Goal: Task Accomplishment & Management: Manage account settings

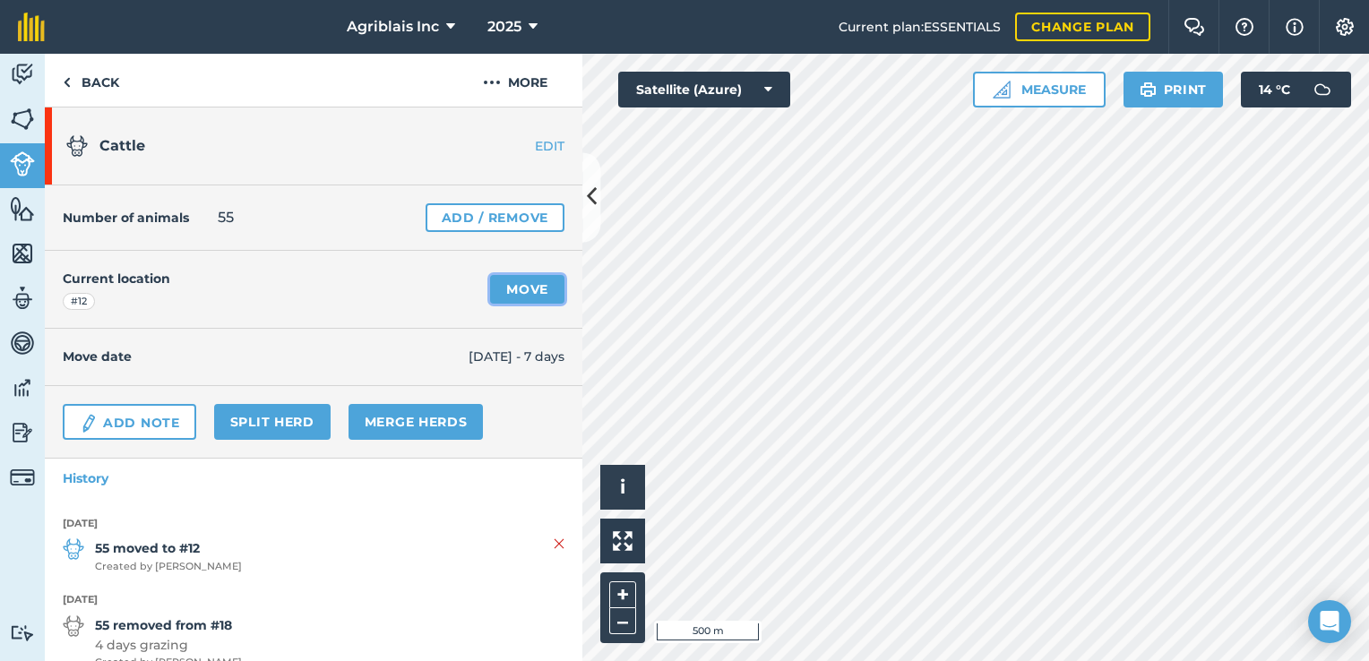
click at [518, 287] on link "Move" at bounding box center [527, 289] width 74 height 29
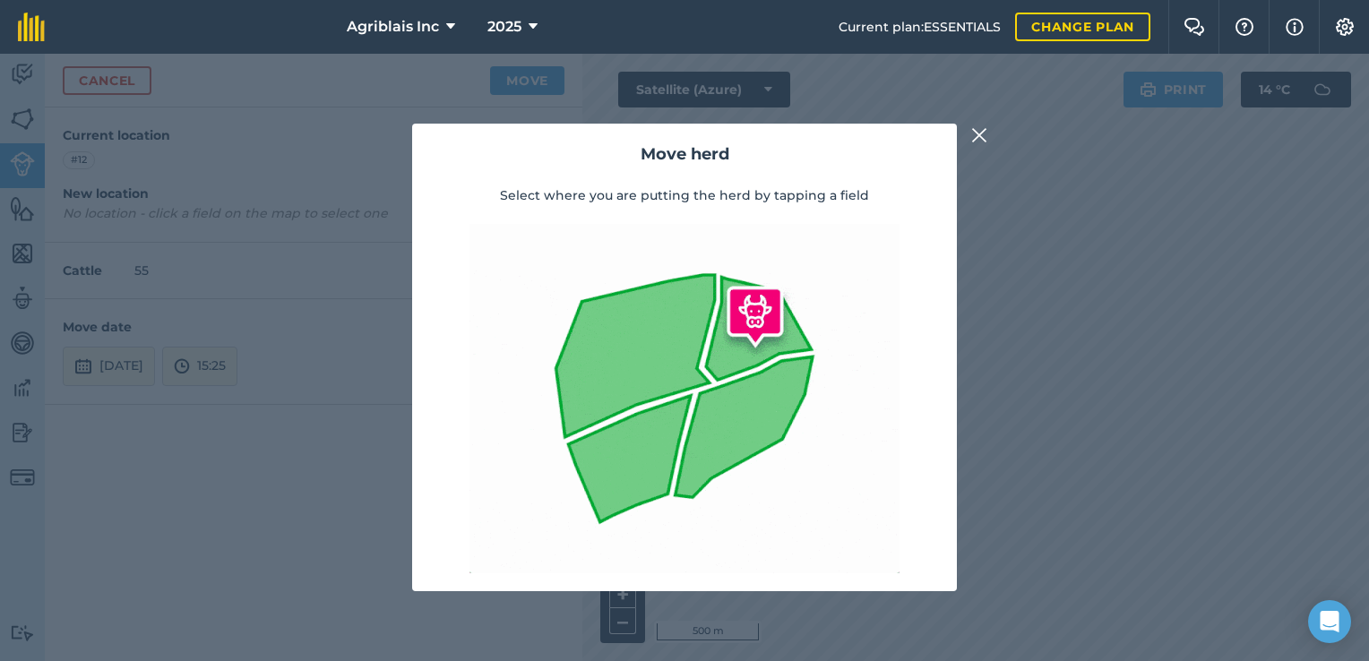
click at [976, 138] on img at bounding box center [979, 136] width 16 height 22
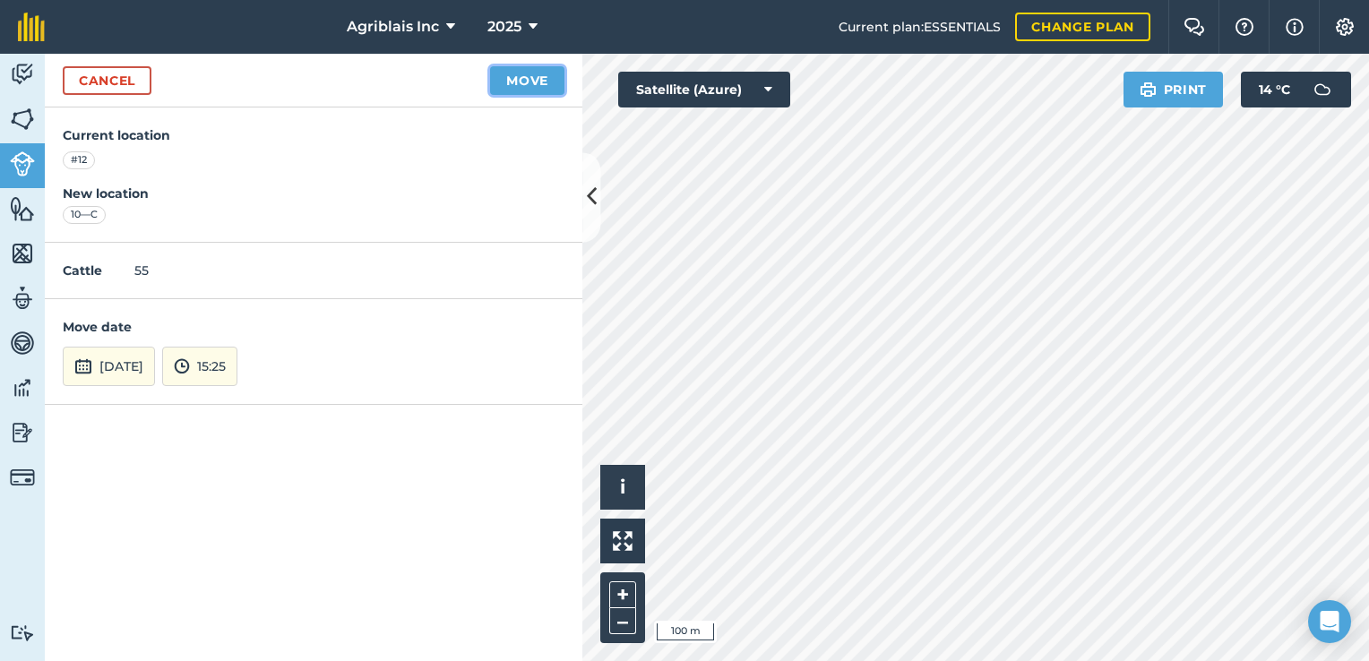
click at [527, 73] on button "Move" at bounding box center [527, 80] width 74 height 29
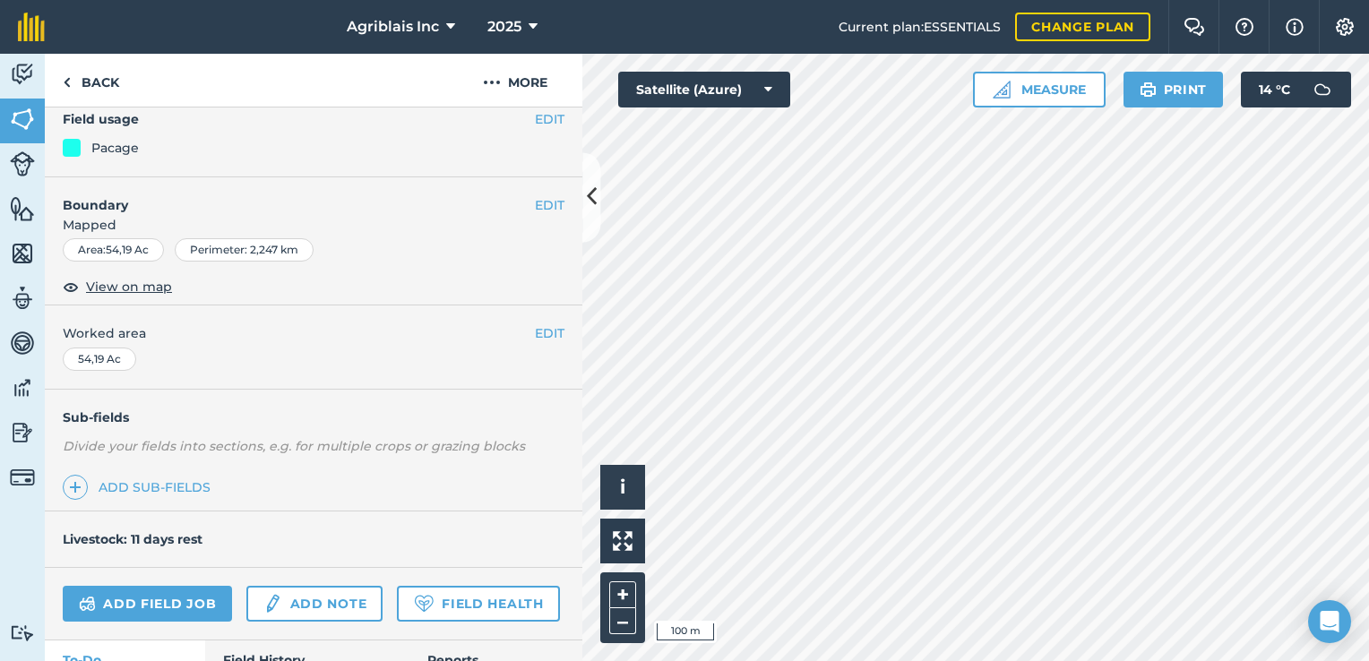
scroll to position [179, 0]
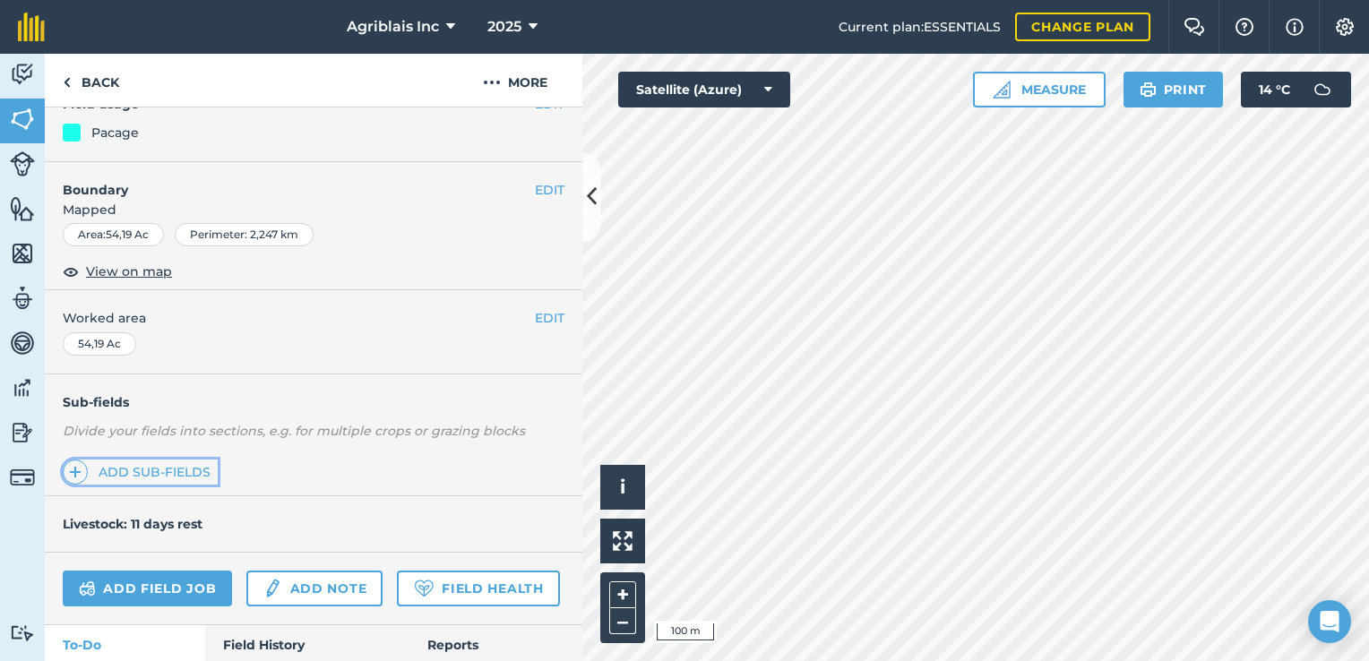
click at [158, 473] on link "Add sub-fields" at bounding box center [140, 472] width 155 height 25
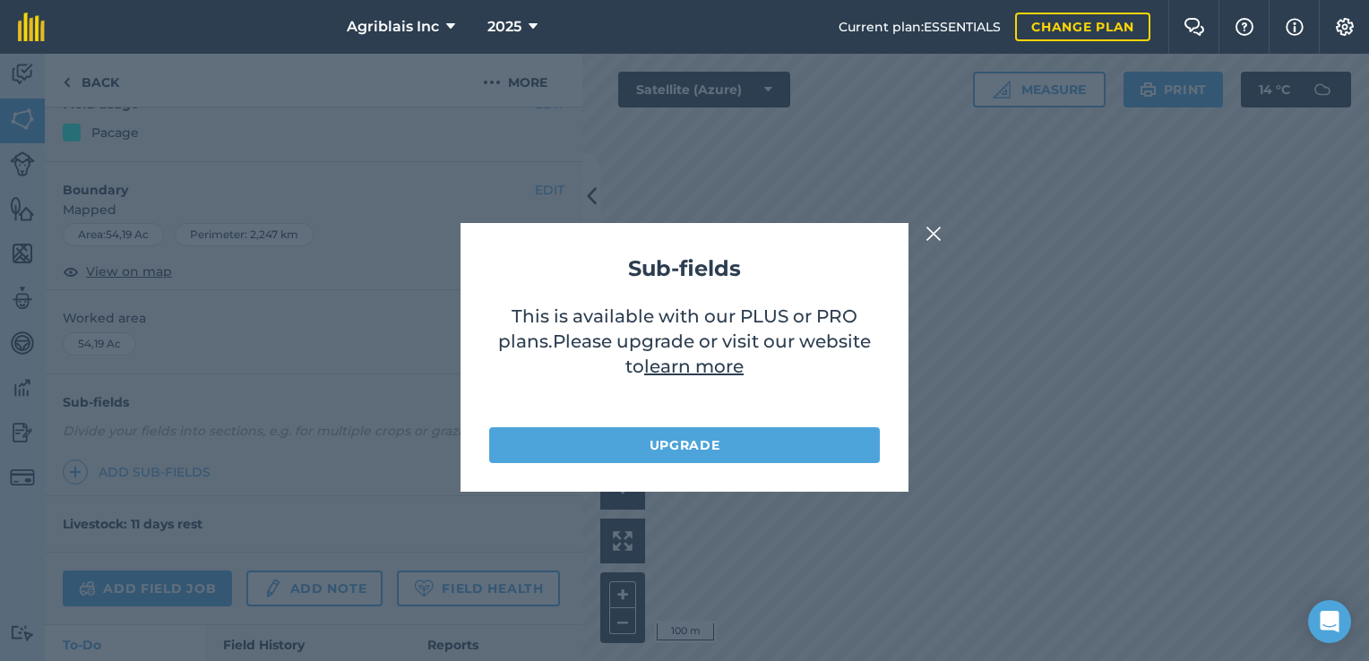
click at [939, 238] on img at bounding box center [934, 234] width 16 height 22
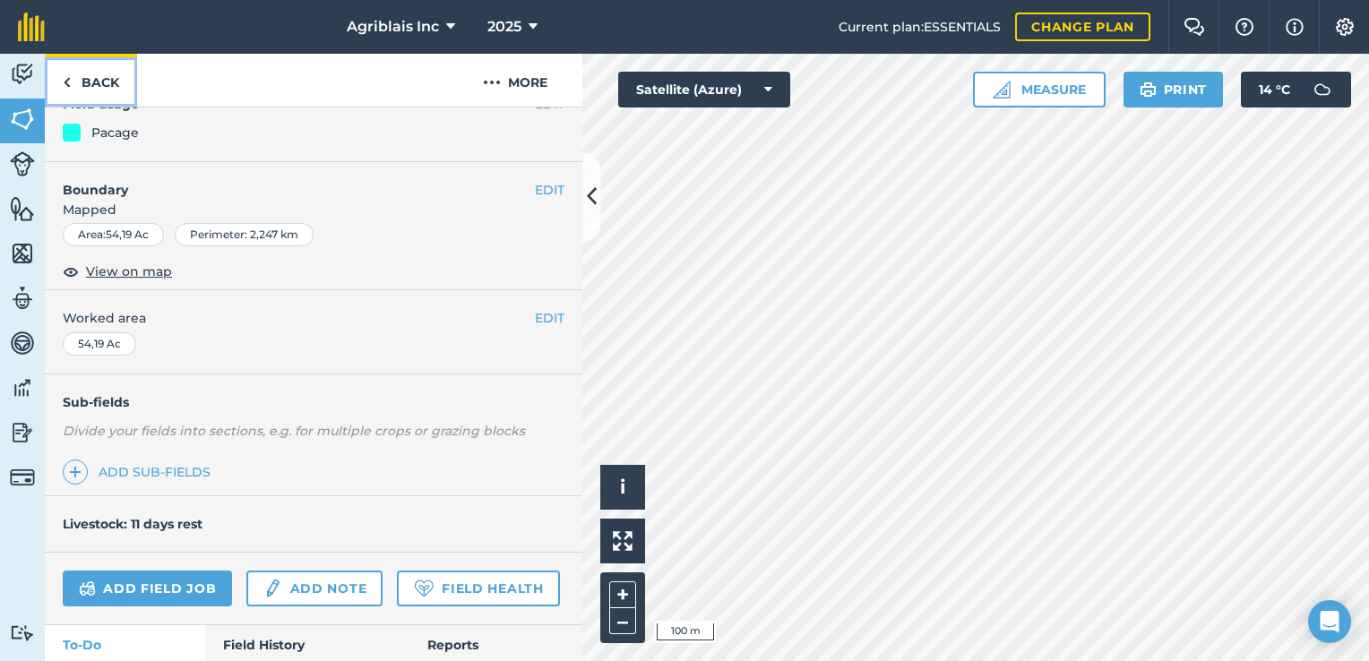
click at [85, 79] on link "Back" at bounding box center [91, 80] width 92 height 53
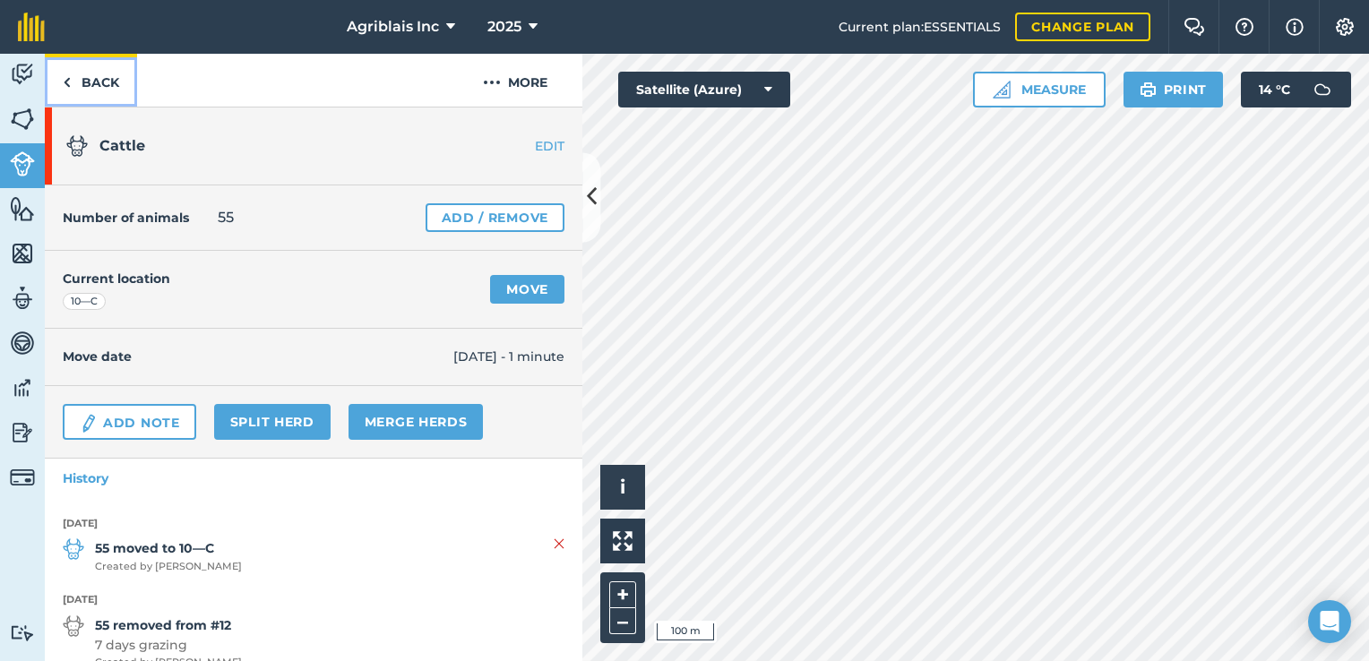
click at [86, 81] on link "Back" at bounding box center [91, 80] width 92 height 53
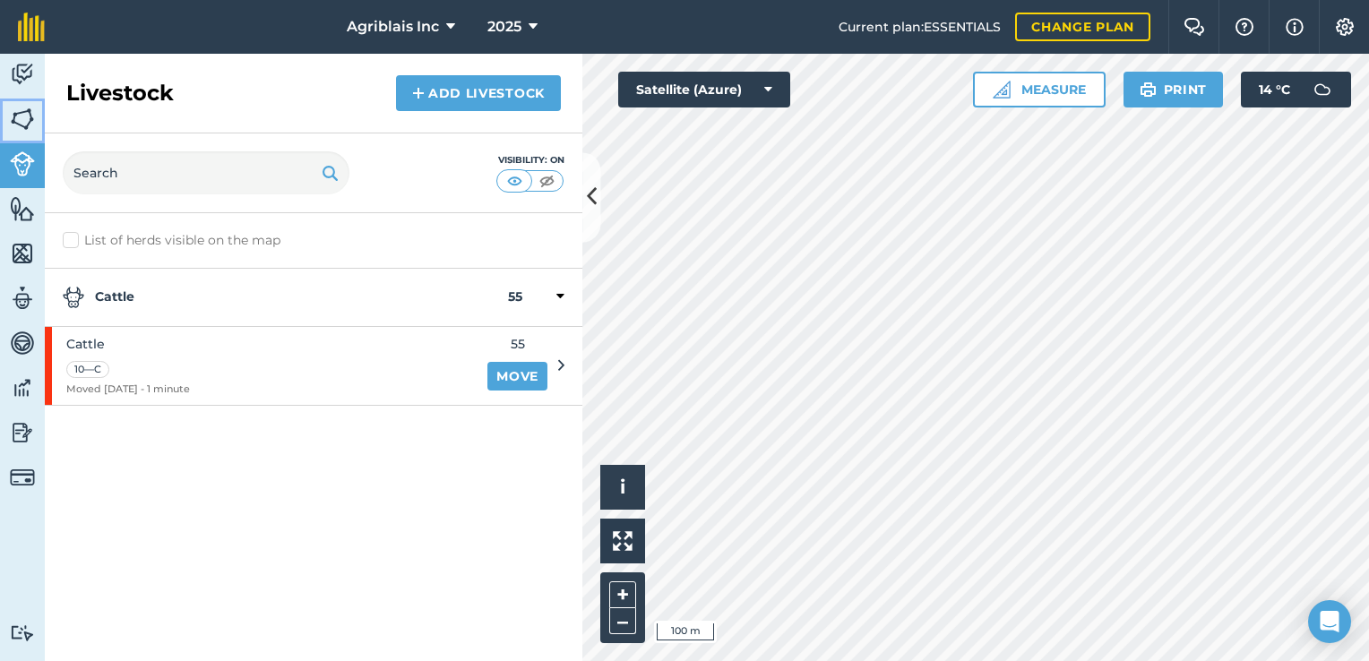
click at [25, 117] on img at bounding box center [22, 119] width 25 height 27
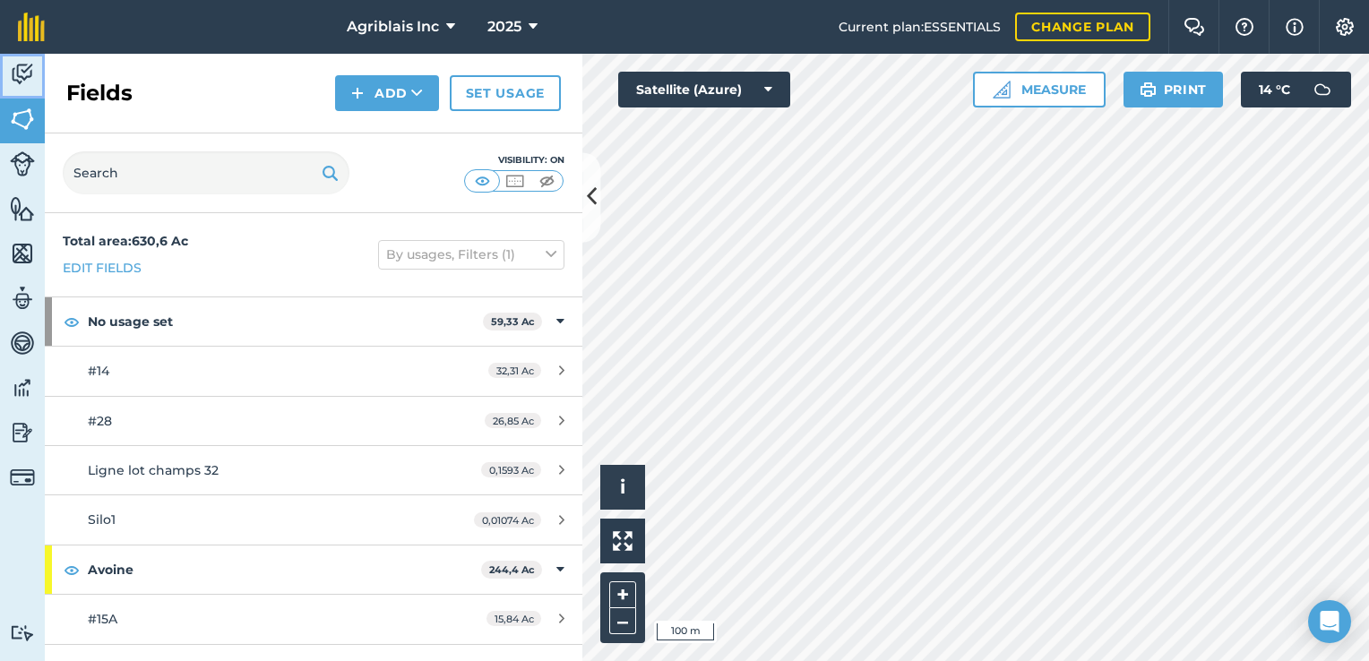
click at [16, 66] on img at bounding box center [22, 74] width 25 height 27
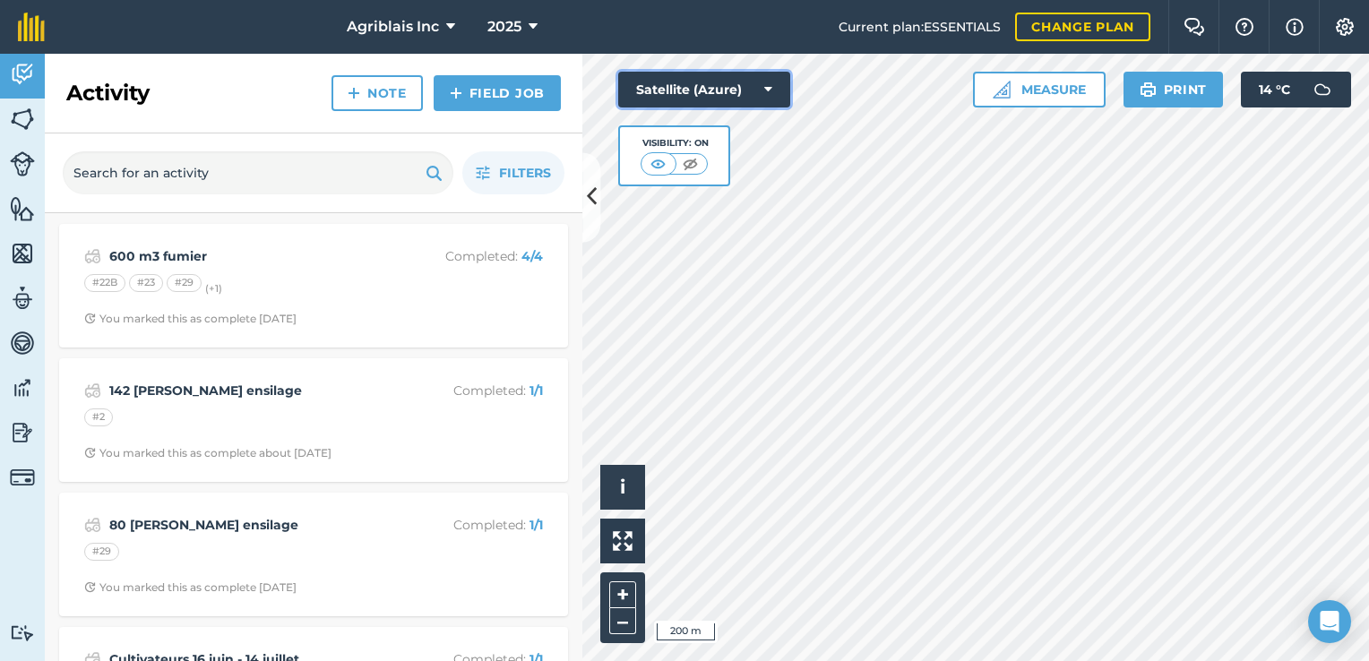
click at [765, 90] on icon at bounding box center [768, 90] width 8 height 18
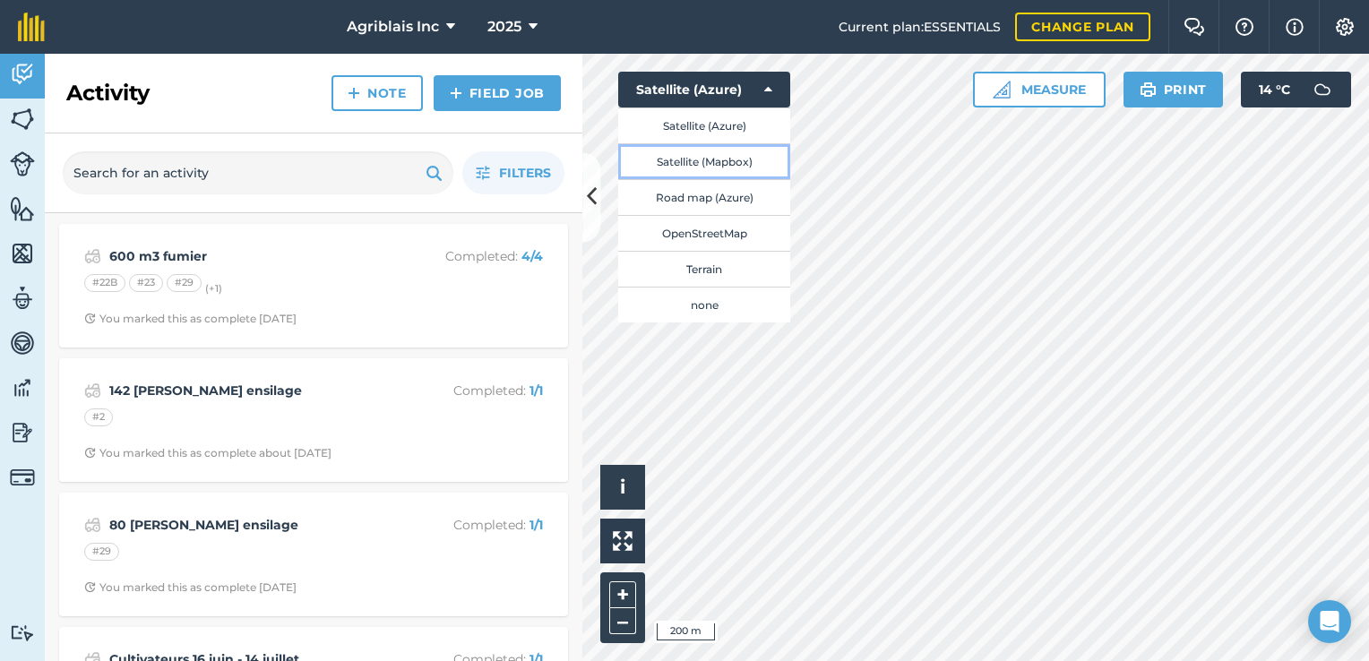
click at [707, 159] on button "Satellite (Mapbox)" at bounding box center [704, 161] width 172 height 36
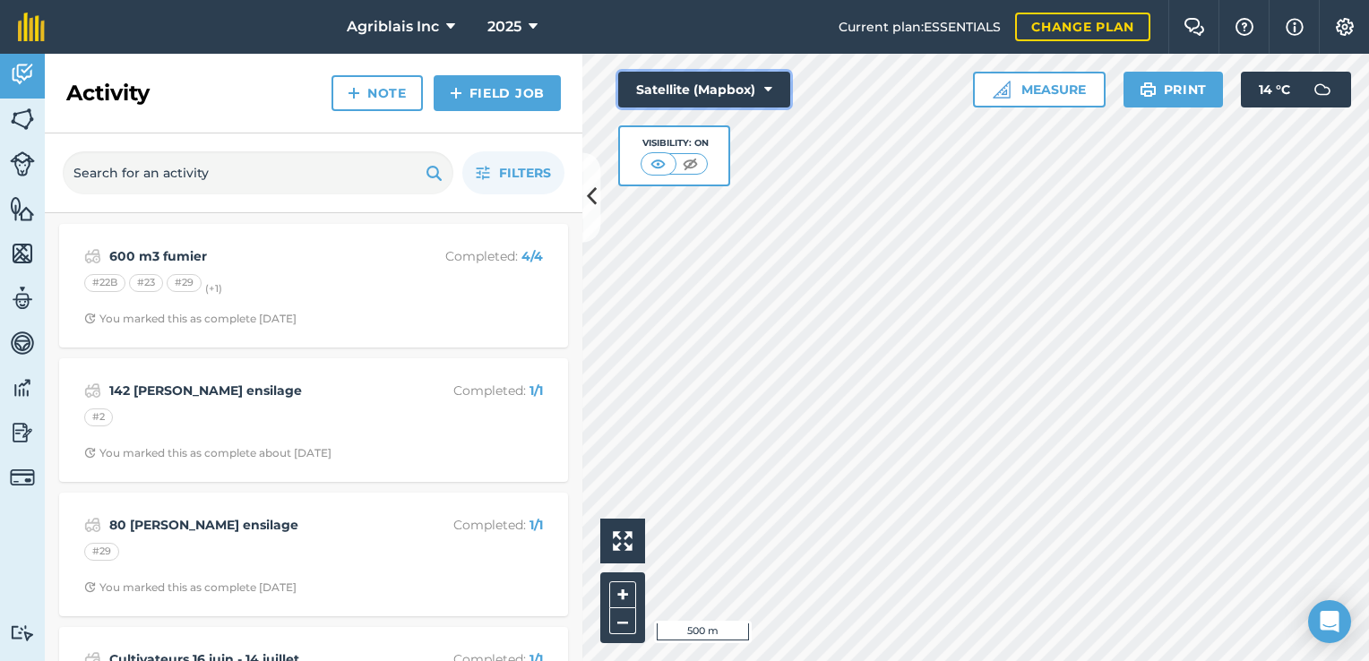
click at [758, 82] on button "Satellite (Mapbox)" at bounding box center [704, 90] width 172 height 36
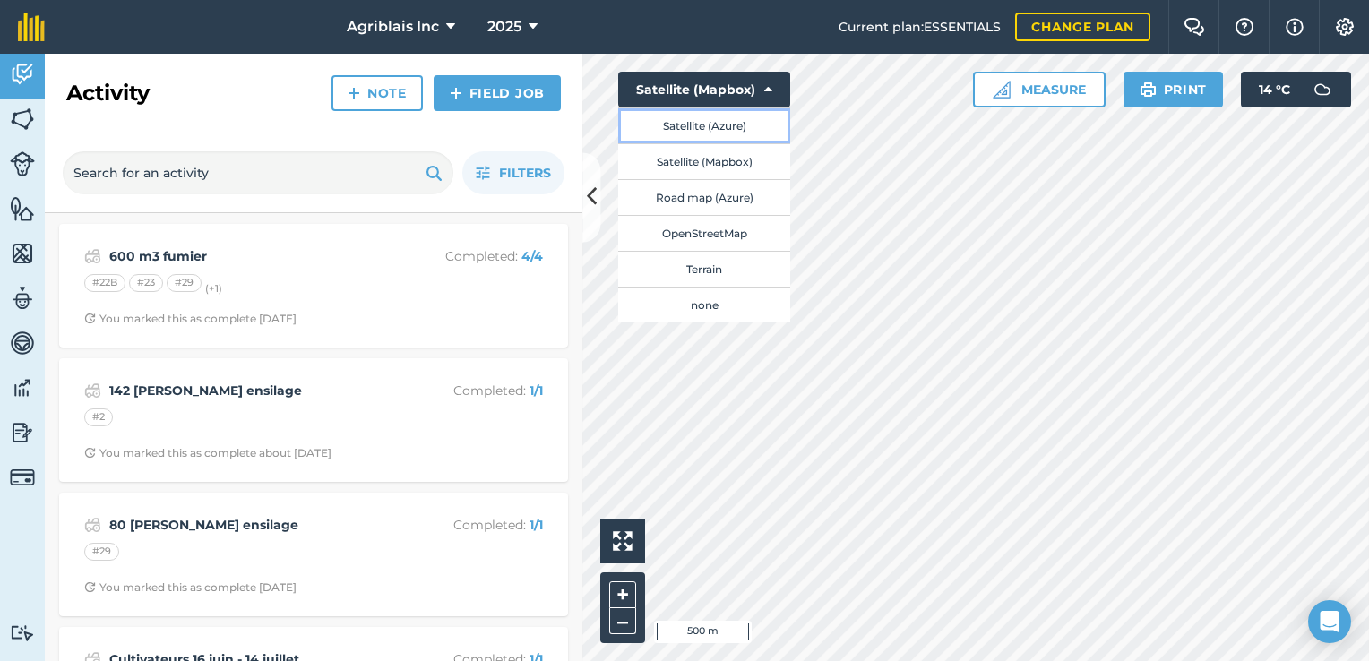
click at [746, 120] on button "Satellite (Azure)" at bounding box center [704, 126] width 172 height 36
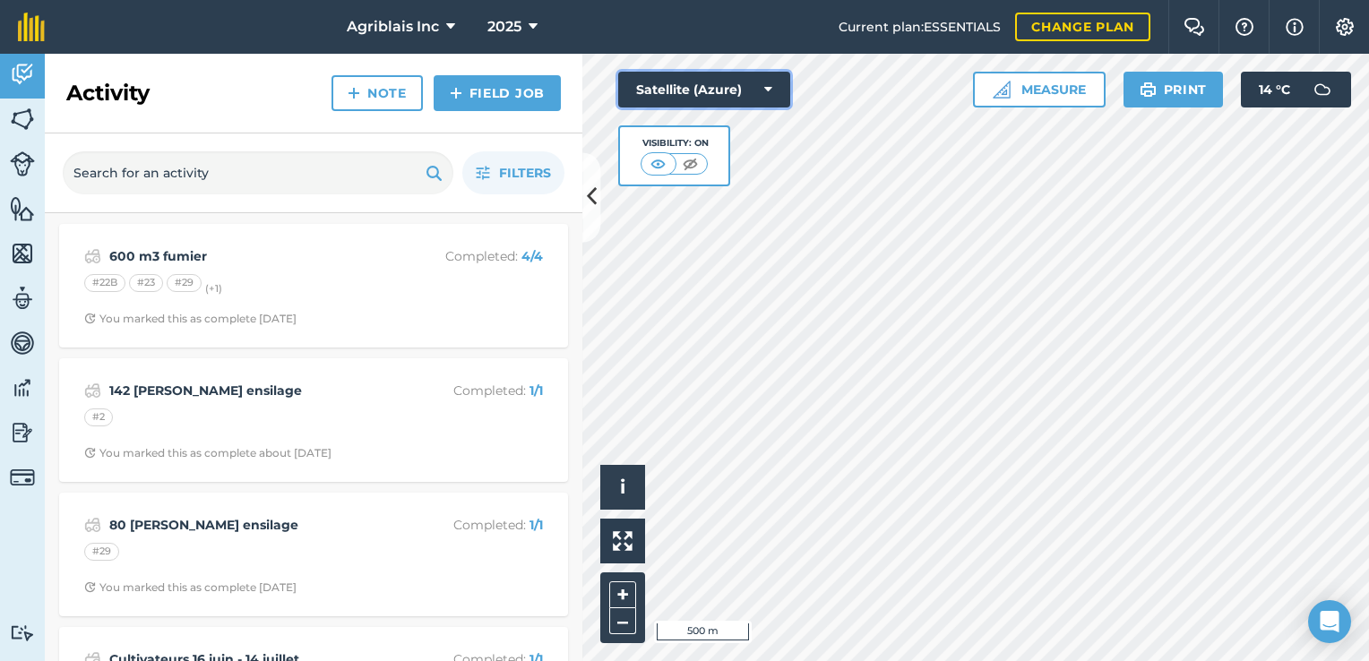
click at [765, 85] on icon at bounding box center [768, 90] width 8 height 18
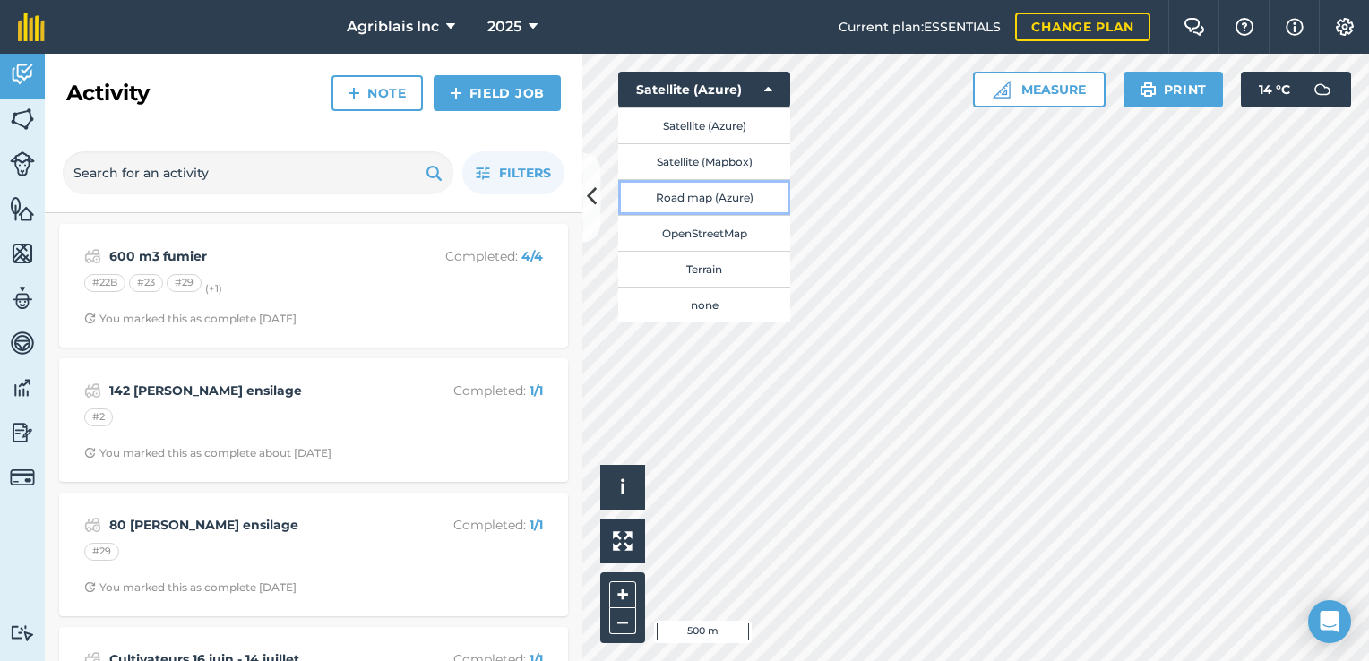
click at [706, 198] on button "Road map (Azure)" at bounding box center [704, 197] width 172 height 36
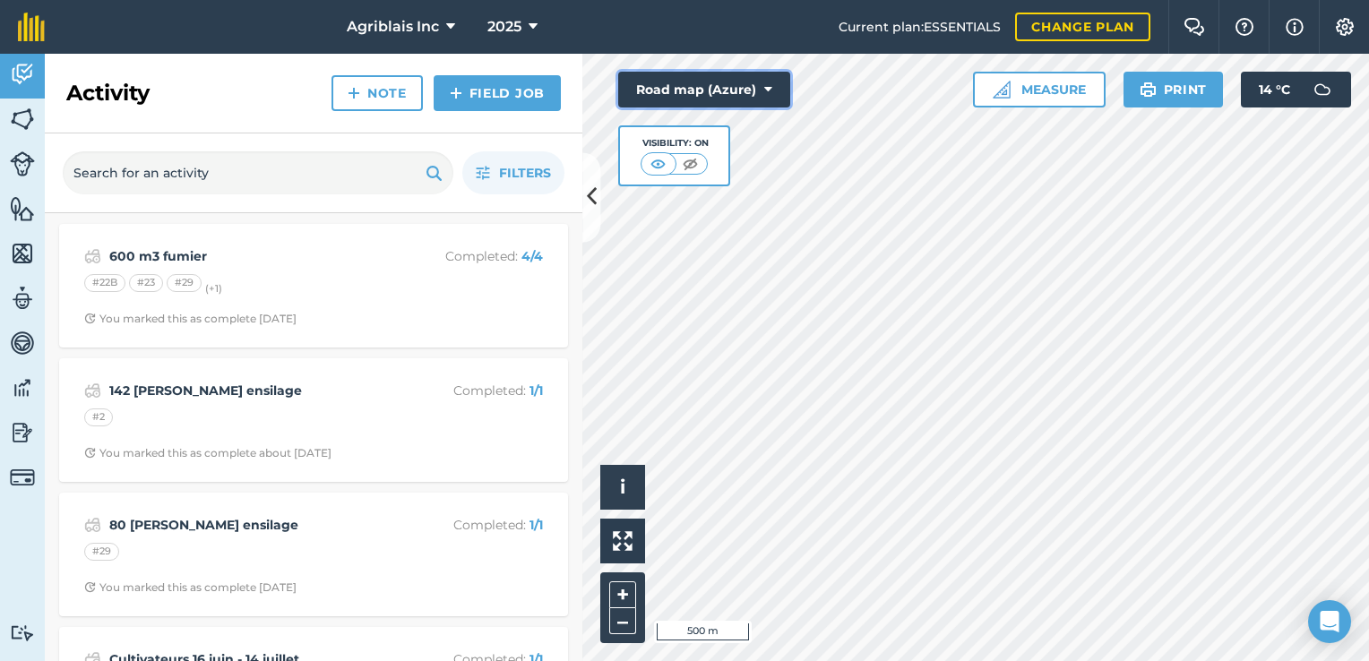
click at [764, 92] on icon at bounding box center [768, 90] width 8 height 18
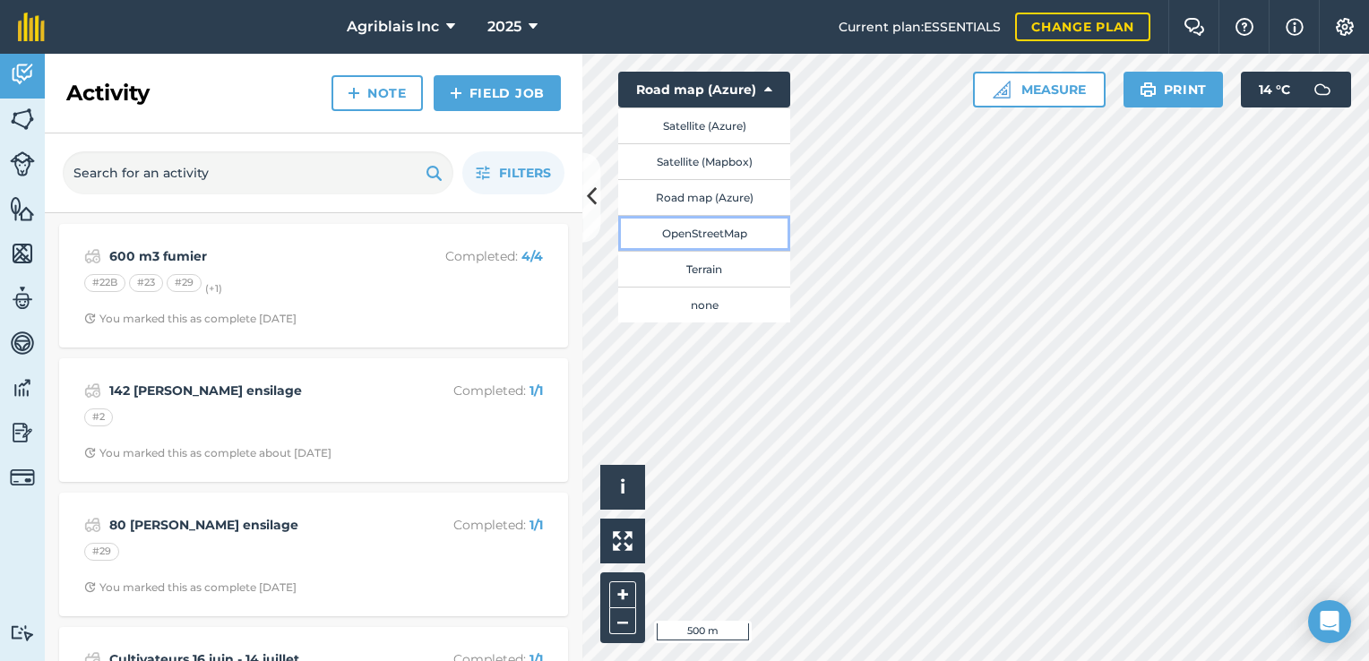
click at [708, 234] on button "OpenStreetMap" at bounding box center [704, 233] width 172 height 36
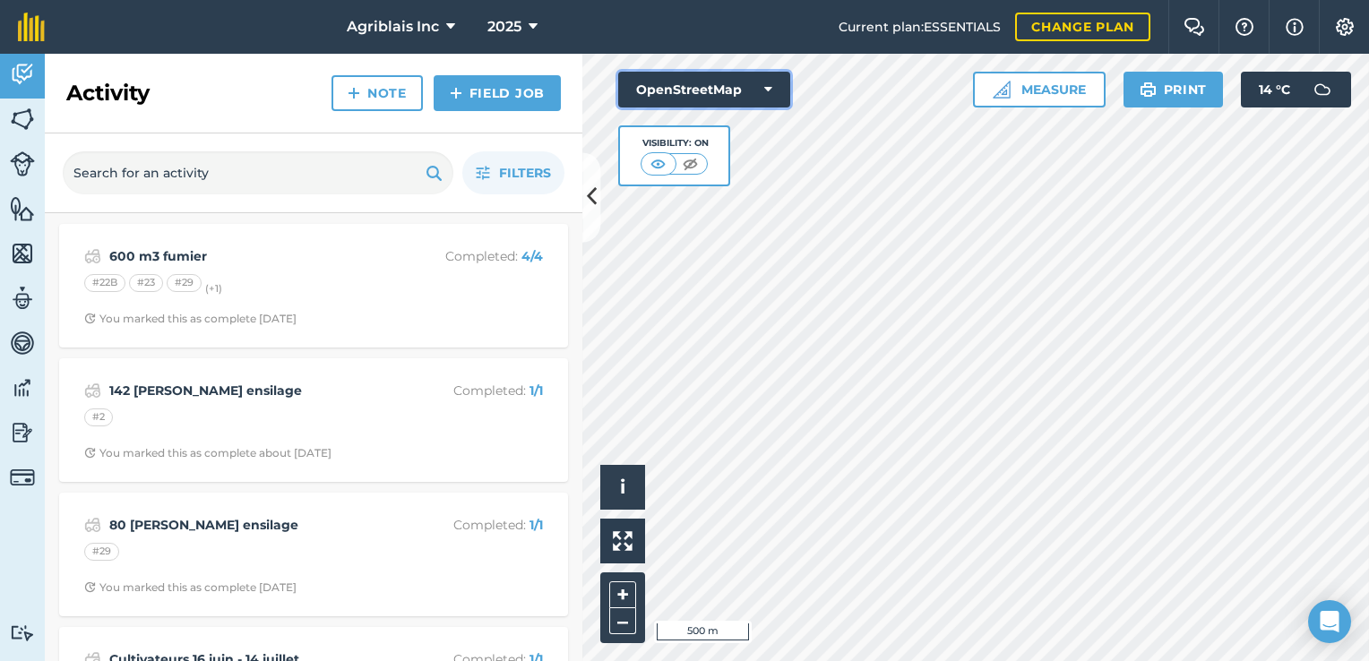
click at [758, 85] on button "OpenStreetMap" at bounding box center [704, 90] width 172 height 36
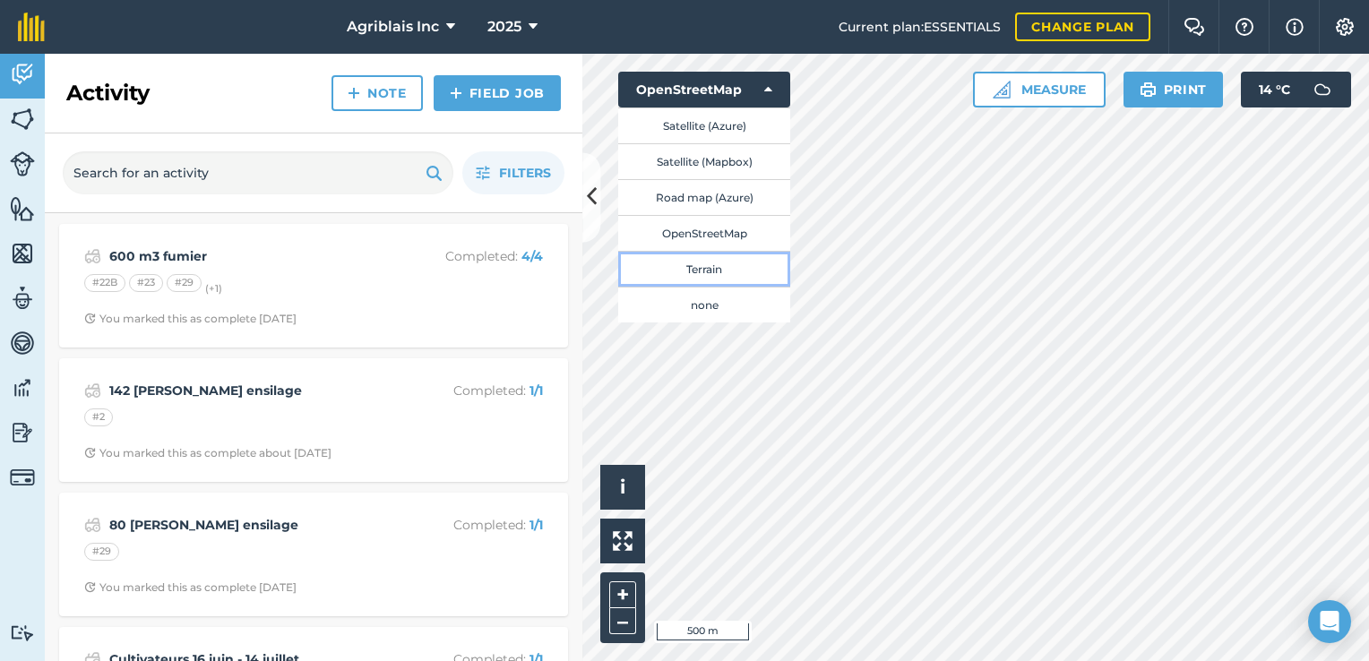
click at [698, 266] on button "Terrain" at bounding box center [704, 269] width 172 height 36
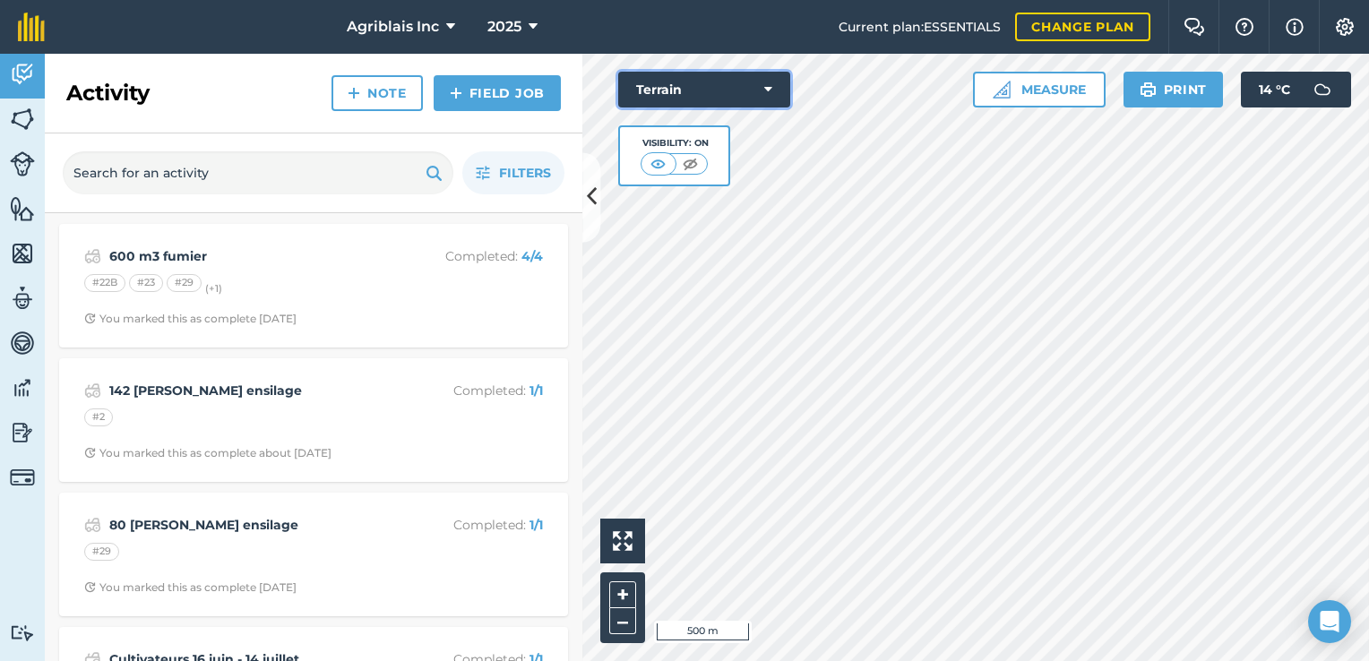
click at [778, 91] on button "Terrain" at bounding box center [704, 90] width 172 height 36
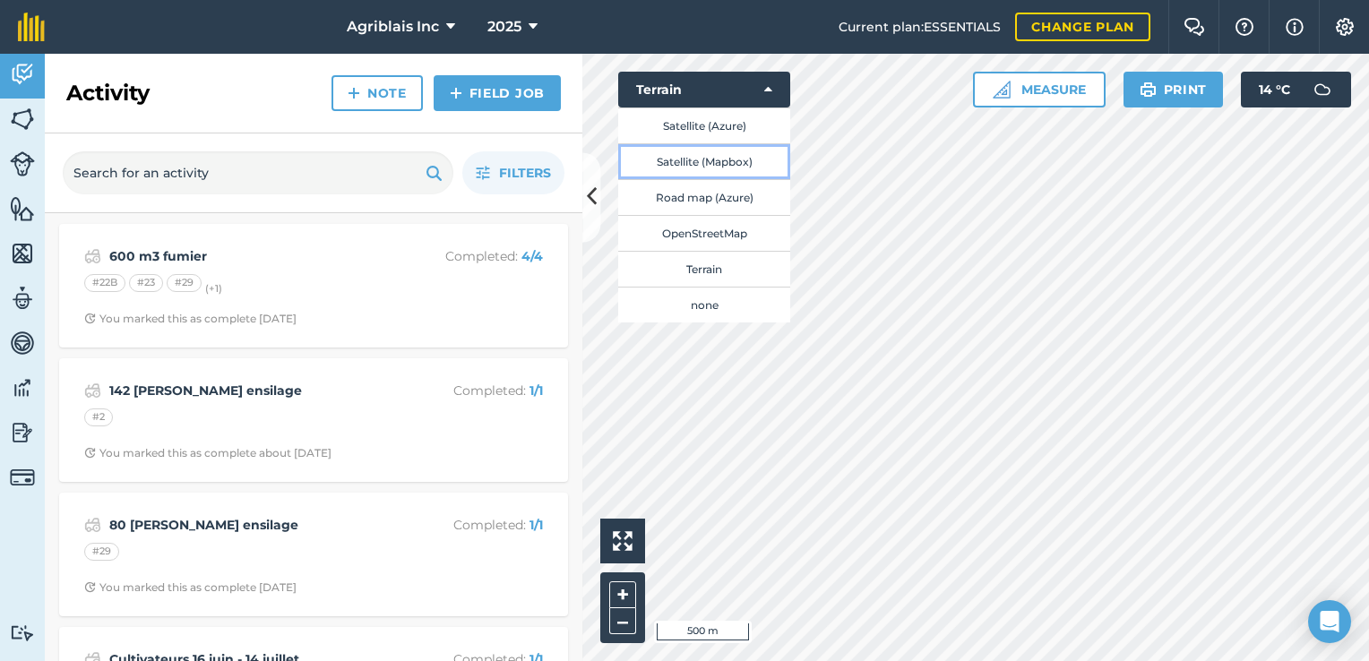
click at [685, 162] on button "Satellite (Mapbox)" at bounding box center [704, 161] width 172 height 36
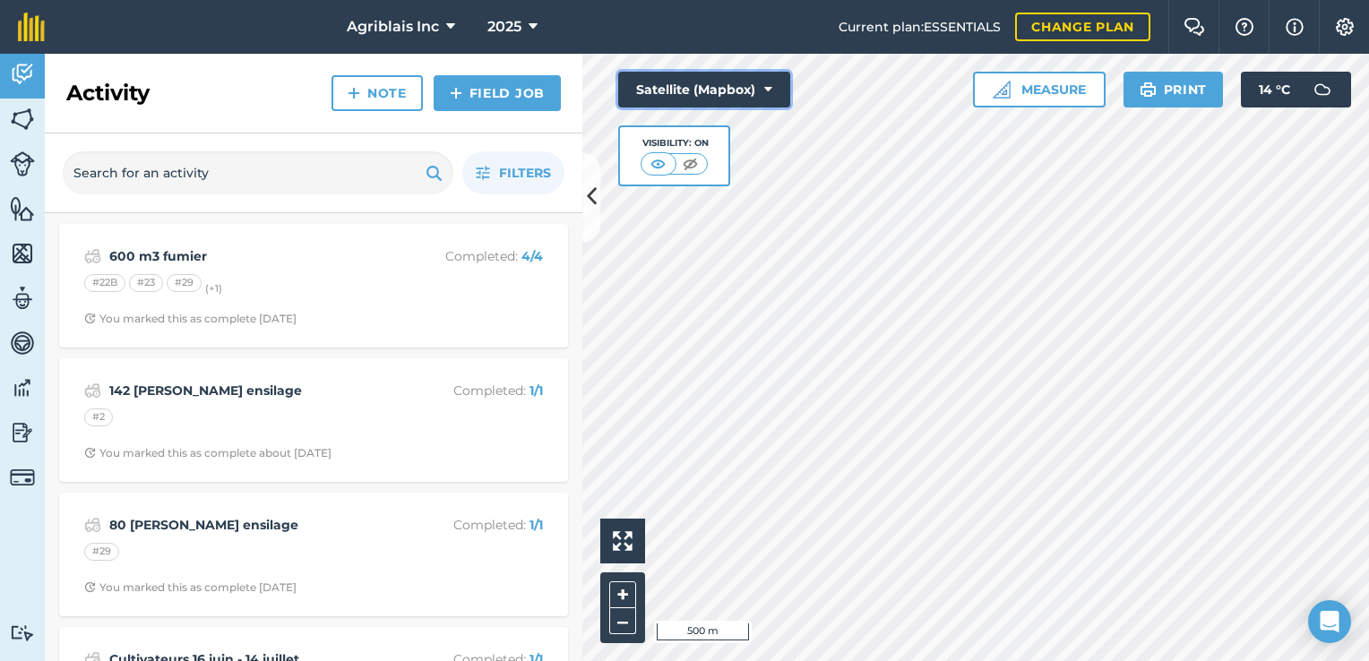
click at [705, 91] on button "Satellite (Mapbox)" at bounding box center [704, 90] width 172 height 36
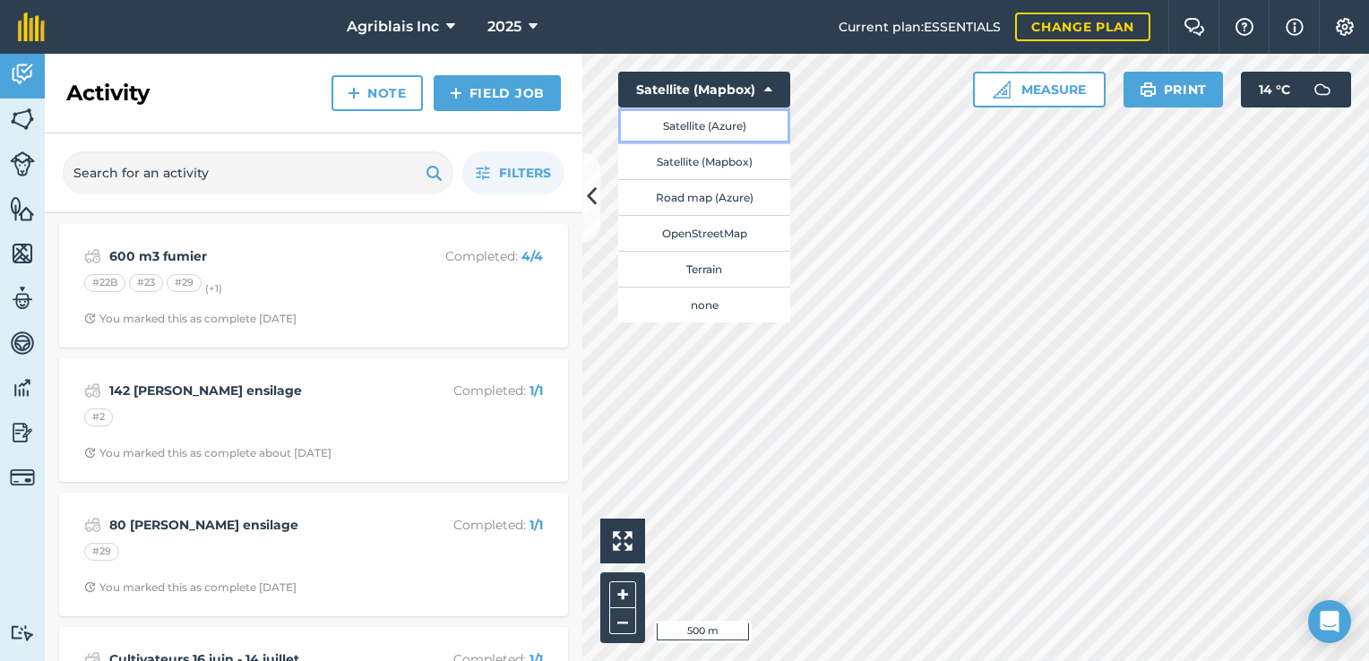
click at [697, 120] on button "Satellite (Azure)" at bounding box center [704, 126] width 172 height 36
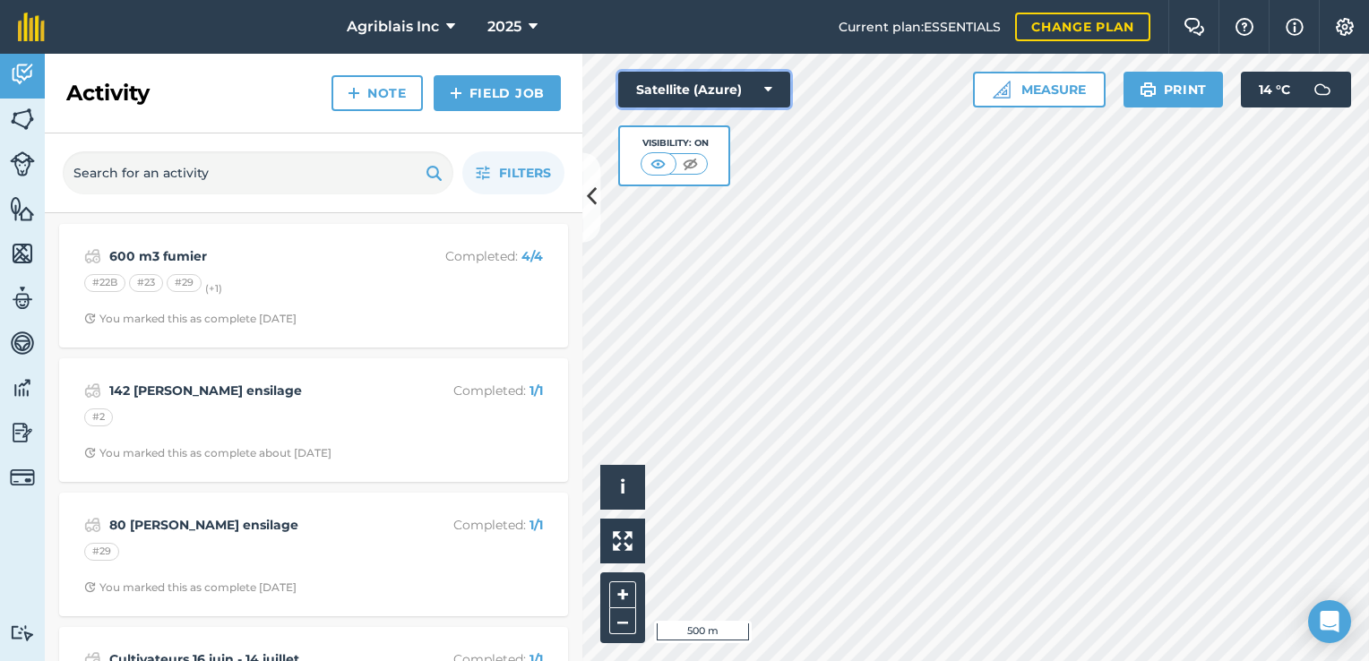
click at [710, 88] on button "Satellite (Azure)" at bounding box center [704, 90] width 172 height 36
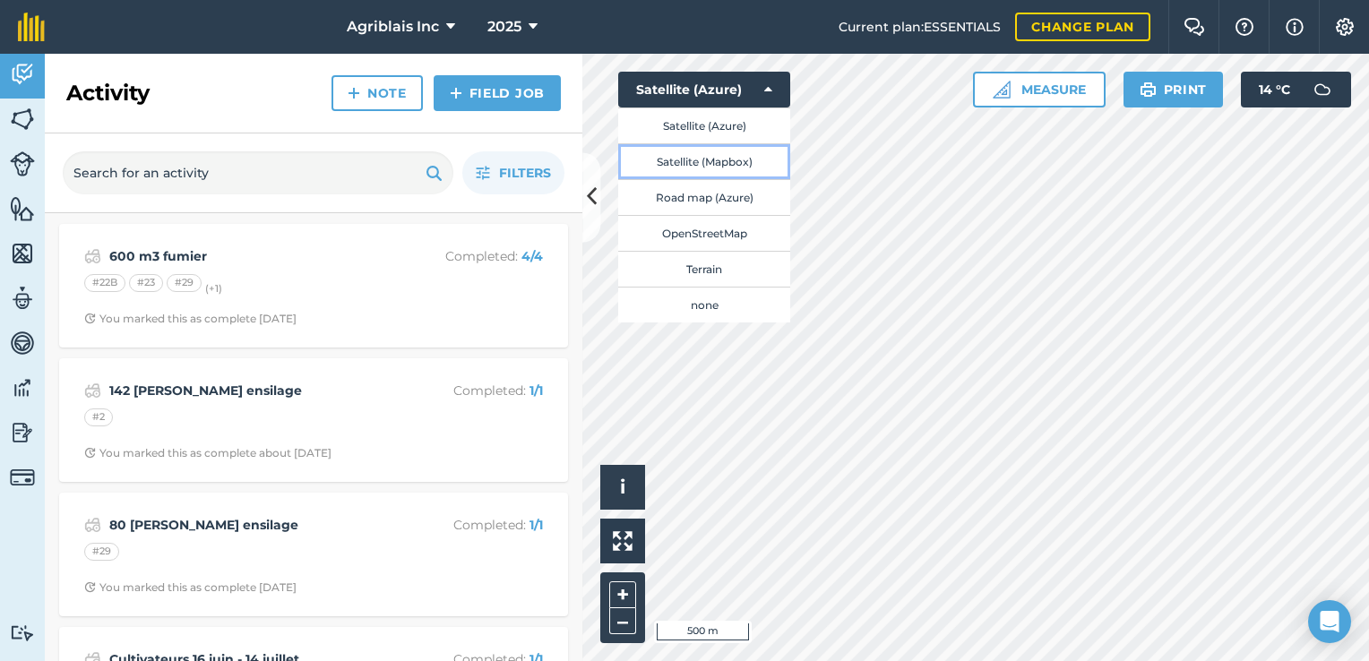
click at [689, 163] on button "Satellite (Mapbox)" at bounding box center [704, 161] width 172 height 36
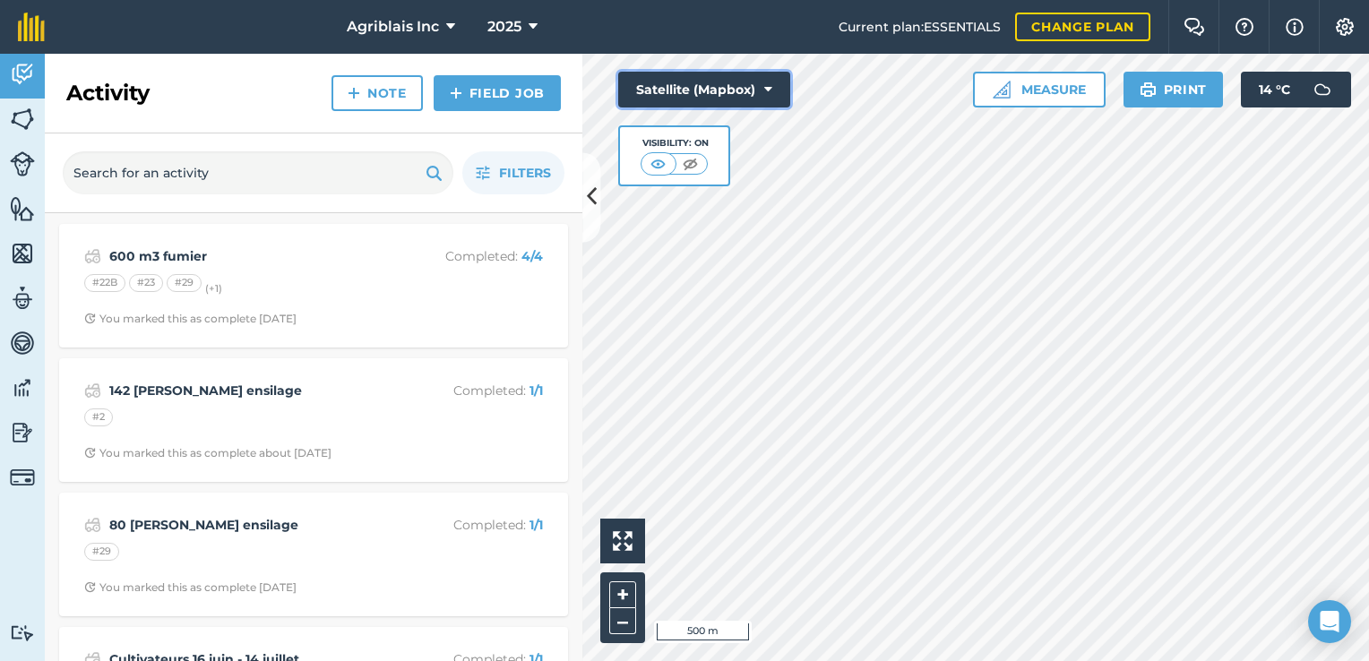
click at [713, 91] on button "Satellite (Mapbox)" at bounding box center [704, 90] width 172 height 36
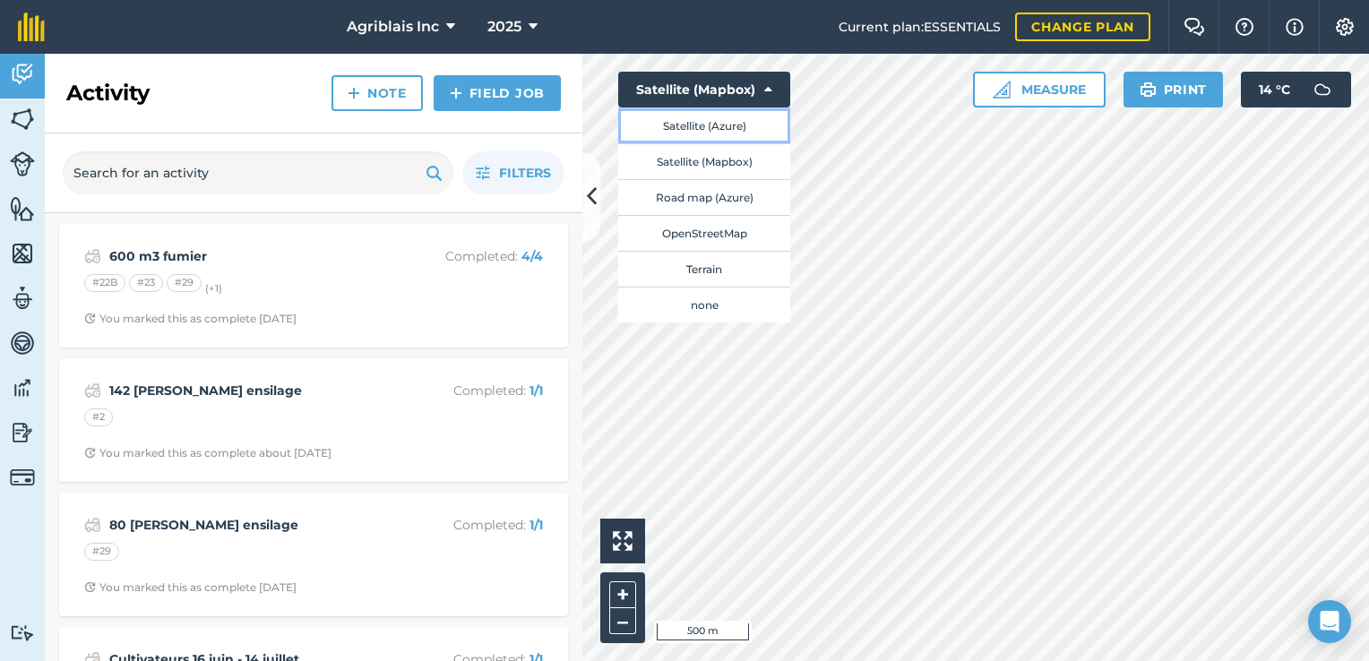
click at [706, 119] on button "Satellite (Azure)" at bounding box center [704, 126] width 172 height 36
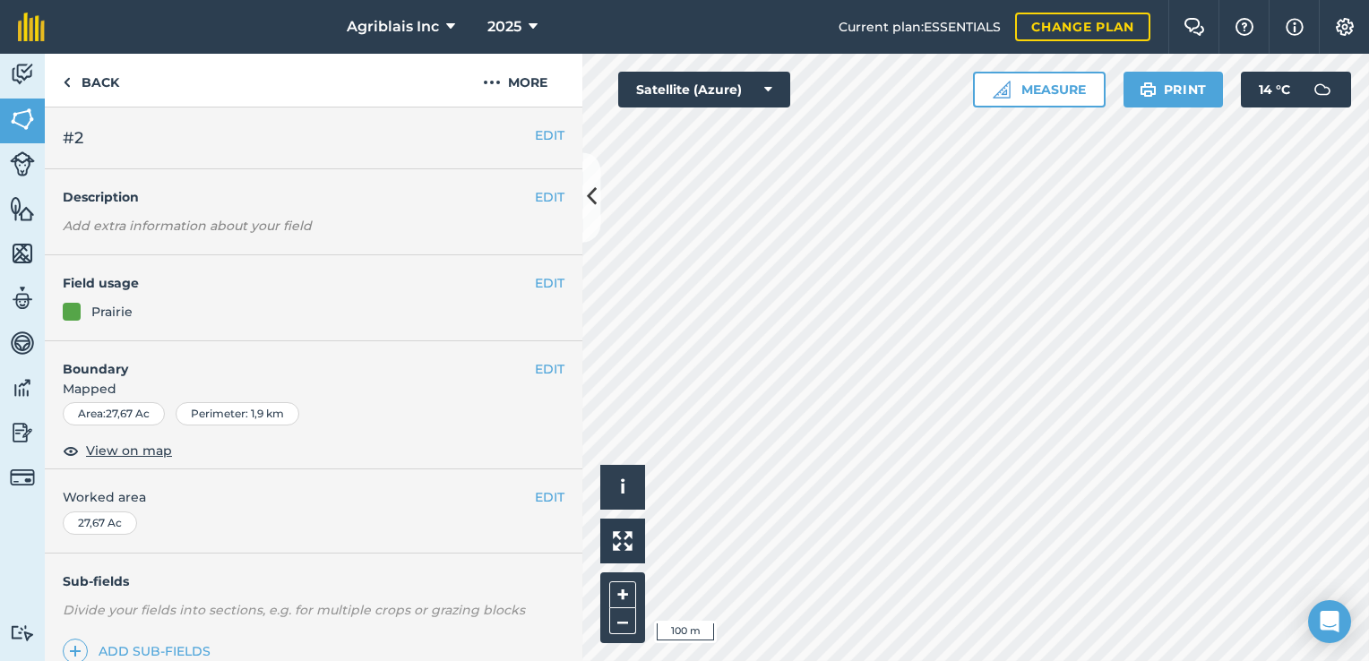
scroll to position [90, 0]
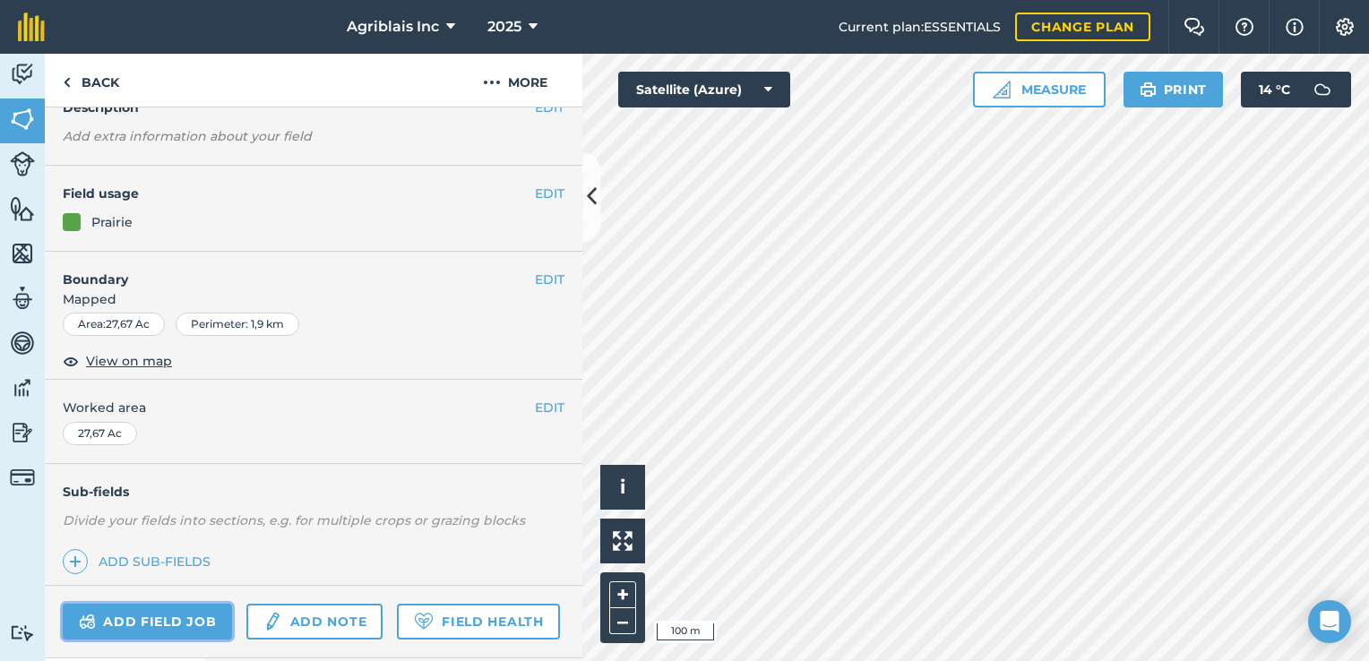
click at [177, 615] on link "Add field job" at bounding box center [147, 622] width 169 height 36
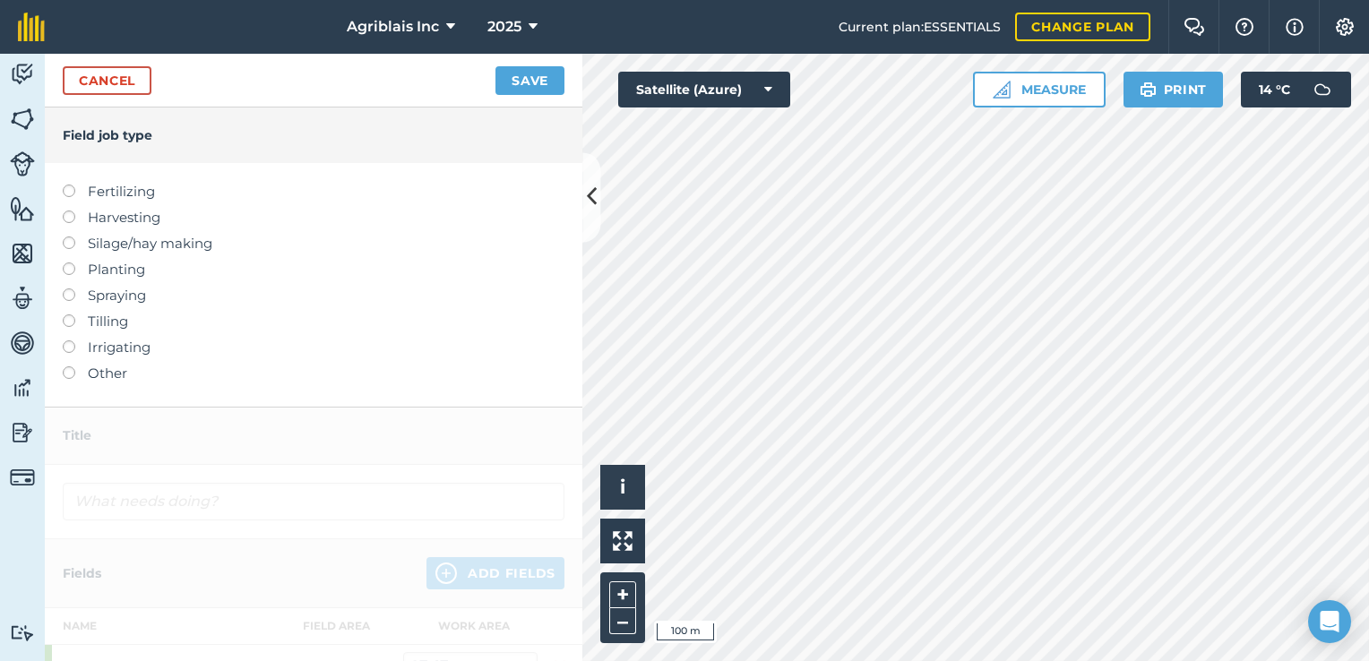
click at [98, 372] on label "Other" at bounding box center [314, 374] width 502 height 22
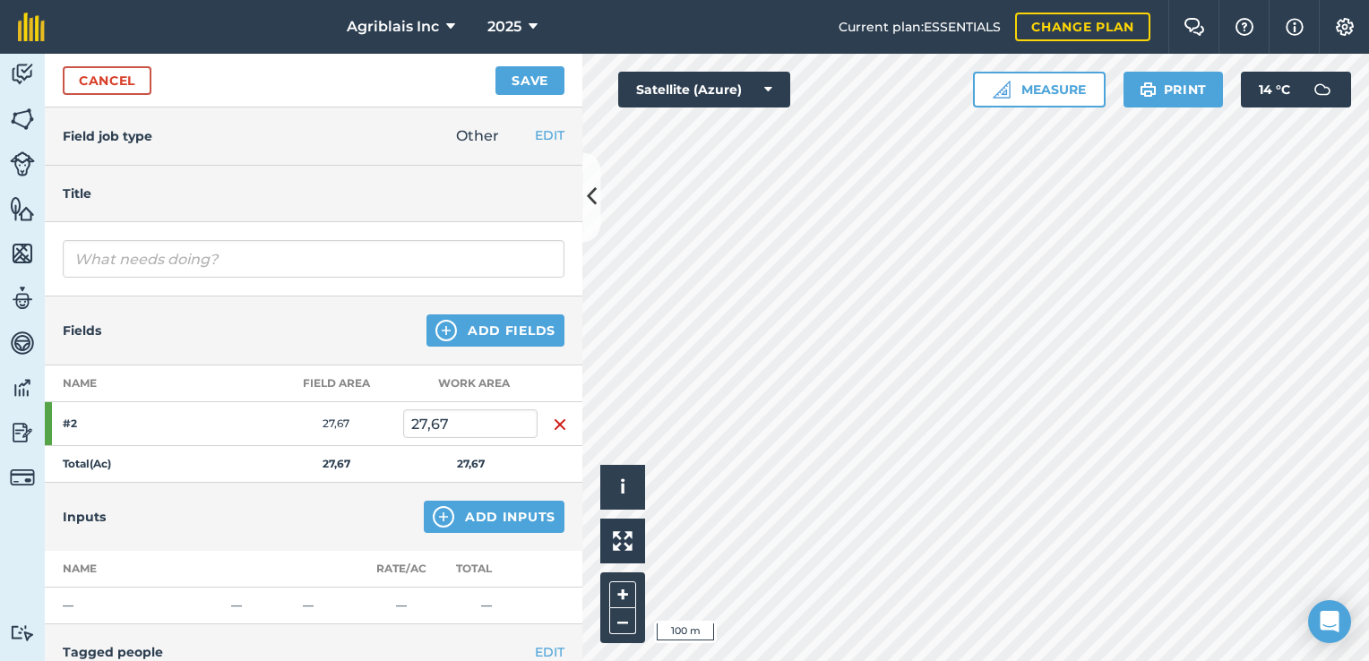
click at [235, 206] on div "Title" at bounding box center [314, 194] width 538 height 56
click at [263, 184] on h4 "Title" at bounding box center [314, 194] width 502 height 20
click at [146, 201] on h4 "Title" at bounding box center [314, 194] width 502 height 20
click at [87, 194] on h4 "Title" at bounding box center [314, 194] width 502 height 20
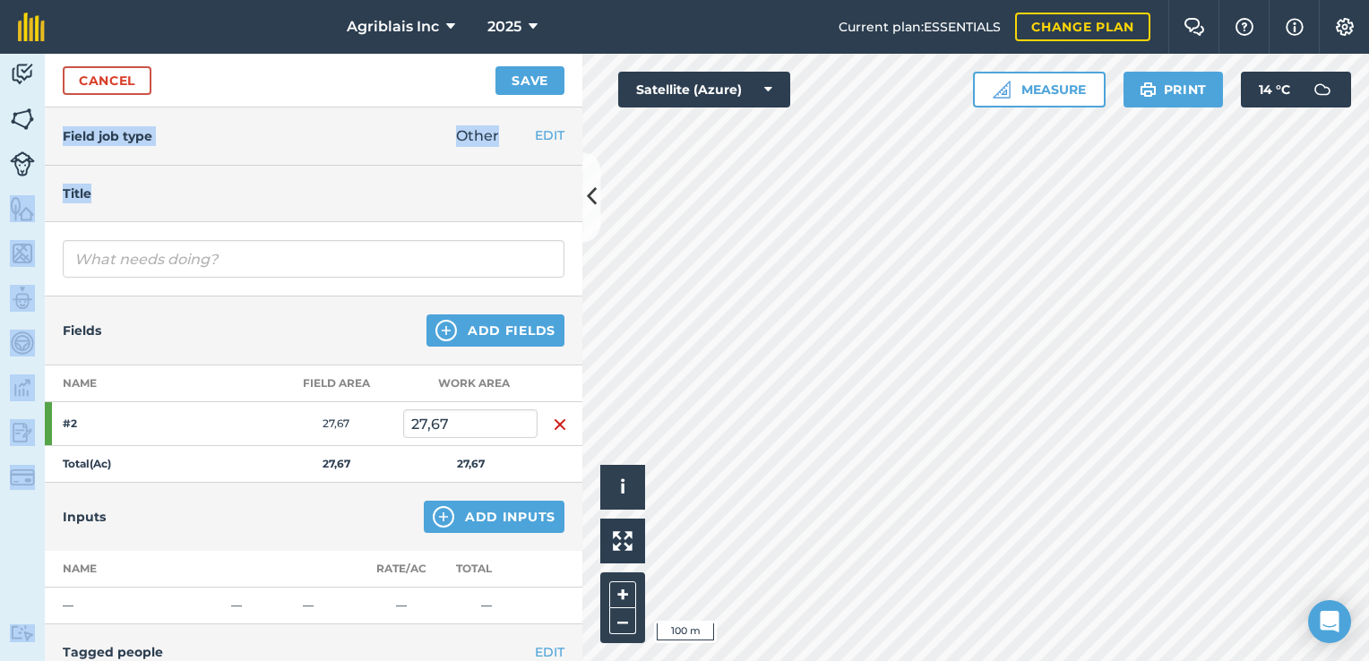
drag, startPoint x: 103, startPoint y: 188, endPoint x: 34, endPoint y: 194, distance: 69.2
click at [34, 194] on div "Activity Fields Livestock Features Maps Team Vehicles Data Reporting Billing Tu…" at bounding box center [684, 358] width 1369 height 608
drag, startPoint x: 34, startPoint y: 194, endPoint x: 147, endPoint y: 199, distance: 113.0
click at [147, 199] on h4 "Title" at bounding box center [314, 194] width 502 height 20
click at [131, 203] on h4 "Title" at bounding box center [314, 194] width 502 height 20
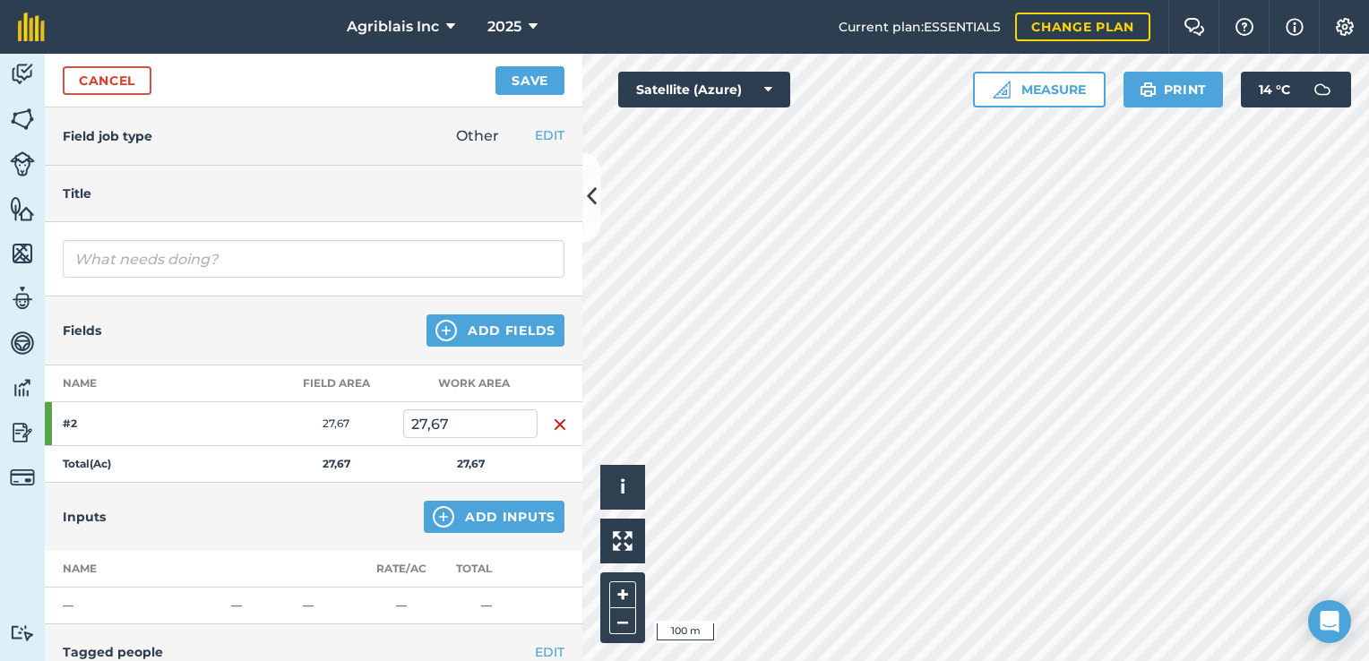
click at [140, 197] on h4 "Title" at bounding box center [314, 194] width 502 height 20
click at [91, 188] on h4 "Title" at bounding box center [314, 194] width 502 height 20
click at [90, 189] on h4 "Title" at bounding box center [314, 194] width 502 height 20
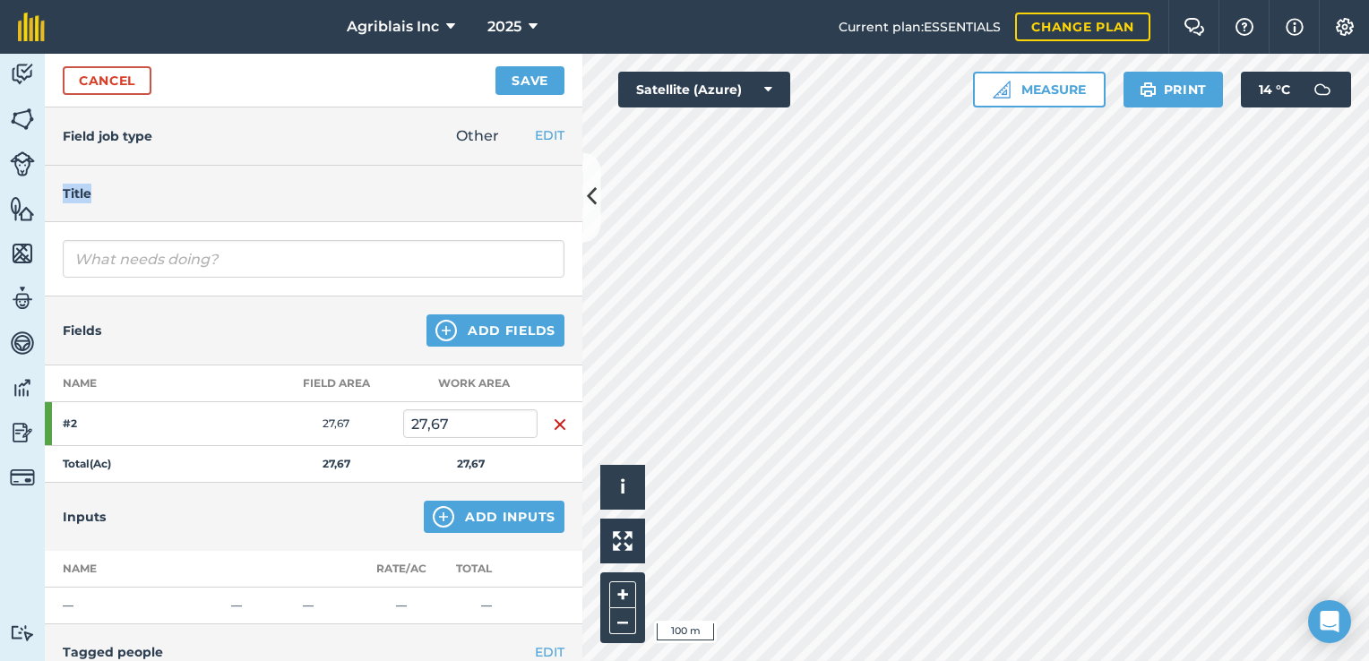
drag, startPoint x: 90, startPoint y: 189, endPoint x: 177, endPoint y: 192, distance: 87.0
click at [177, 192] on h4 "Title" at bounding box center [314, 194] width 502 height 20
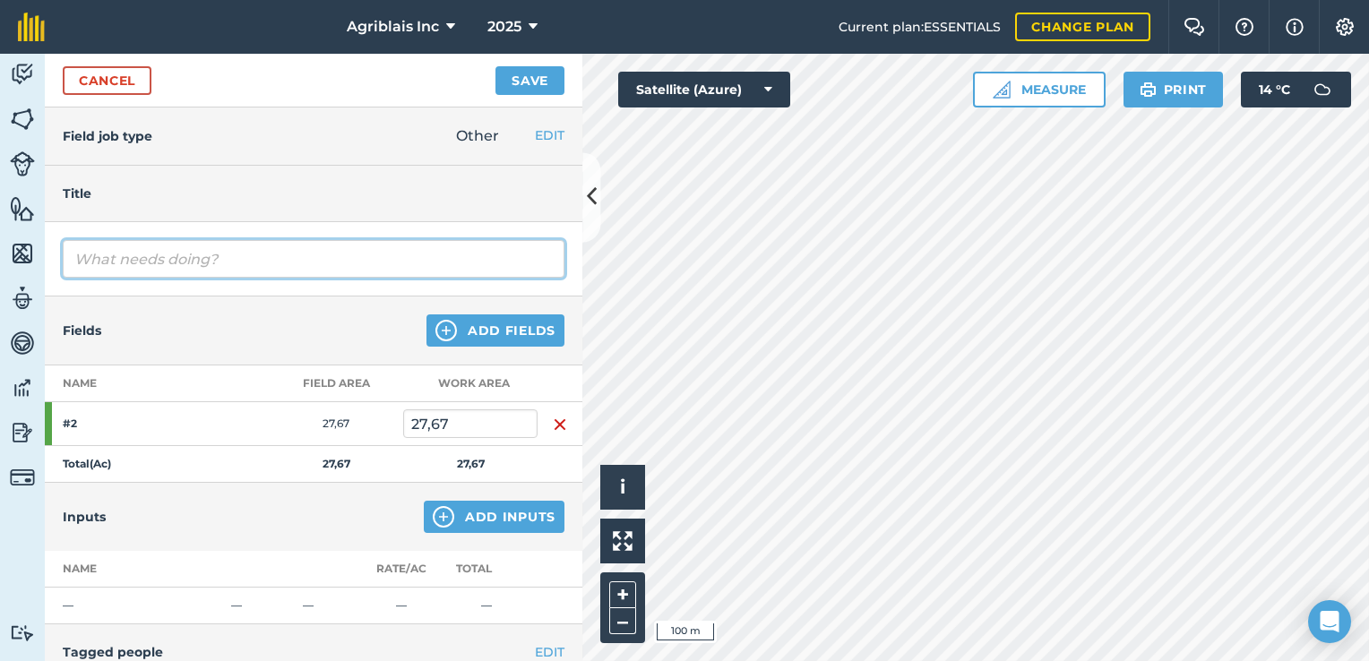
click at [158, 249] on input "text" at bounding box center [314, 259] width 502 height 38
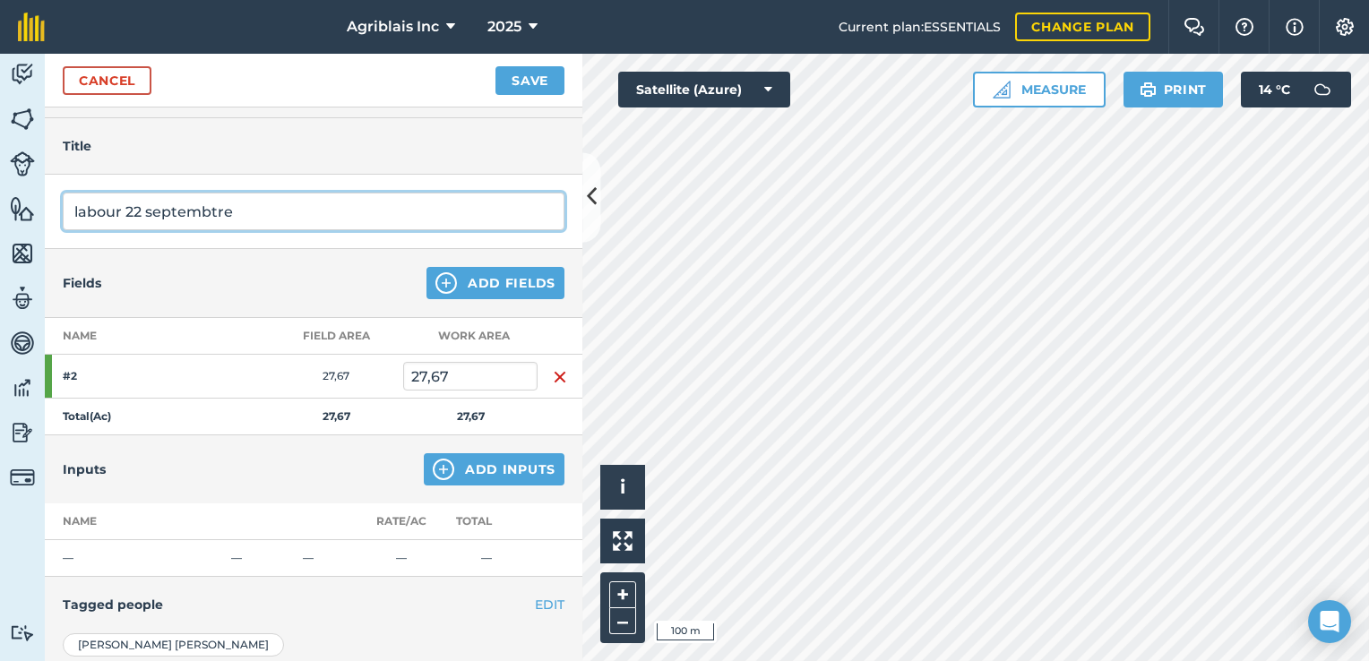
scroll to position [90, 0]
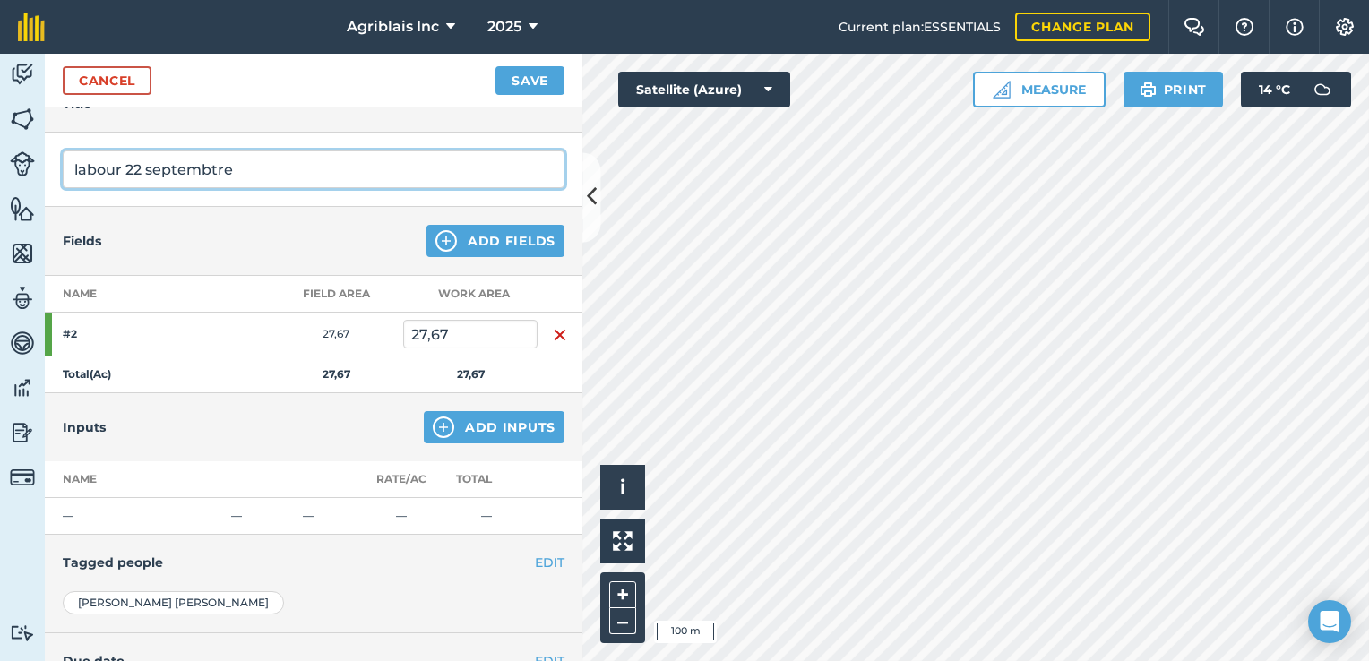
type input "labour 22 septembtre"
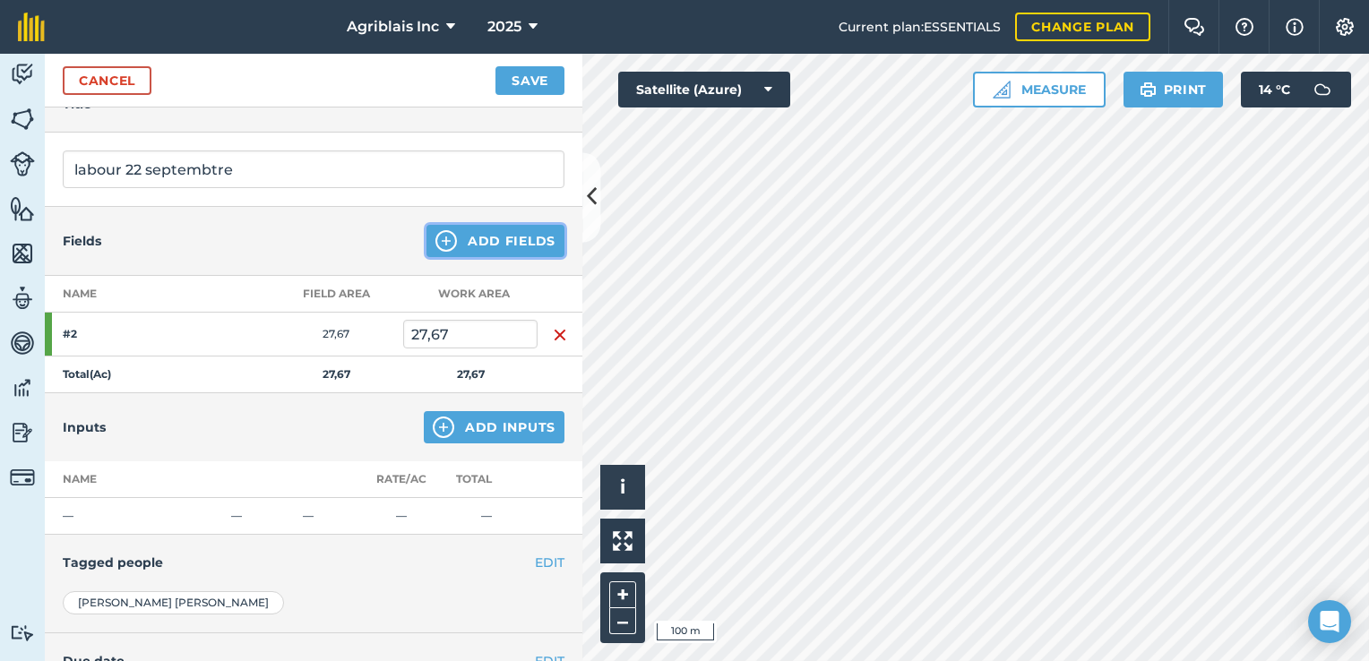
click at [484, 235] on button "Add Fields" at bounding box center [496, 241] width 138 height 32
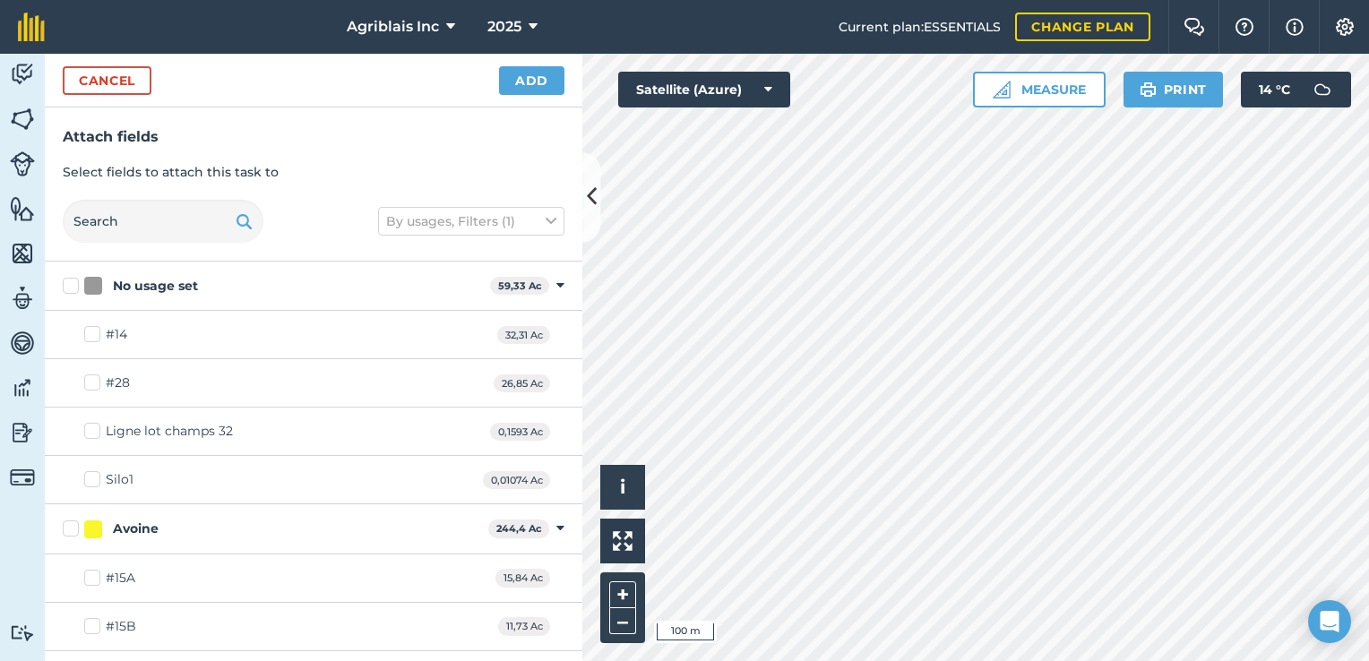
checkbox input "true"
click at [525, 77] on button "Add" at bounding box center [531, 80] width 65 height 29
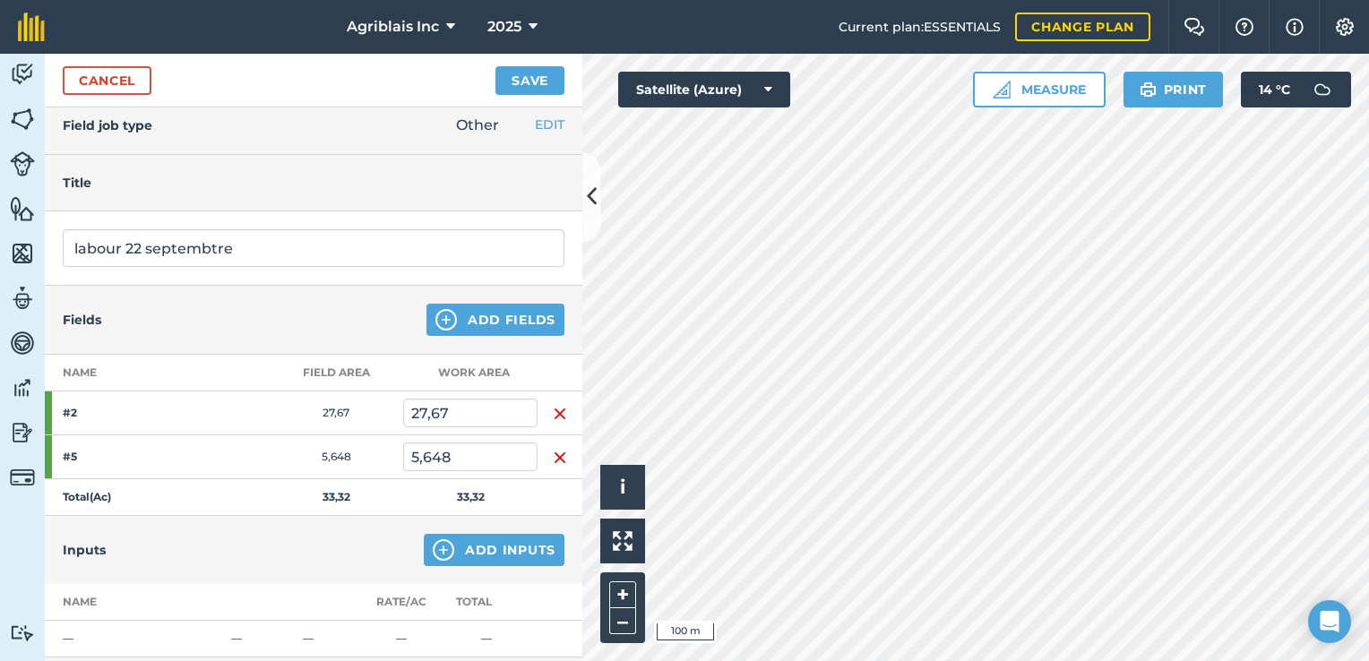
scroll to position [0, 0]
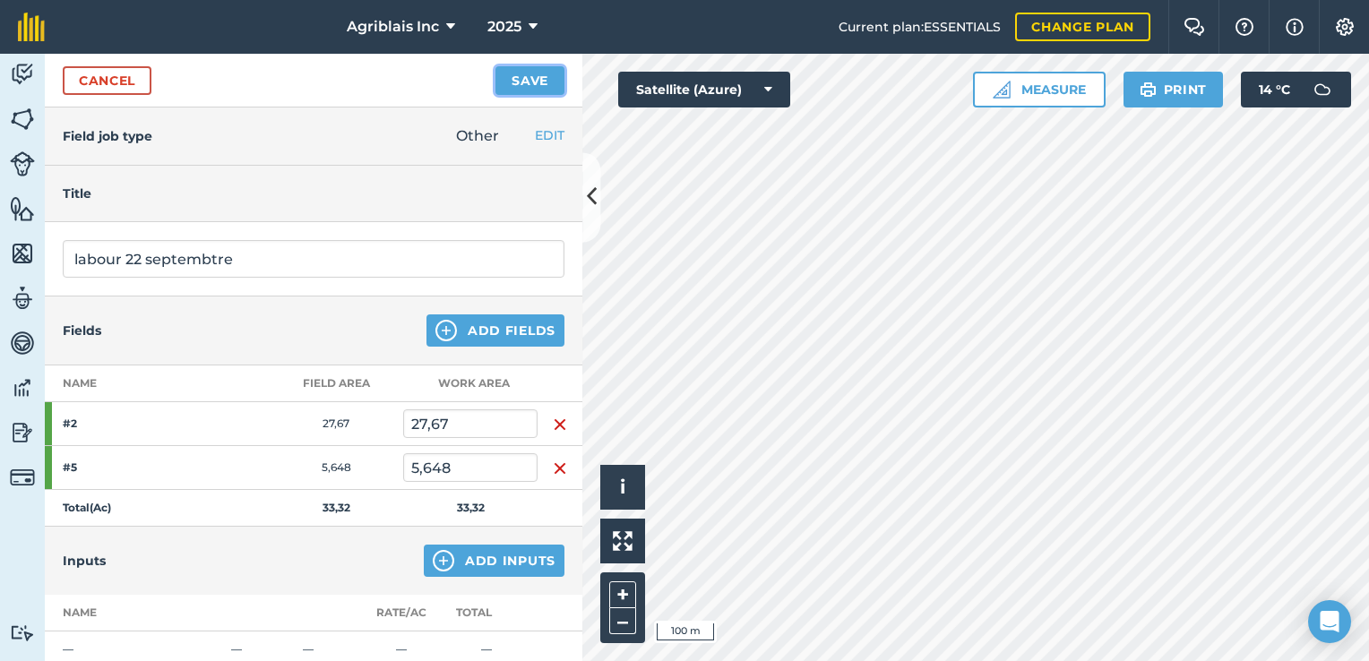
click at [542, 83] on button "Save" at bounding box center [530, 80] width 69 height 29
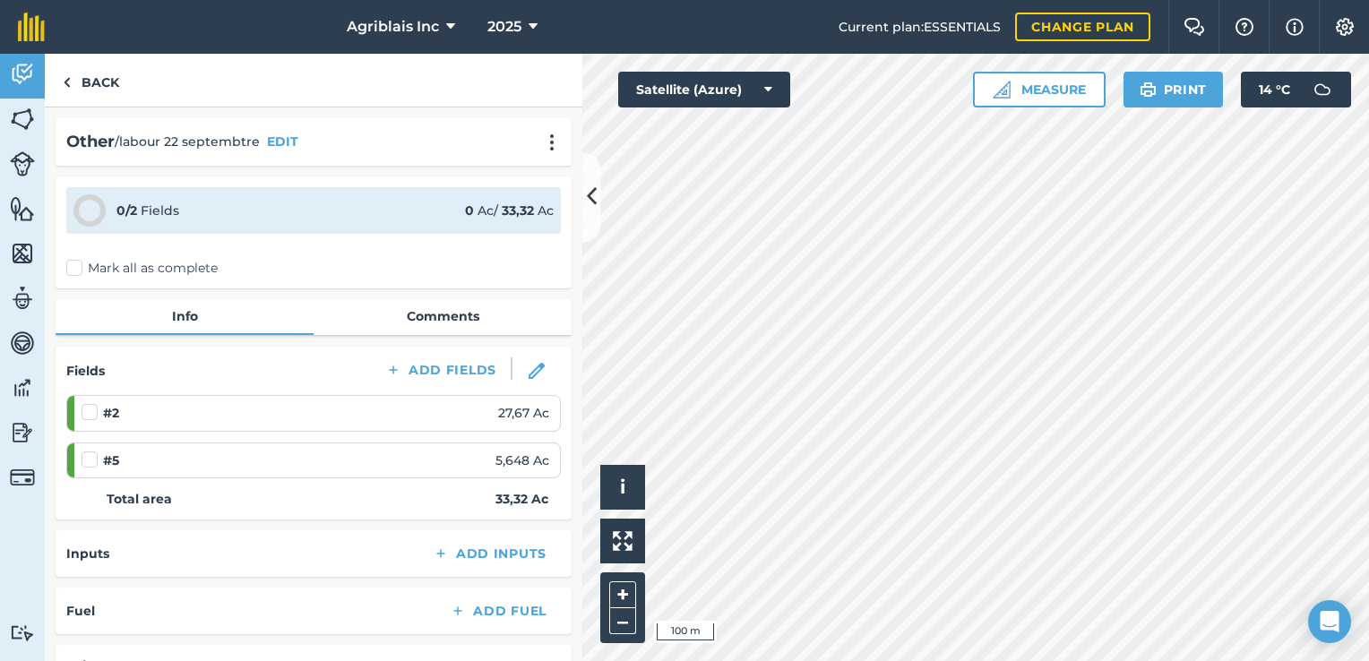
click at [77, 267] on label "Mark all as complete" at bounding box center [141, 268] width 151 height 19
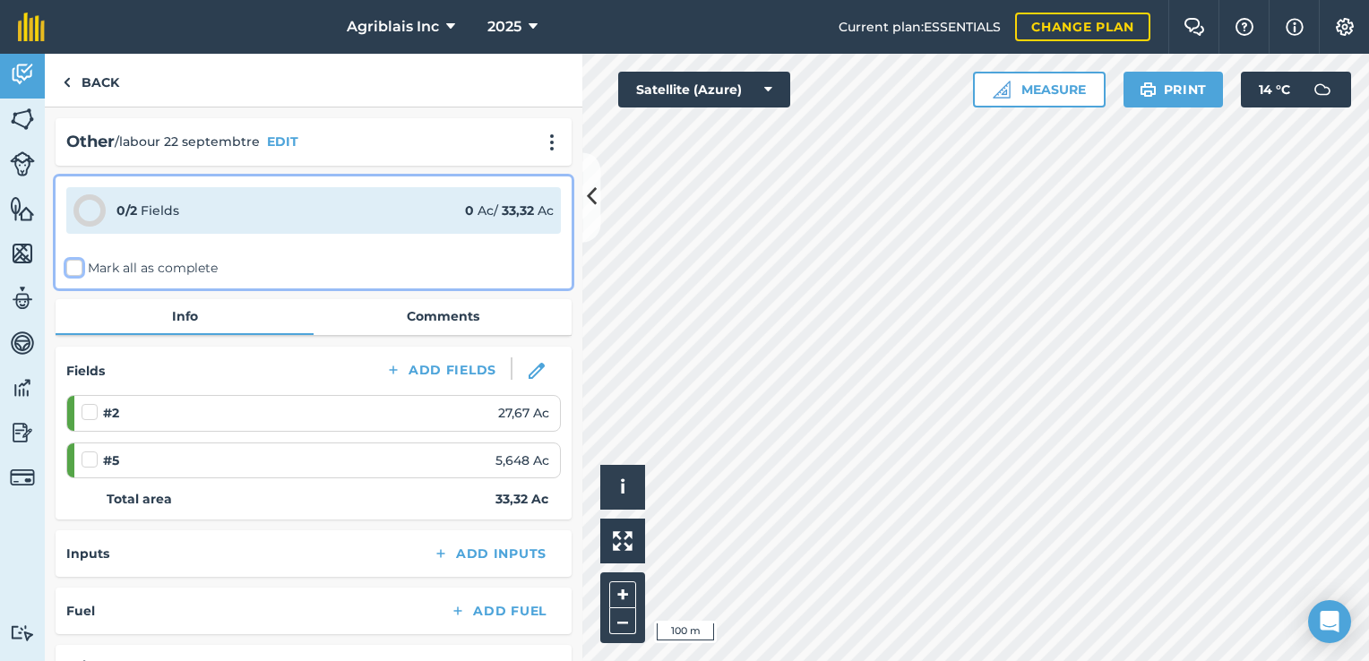
click at [77, 267] on input "Mark all as complete" at bounding box center [72, 265] width 12 height 12
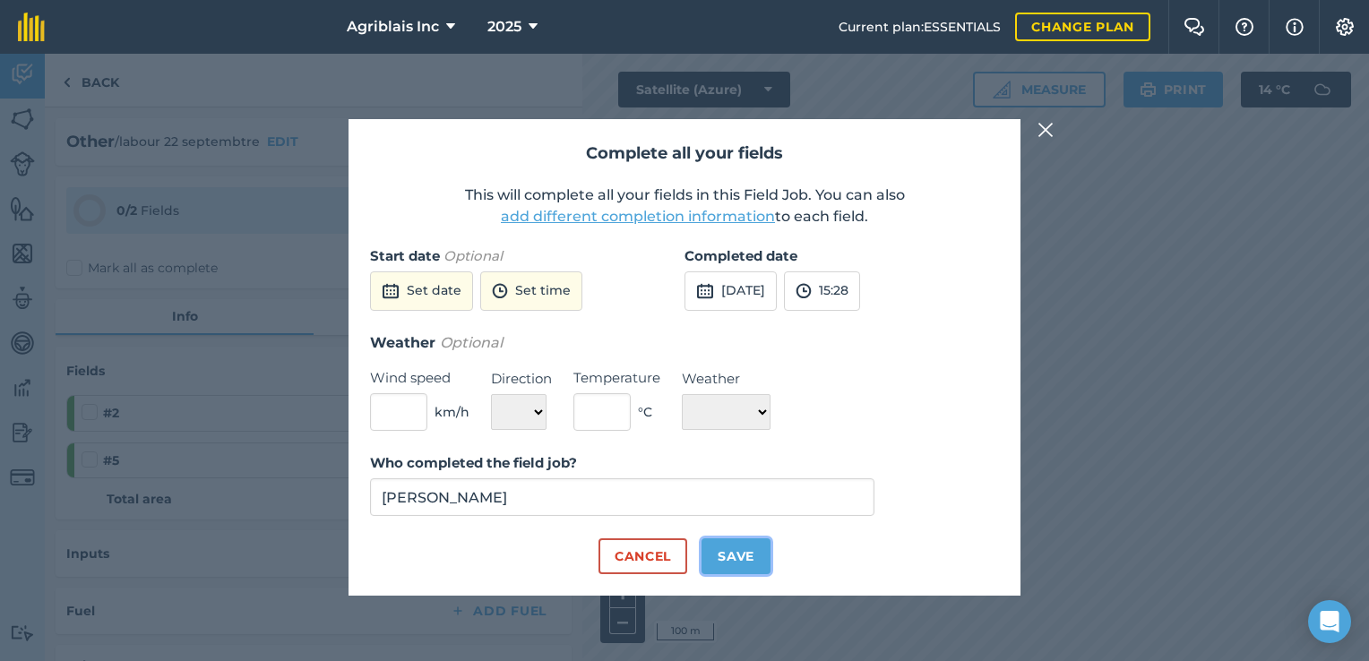
click at [755, 556] on button "Save" at bounding box center [736, 557] width 69 height 36
checkbox input "true"
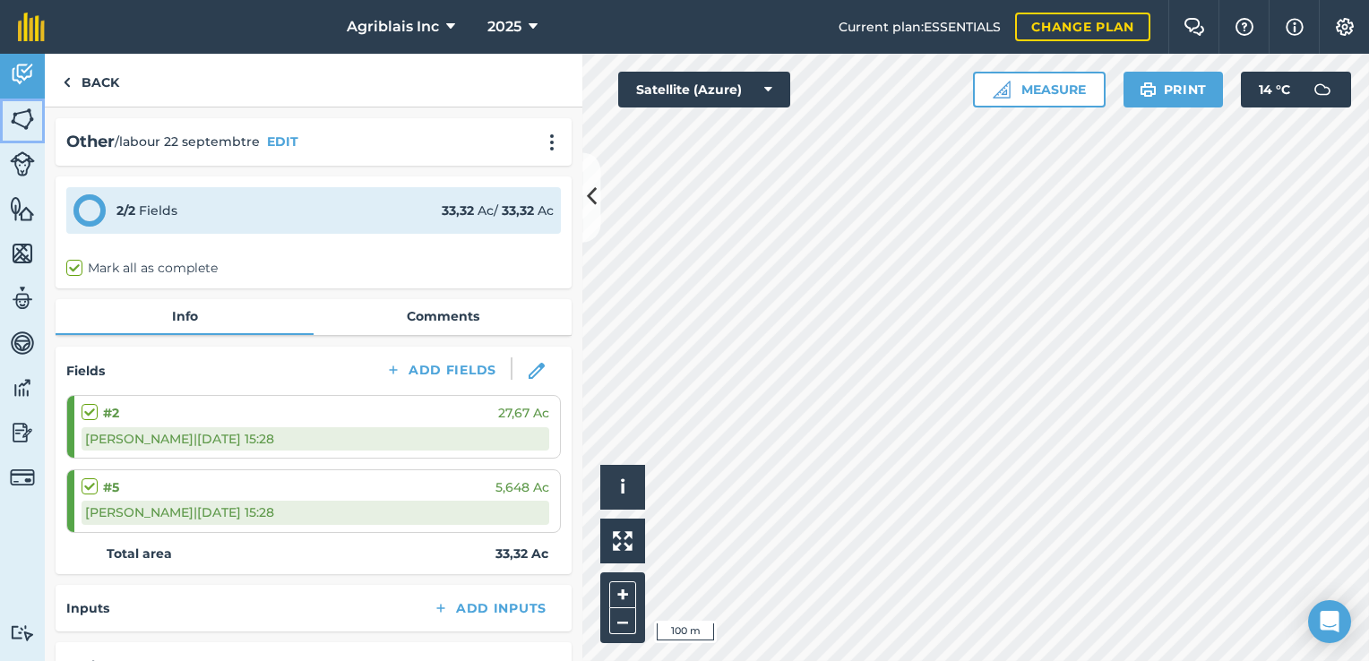
click at [19, 113] on img at bounding box center [22, 119] width 25 height 27
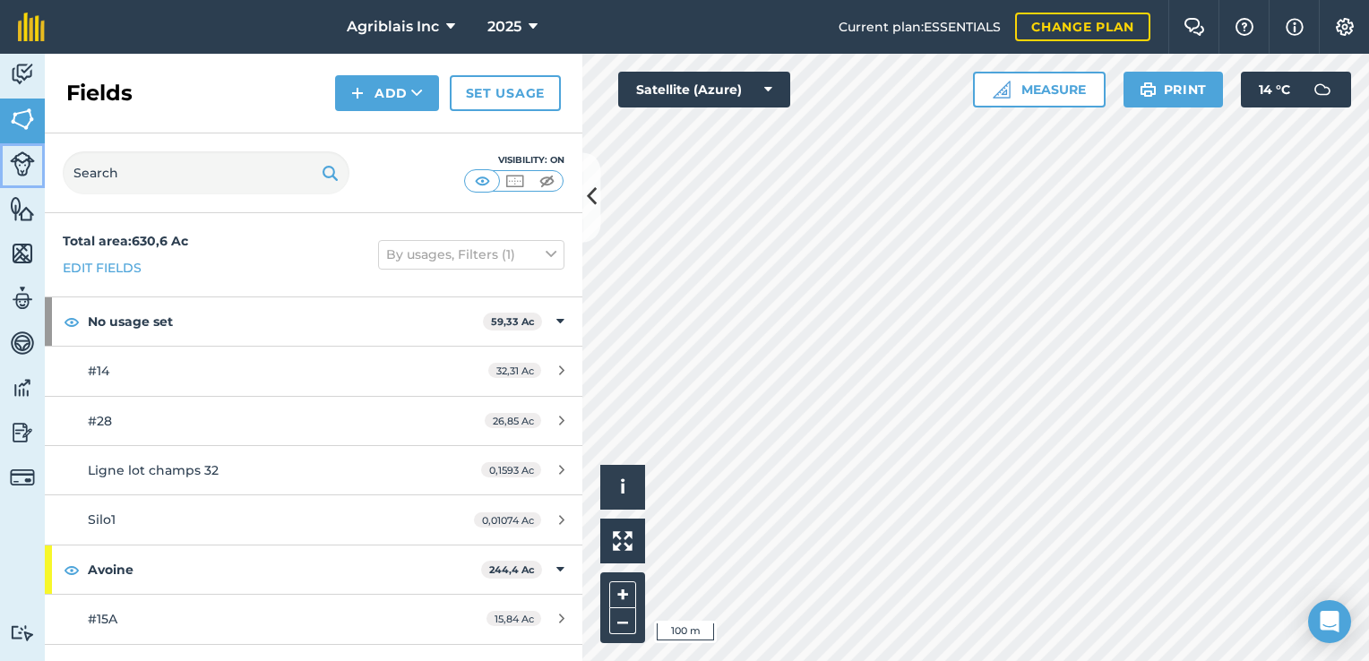
click at [22, 159] on img at bounding box center [22, 163] width 25 height 25
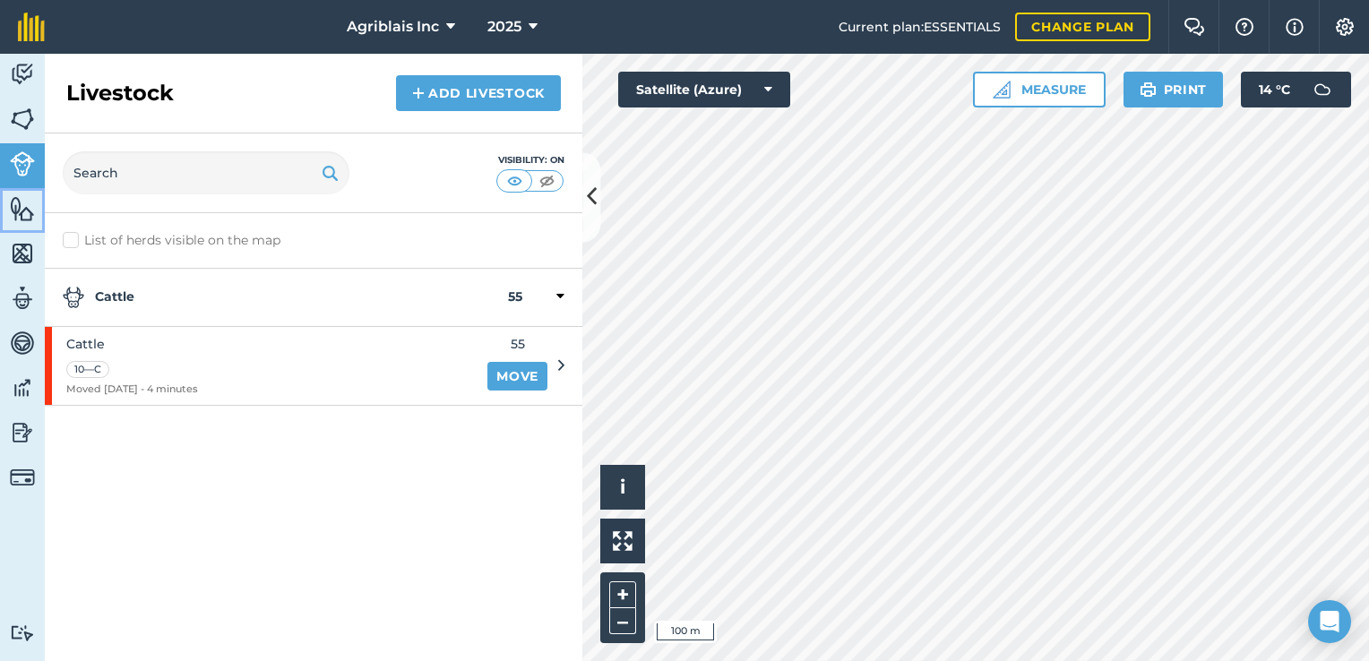
click at [18, 206] on img at bounding box center [22, 208] width 25 height 27
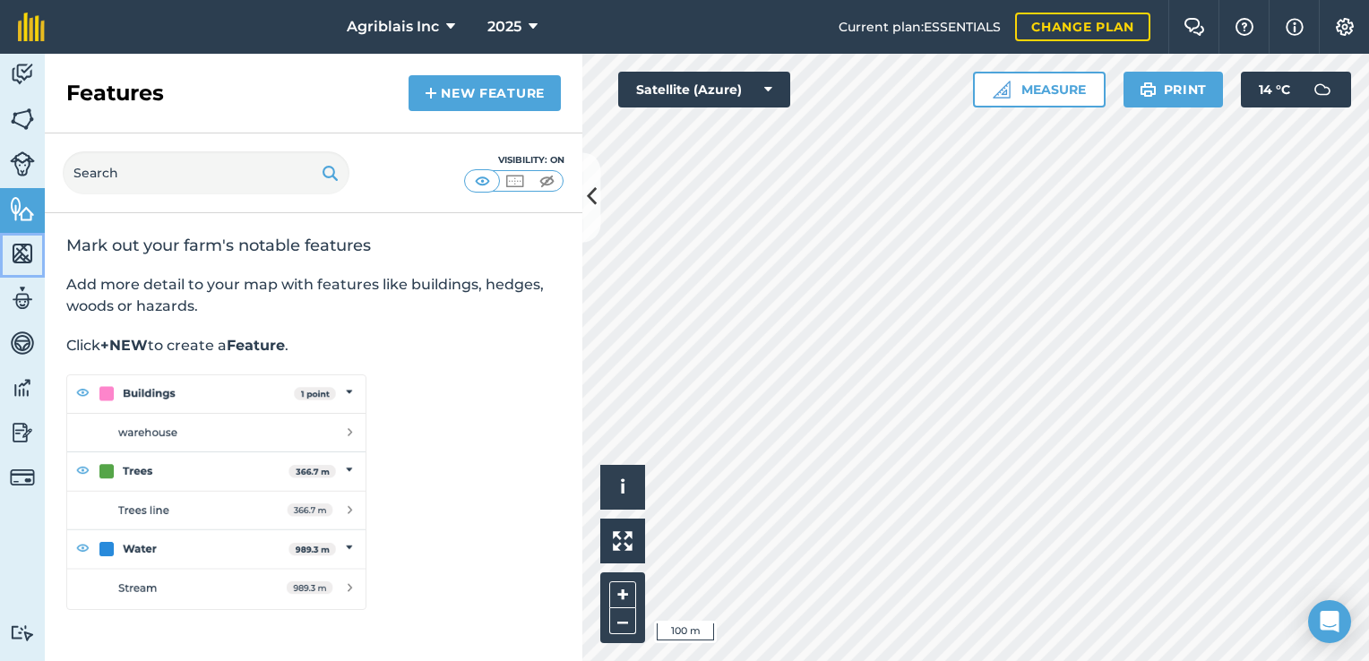
click at [19, 259] on img at bounding box center [22, 253] width 25 height 27
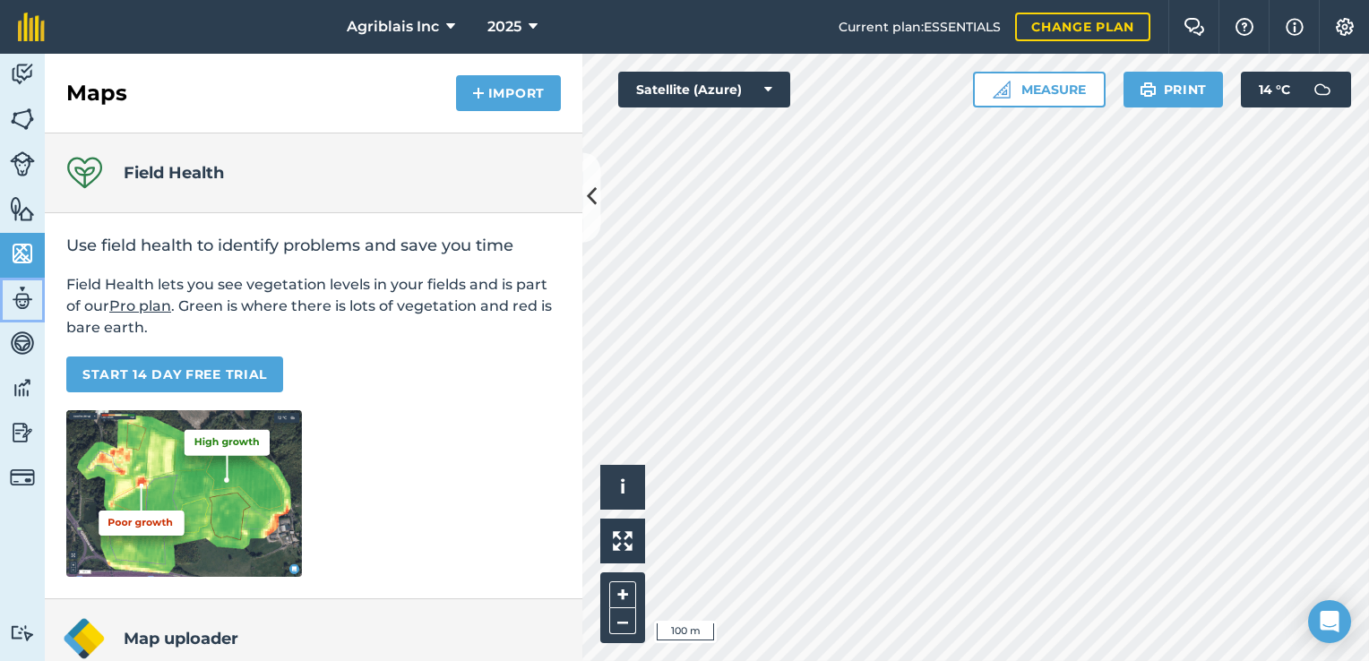
click at [22, 299] on img at bounding box center [22, 298] width 25 height 27
select select "MEMBER"
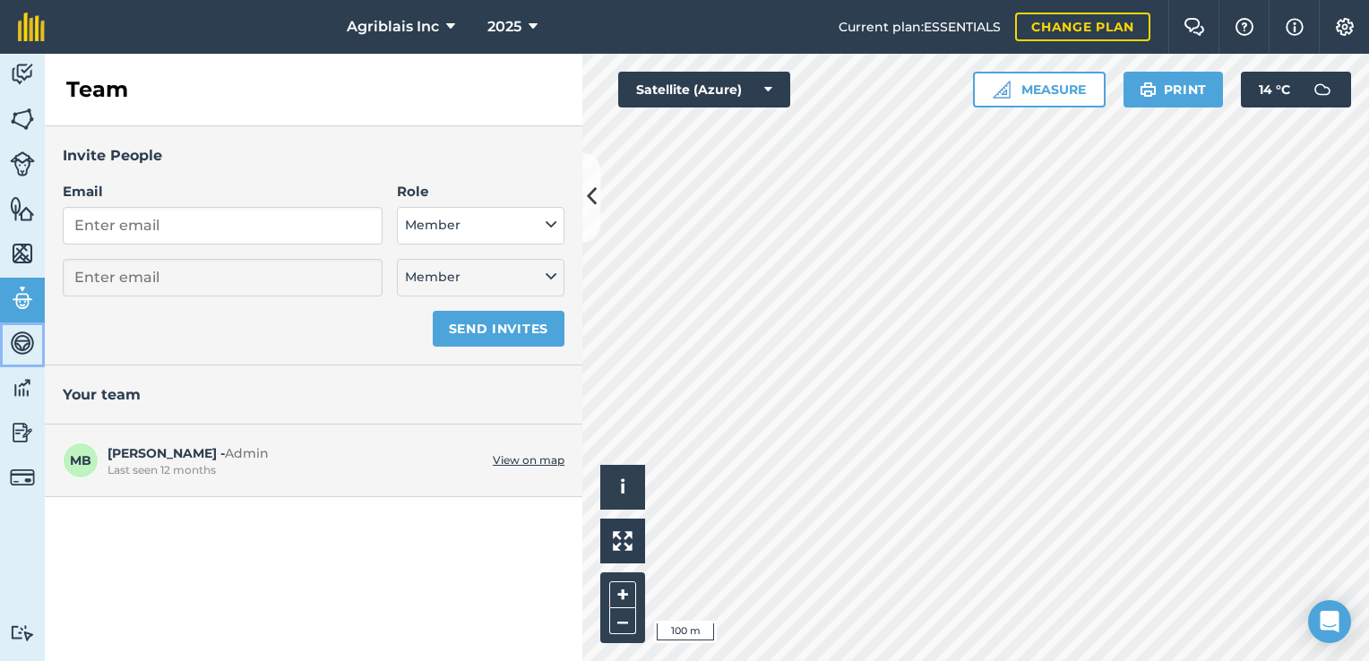
click at [20, 333] on img at bounding box center [22, 343] width 25 height 27
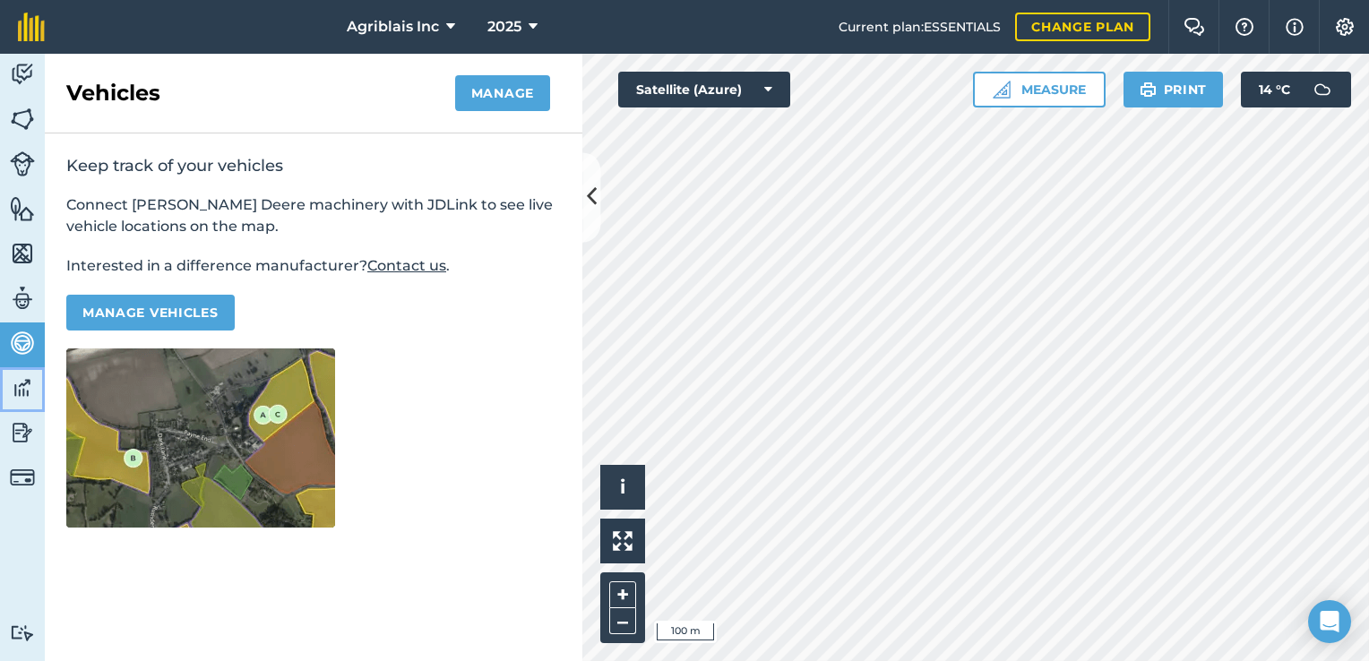
click at [20, 388] on img at bounding box center [22, 388] width 25 height 27
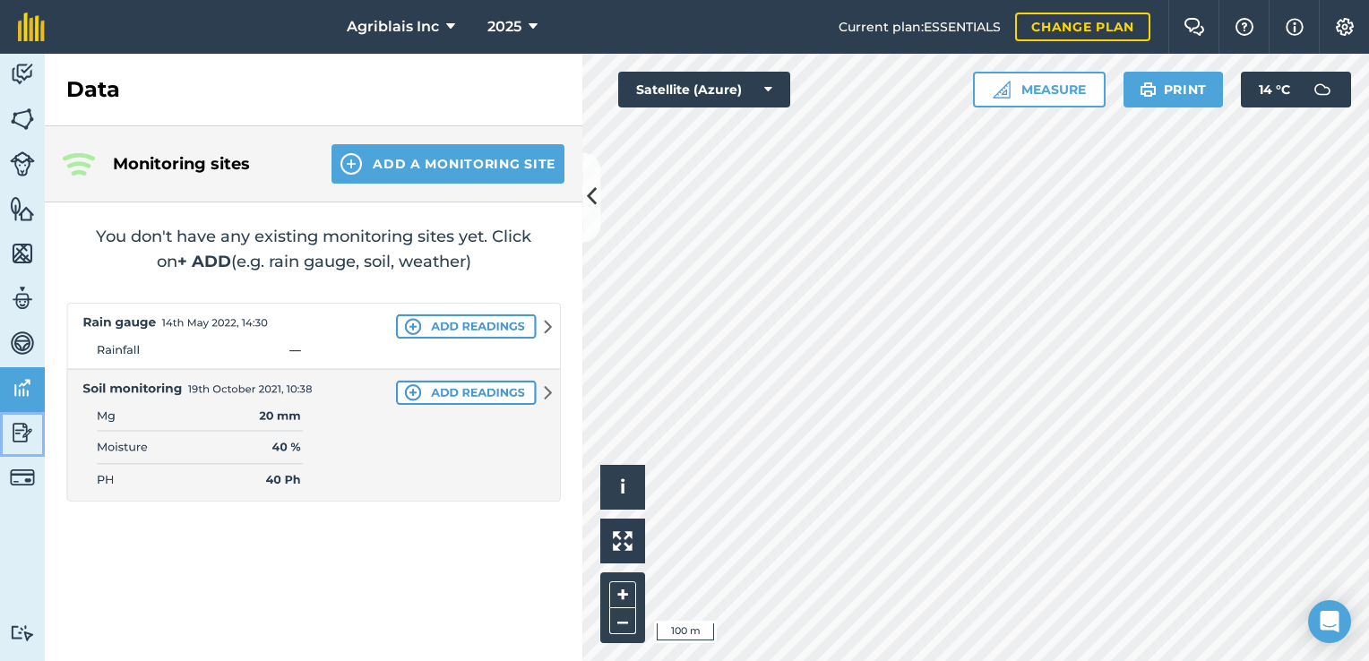
click at [15, 426] on img at bounding box center [22, 432] width 25 height 27
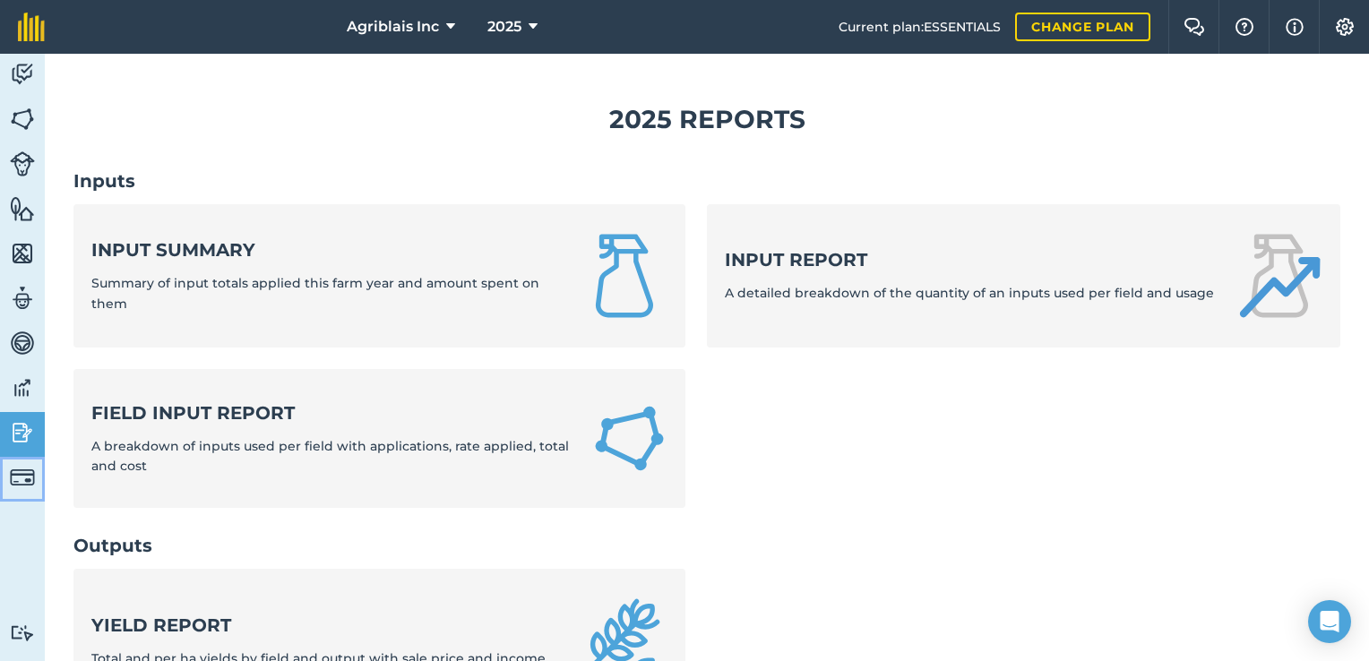
click at [26, 457] on link "Billing" at bounding box center [22, 479] width 45 height 45
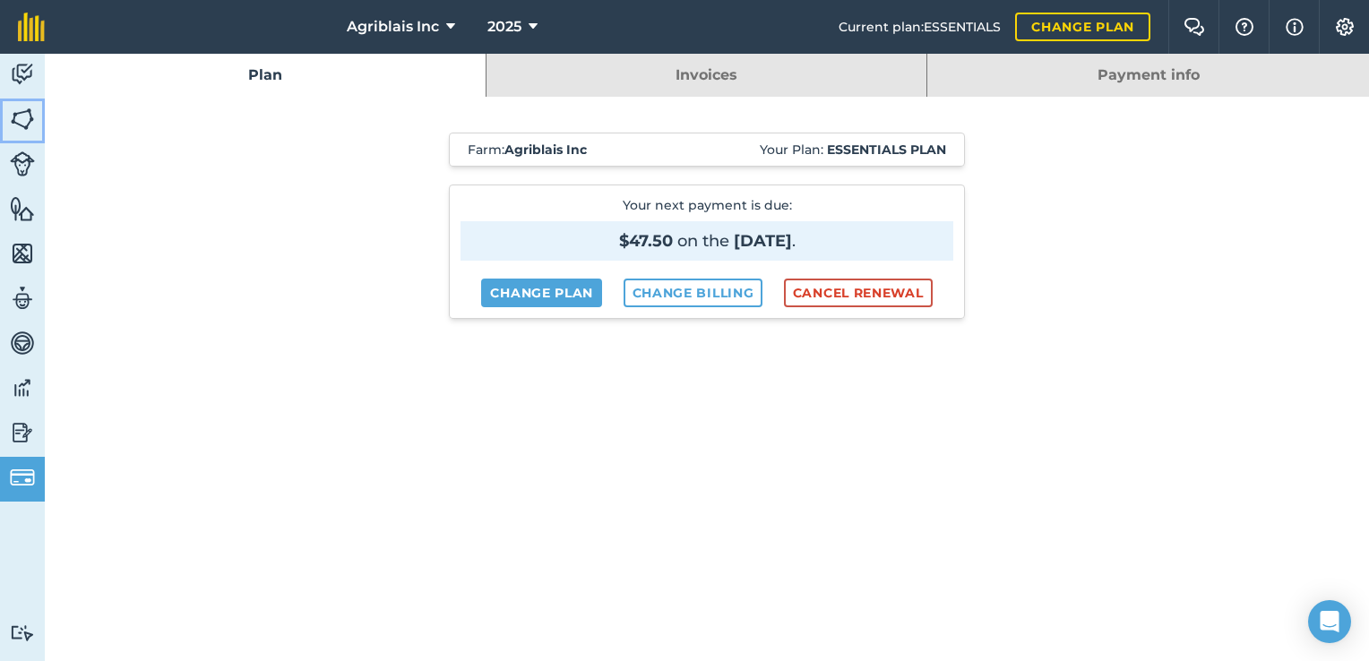
click at [10, 108] on img at bounding box center [22, 119] width 25 height 27
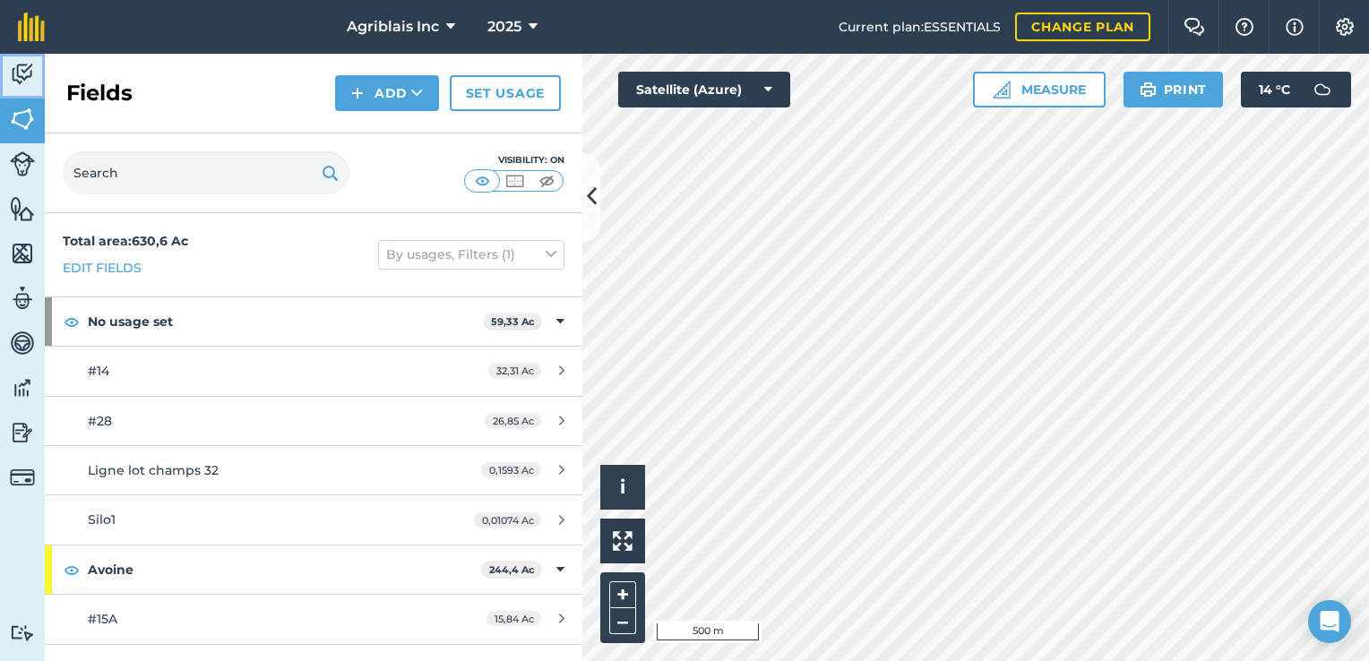
click at [20, 66] on img at bounding box center [22, 74] width 25 height 27
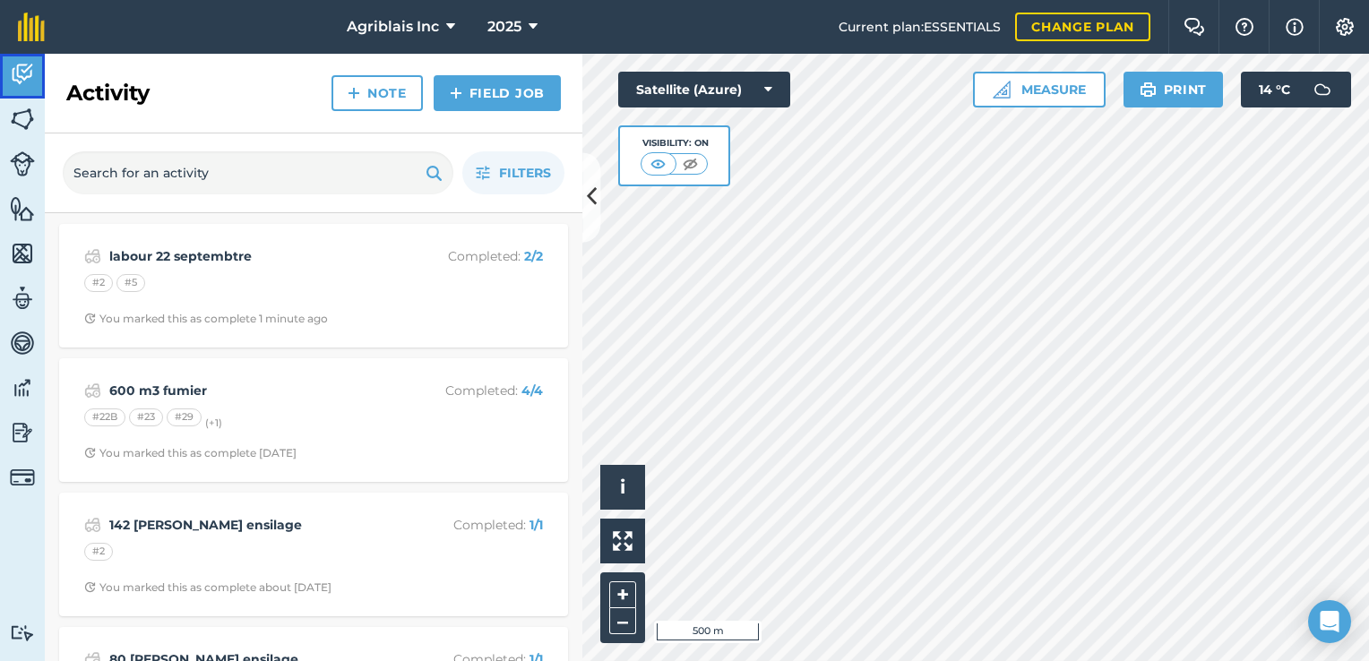
click at [20, 66] on img at bounding box center [22, 74] width 25 height 27
click at [24, 117] on img at bounding box center [22, 119] width 25 height 27
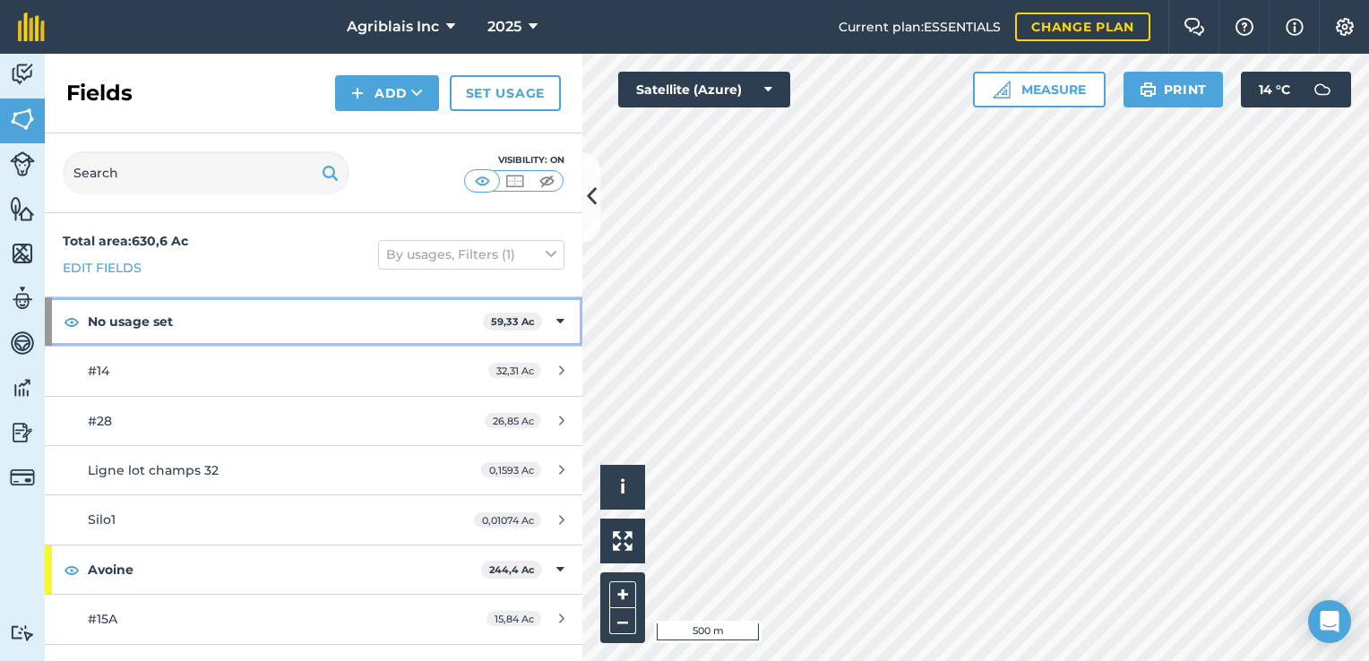
click at [556, 322] on icon at bounding box center [560, 322] width 8 height 20
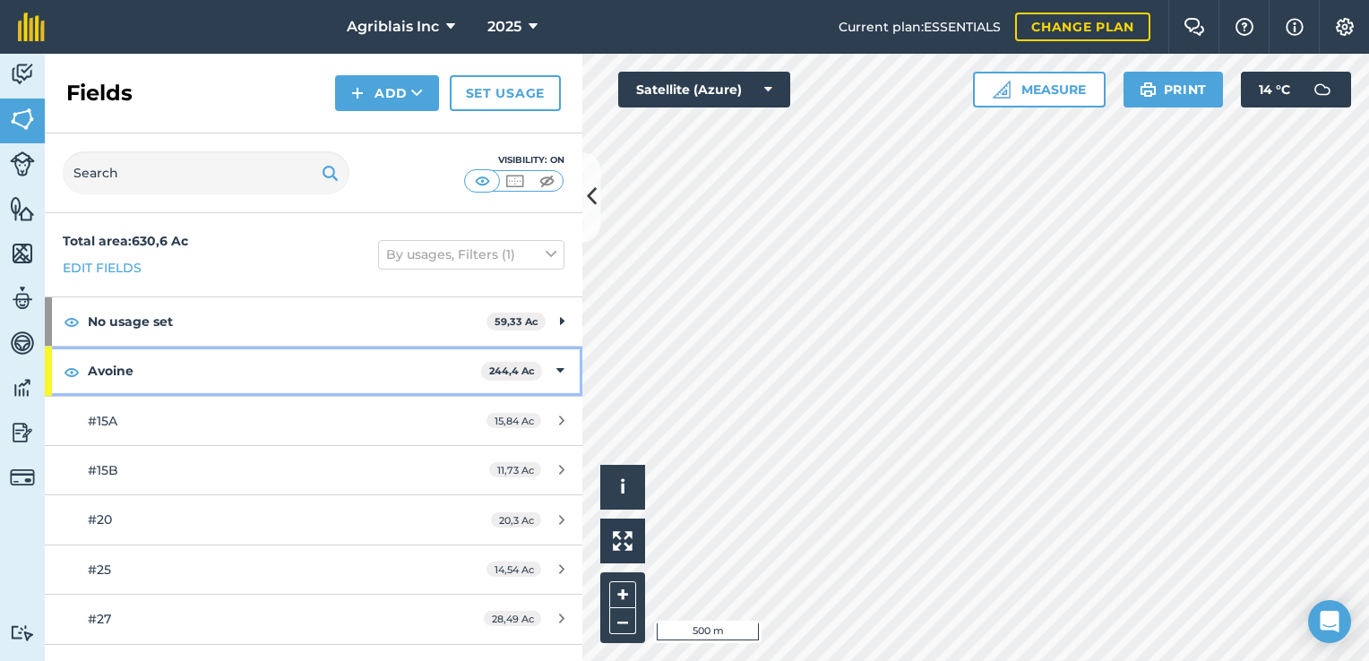
click at [556, 371] on icon at bounding box center [560, 371] width 8 height 20
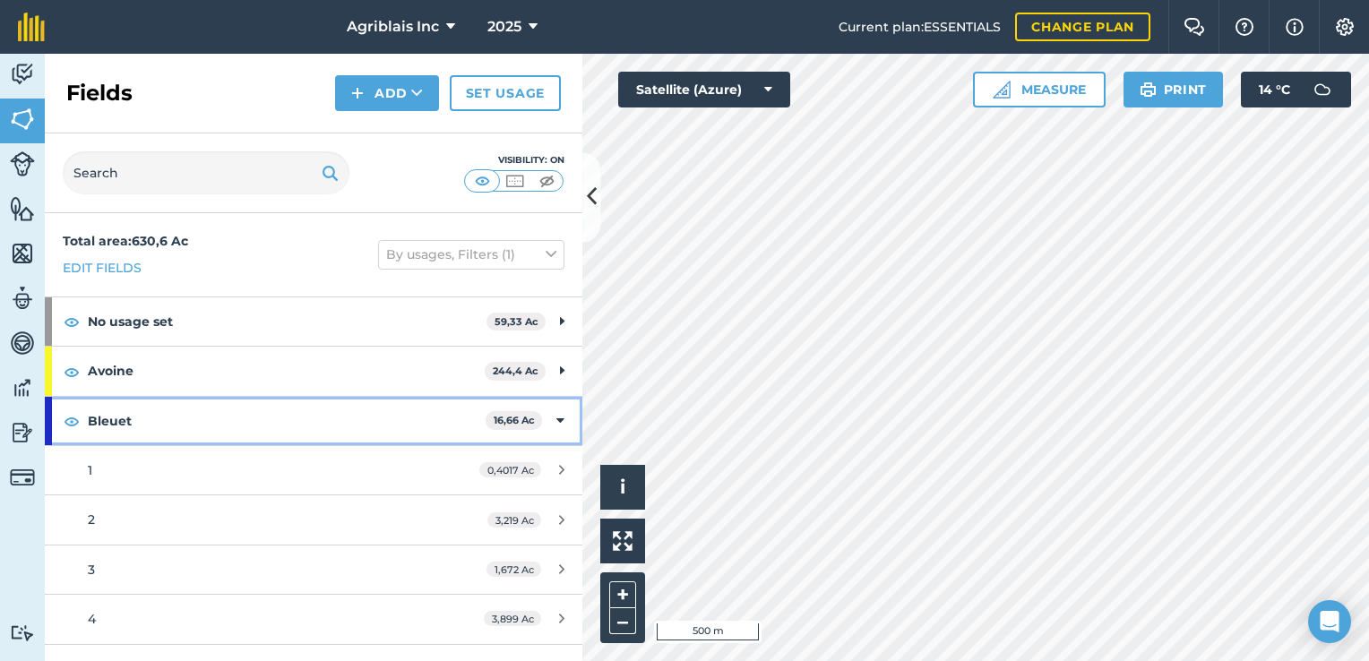
click at [556, 414] on icon at bounding box center [560, 421] width 8 height 20
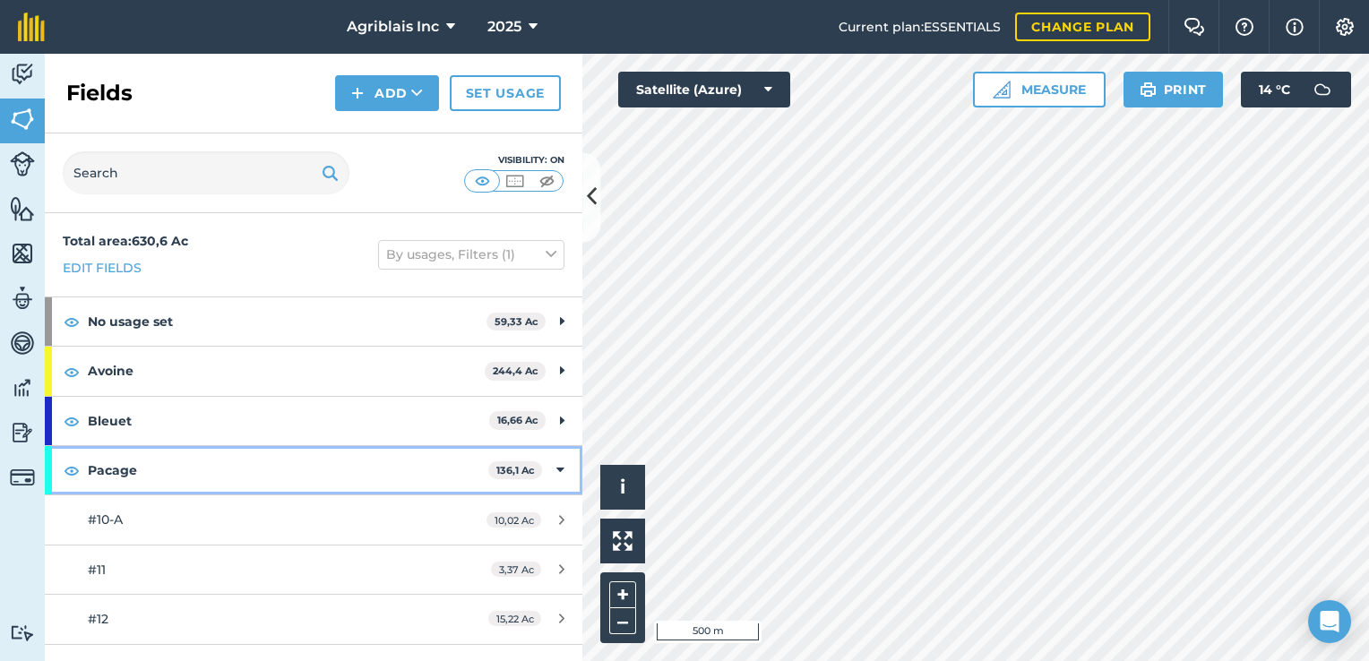
click at [556, 468] on icon at bounding box center [560, 471] width 8 height 20
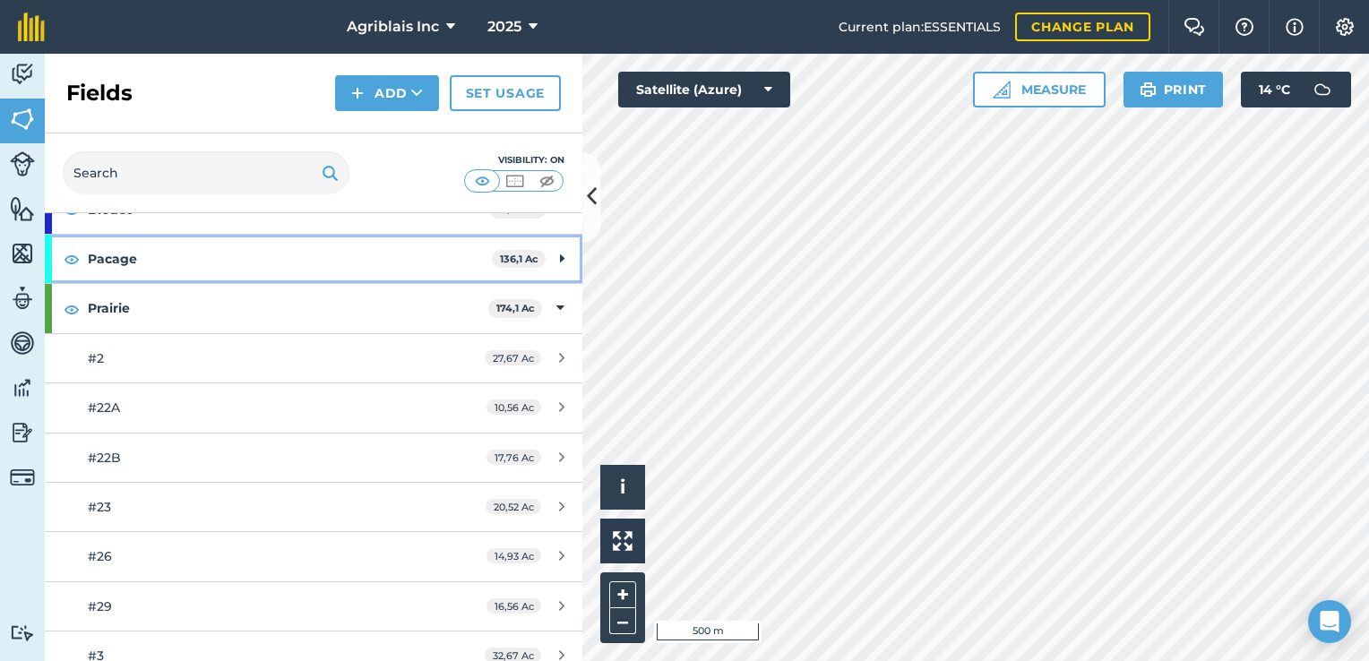
scroll to position [269, 0]
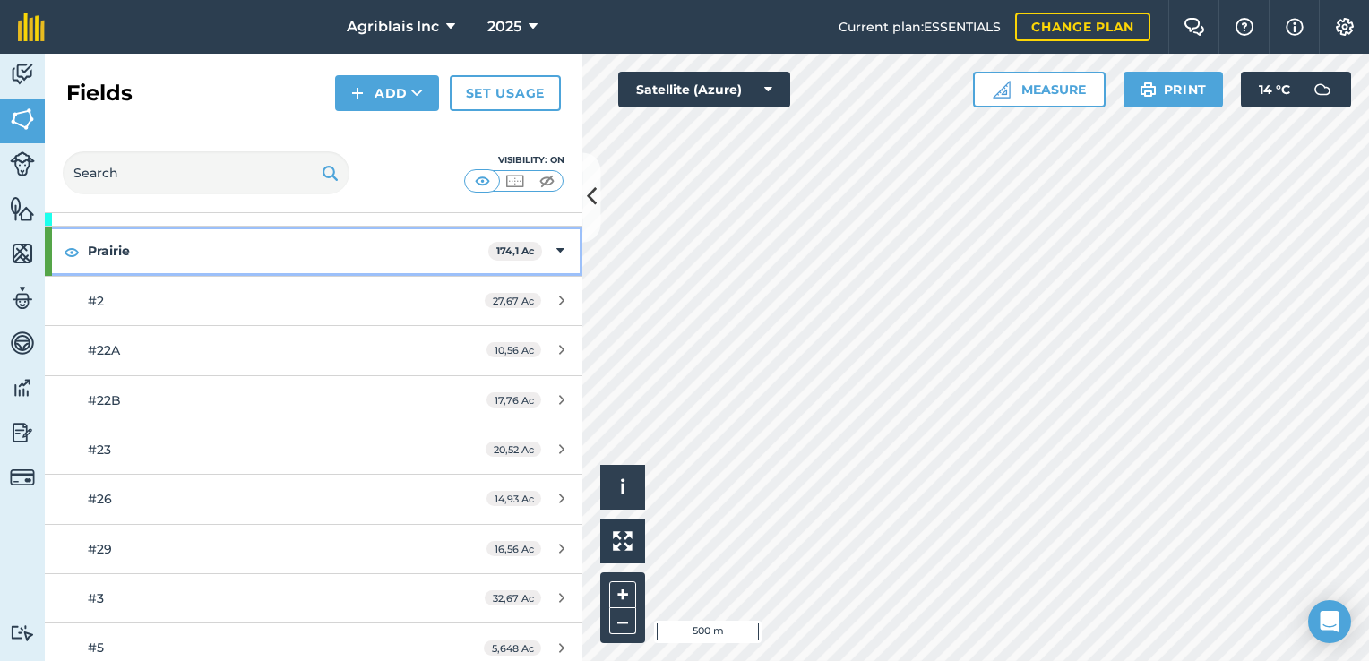
click at [556, 251] on icon at bounding box center [560, 251] width 8 height 20
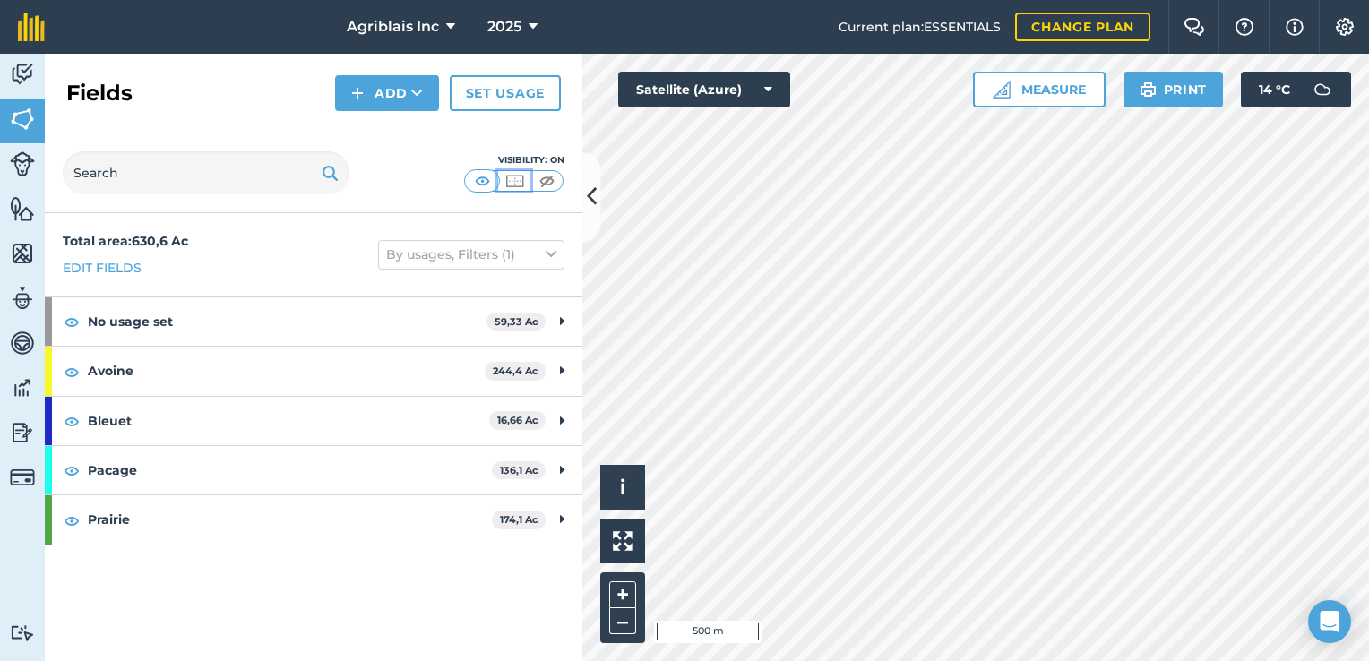
click at [513, 183] on img at bounding box center [515, 181] width 22 height 18
click at [514, 183] on img at bounding box center [515, 181] width 22 height 18
click at [488, 183] on img at bounding box center [482, 181] width 22 height 18
click at [549, 177] on img at bounding box center [547, 181] width 22 height 18
click at [480, 180] on img at bounding box center [482, 181] width 22 height 18
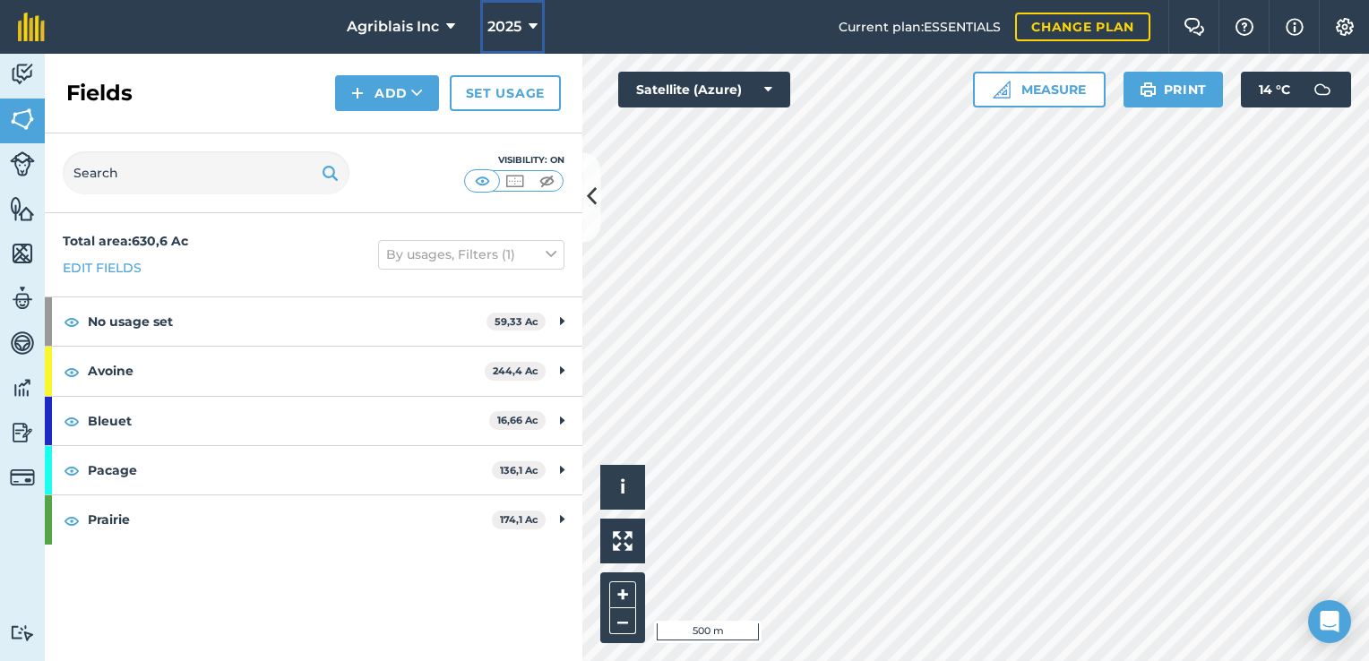
click at [533, 22] on icon at bounding box center [533, 27] width 9 height 22
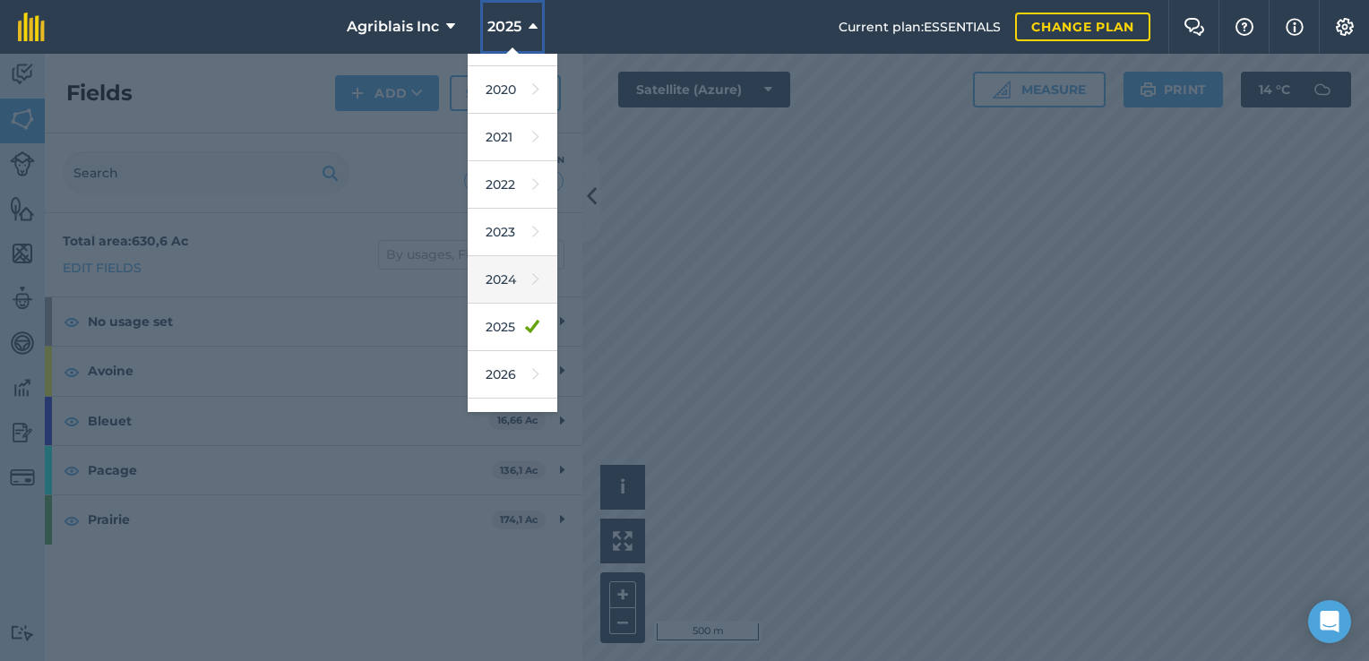
scroll to position [161, 0]
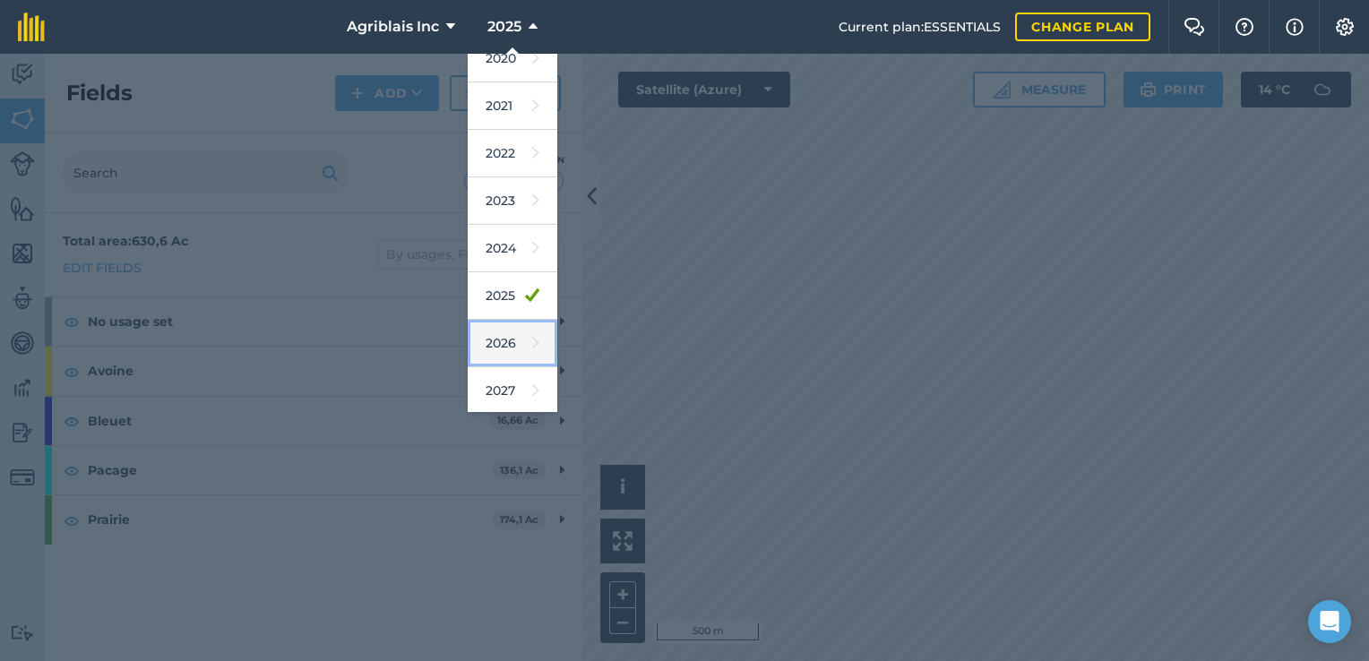
click at [504, 336] on link "2026" at bounding box center [513, 343] width 90 height 47
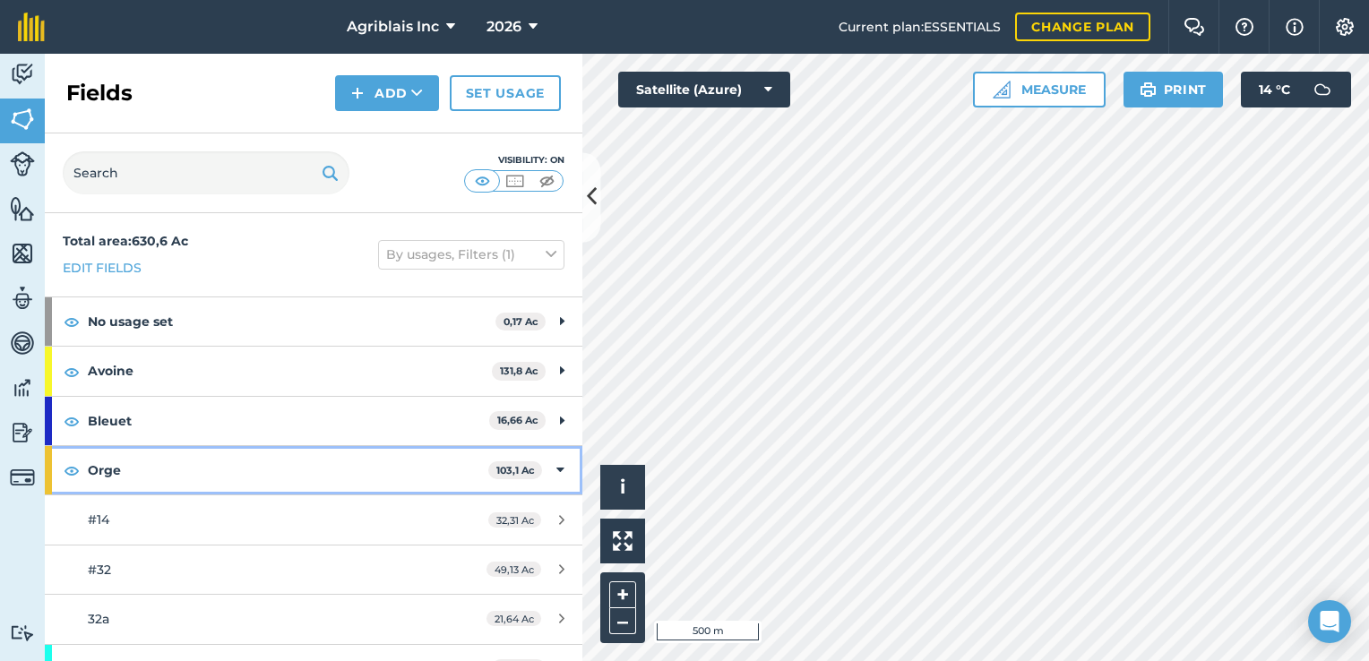
click at [556, 471] on icon at bounding box center [560, 471] width 8 height 20
click at [566, 466] on div "Orge 103,1 Ac" at bounding box center [314, 470] width 538 height 48
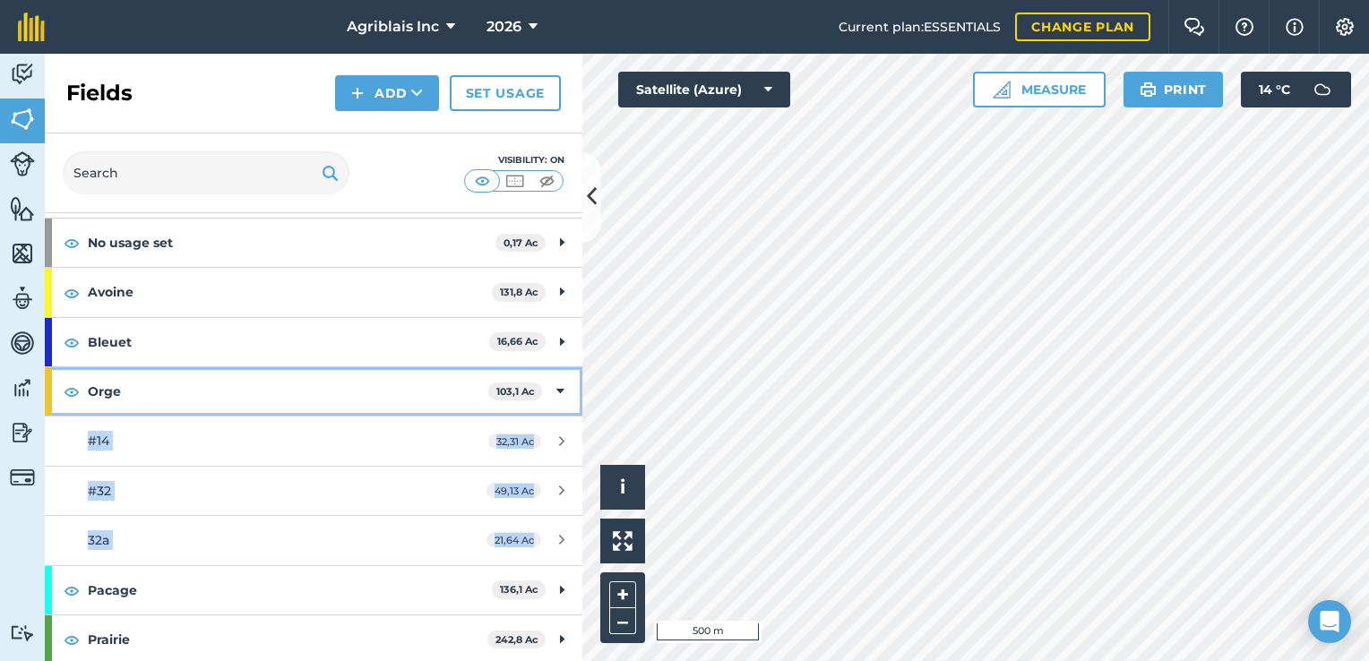
click at [556, 391] on icon at bounding box center [560, 392] width 8 height 20
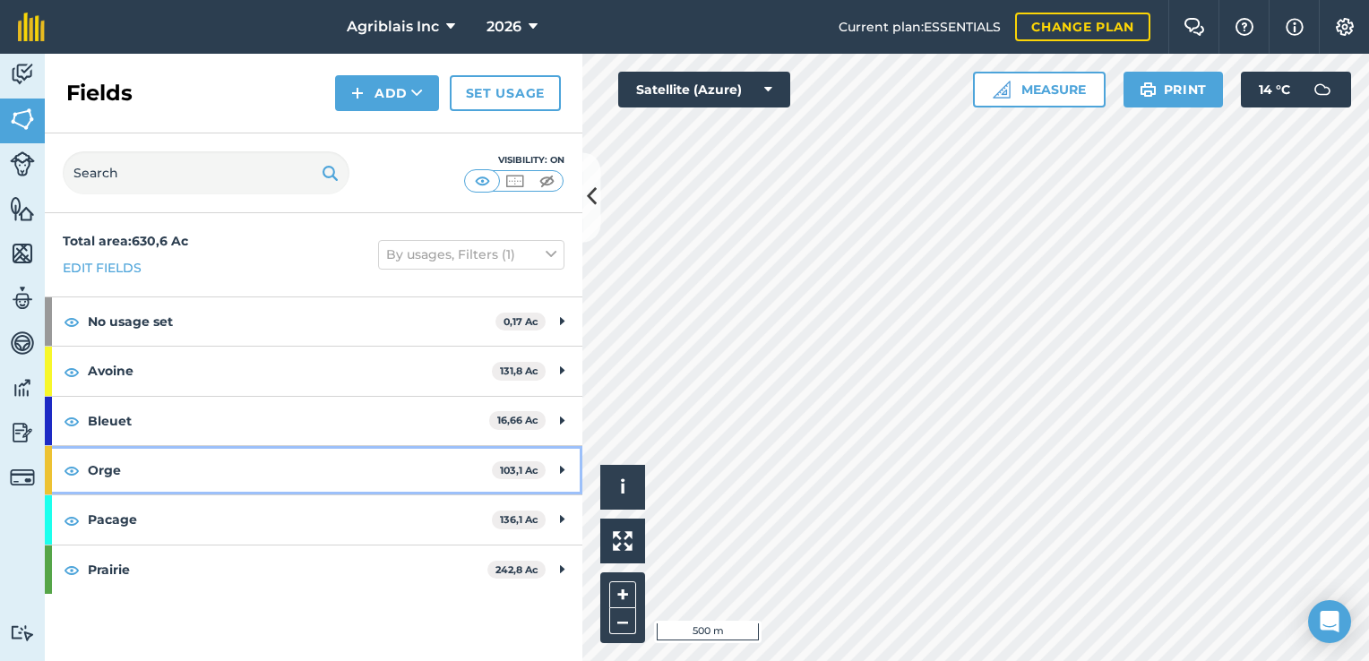
scroll to position [0, 0]
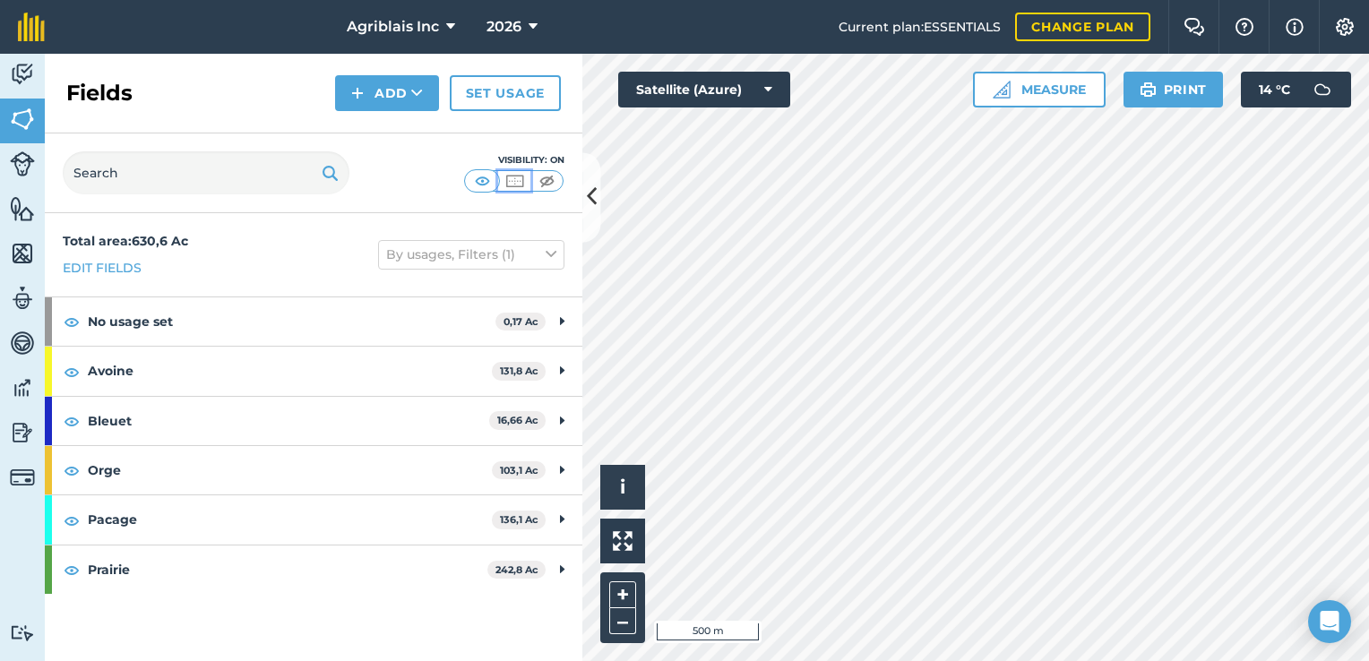
click at [515, 176] on img at bounding box center [515, 181] width 22 height 18
click at [487, 179] on img at bounding box center [482, 181] width 22 height 18
click at [520, 486] on div "Activity Fields Livestock Features Maps Team Vehicles Data Reporting Billing Tu…" at bounding box center [684, 358] width 1369 height 608
click at [621, 524] on div "Hello i © 2025 TomTom, Microsoft 50 m + – Satellite (Azure) Measure Print 14 ° C" at bounding box center [975, 358] width 787 height 608
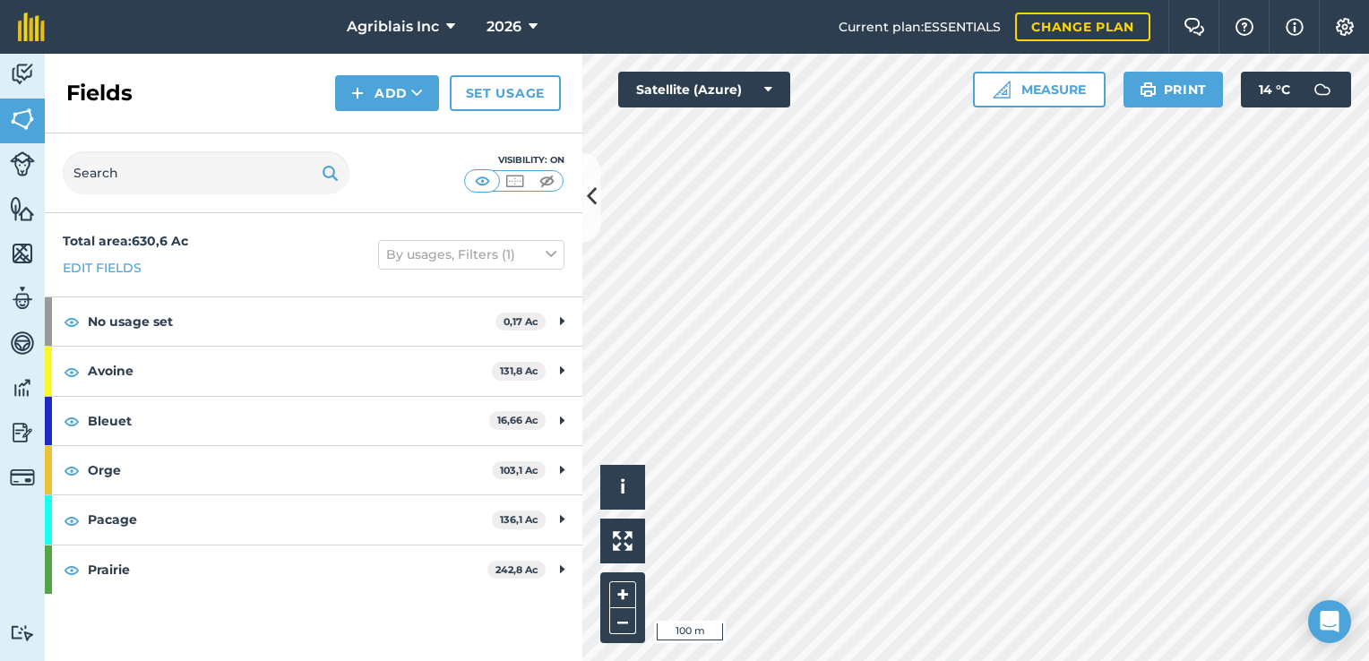
click at [450, 660] on html "Agriblais Inc 2026 Current plan : ESSENTIALS Change plan Farm Chat Help Info Se…" at bounding box center [684, 330] width 1369 height 661
click at [1368, 111] on html "Agriblais Inc 2026 Current plan : ESSENTIALS Change plan Farm Chat Help Info Se…" at bounding box center [684, 330] width 1369 height 661
click at [713, 660] on html "Agriblais Inc 2026 Current plan : ESSENTIALS Change plan Farm Chat Help Info Se…" at bounding box center [684, 330] width 1369 height 661
click at [1368, 592] on html "Agriblais Inc 2026 Current plan : ESSENTIALS Change plan Farm Chat Help Info Se…" at bounding box center [684, 330] width 1369 height 661
click at [1368, 149] on html "Agriblais Inc 2026 Current plan : ESSENTIALS Change plan Farm Chat Help Info Se…" at bounding box center [684, 330] width 1369 height 661
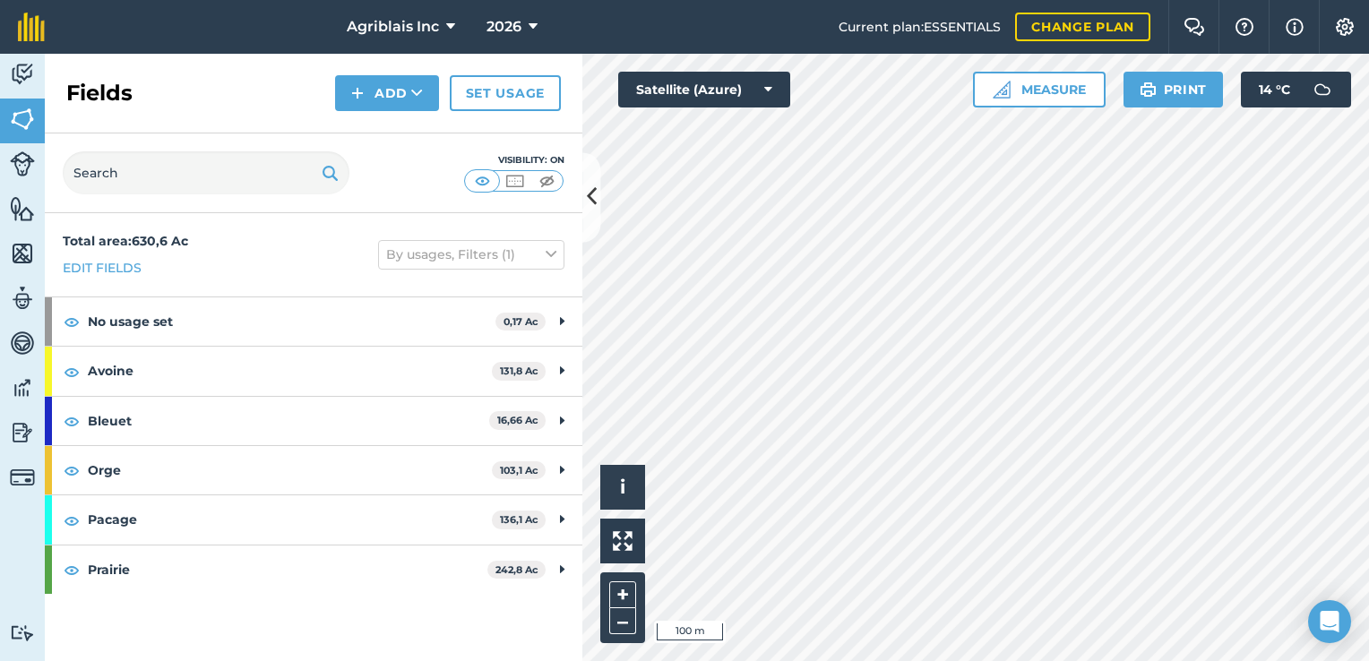
click at [1368, 116] on html "Agriblais Inc 2026 Current plan : ESSENTIALS Change plan Farm Chat Help Info Se…" at bounding box center [684, 330] width 1369 height 661
click at [587, 212] on icon at bounding box center [592, 197] width 10 height 31
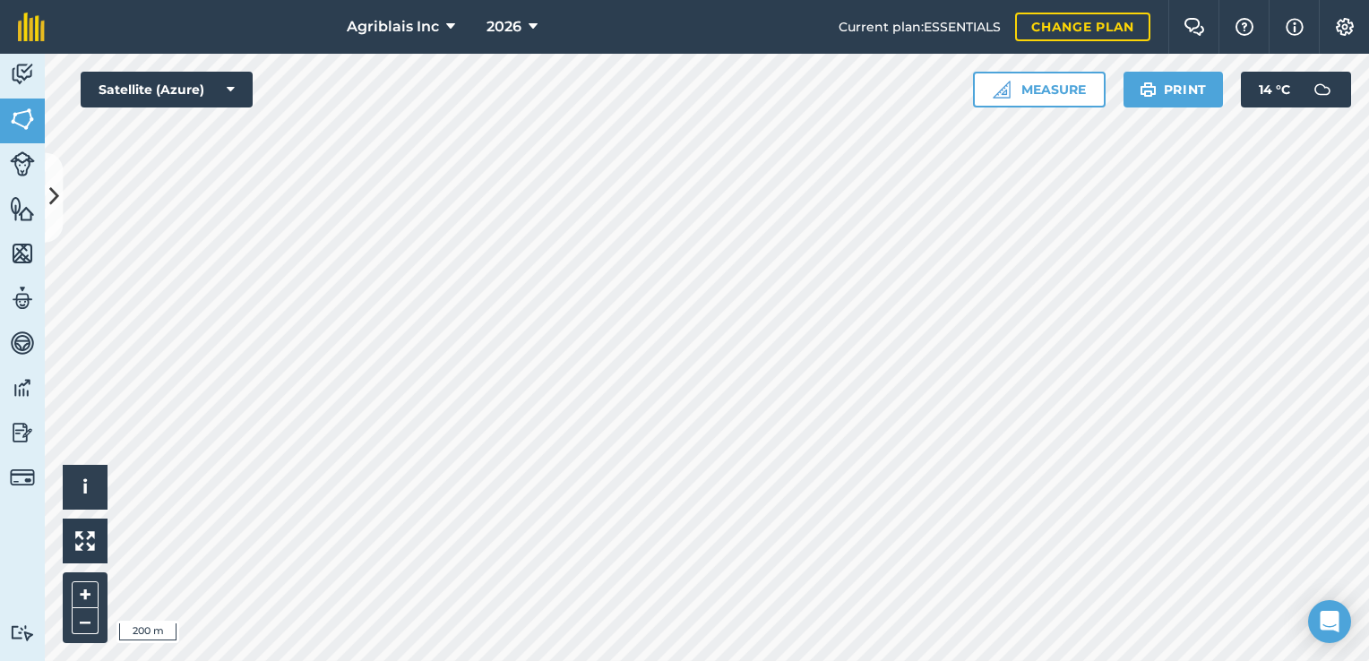
click at [961, 52] on div "Agriblais Inc 2026 Current plan : ESSENTIALS Change plan Farm Chat Help Info Se…" at bounding box center [684, 330] width 1369 height 661
click at [529, 25] on icon at bounding box center [533, 27] width 9 height 22
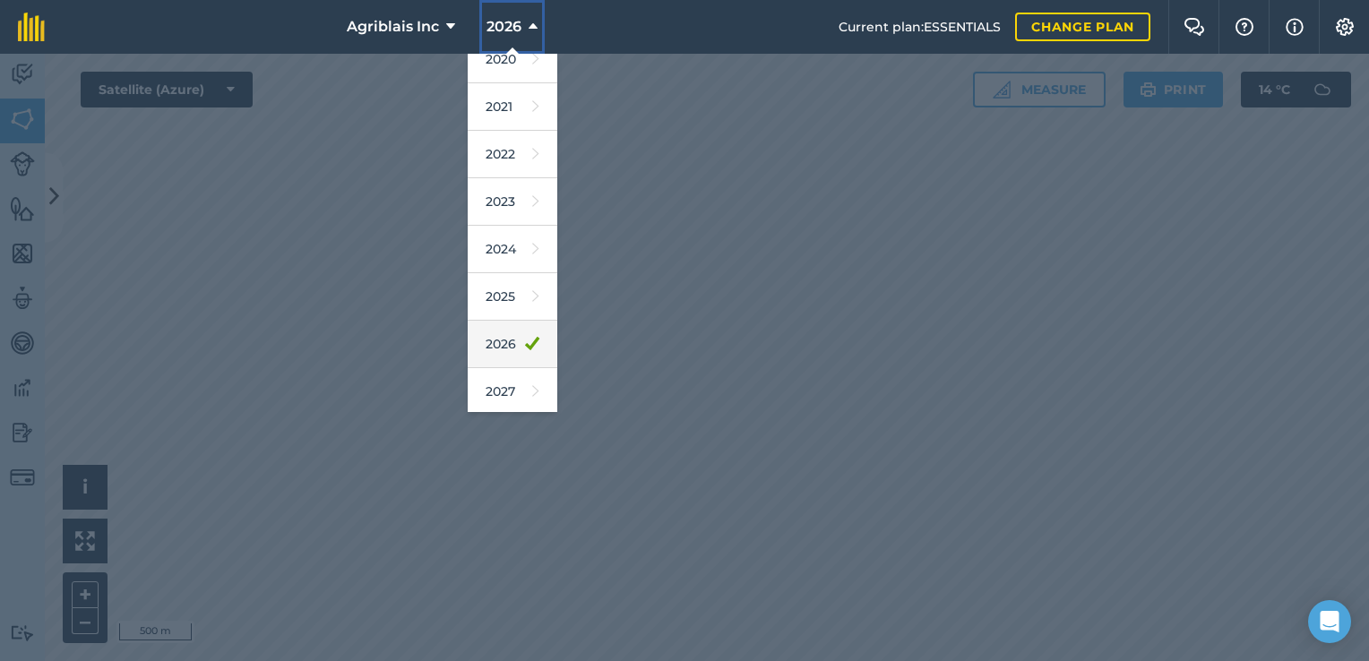
scroll to position [161, 0]
click at [513, 289] on link "2025" at bounding box center [513, 295] width 90 height 47
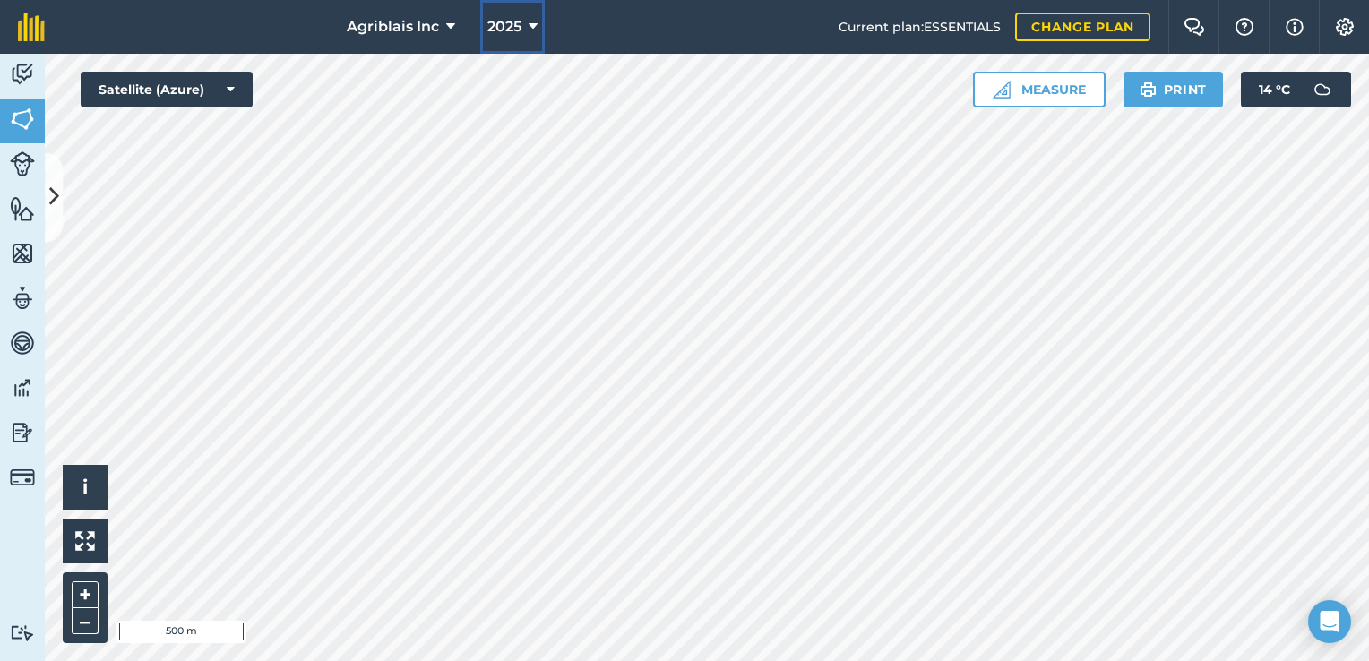
click at [503, 19] on span "2025" at bounding box center [504, 27] width 34 height 22
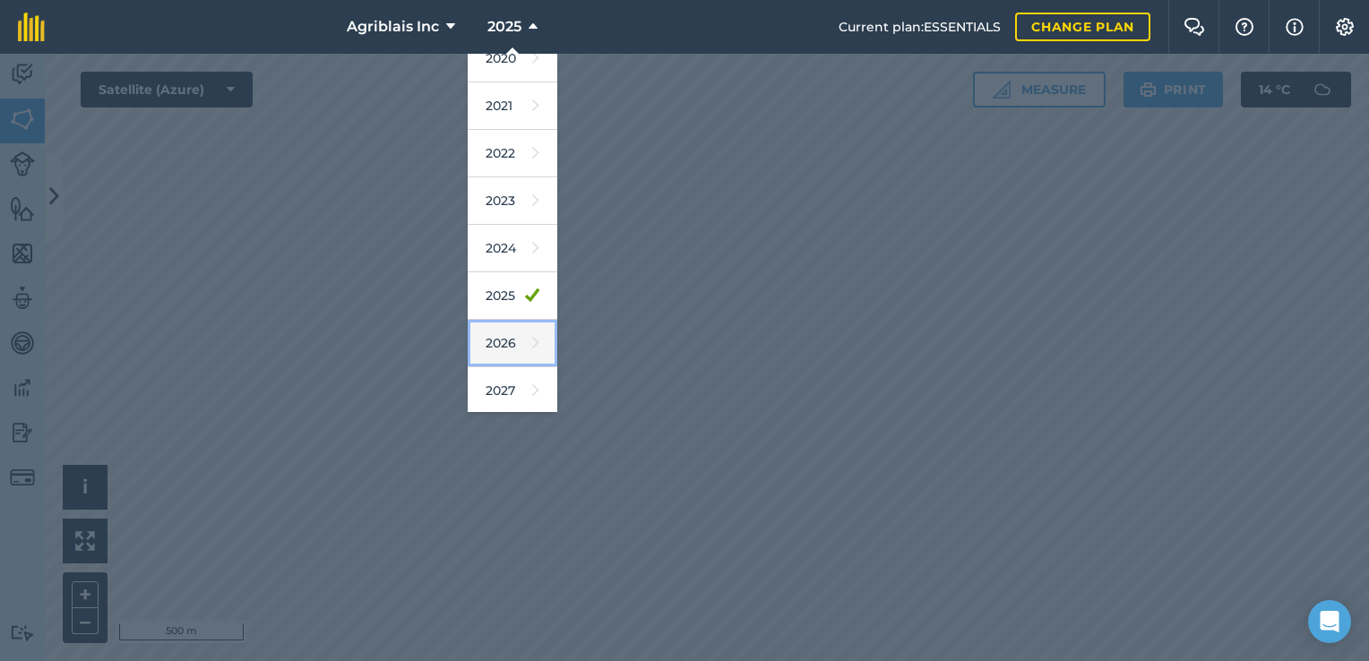
click at [510, 355] on link "2026" at bounding box center [513, 343] width 90 height 47
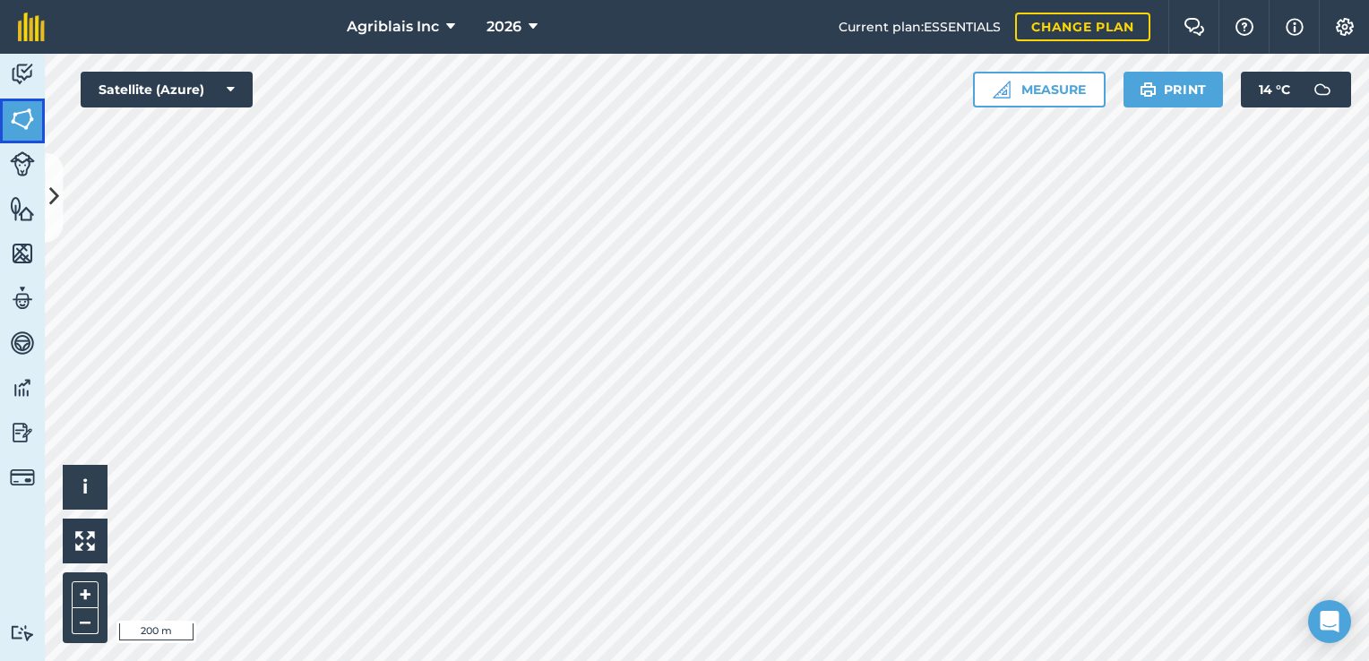
click at [15, 113] on img at bounding box center [22, 119] width 25 height 27
click at [20, 84] on img at bounding box center [22, 74] width 25 height 27
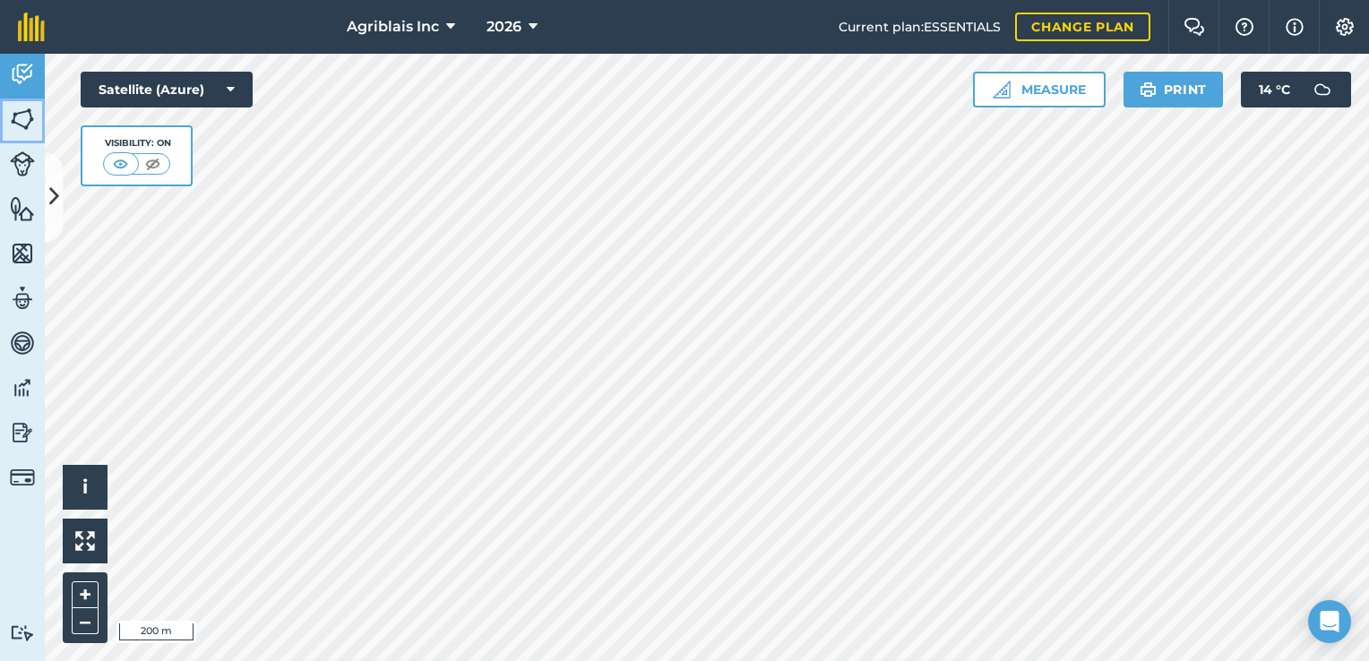
click at [14, 126] on img at bounding box center [22, 119] width 25 height 27
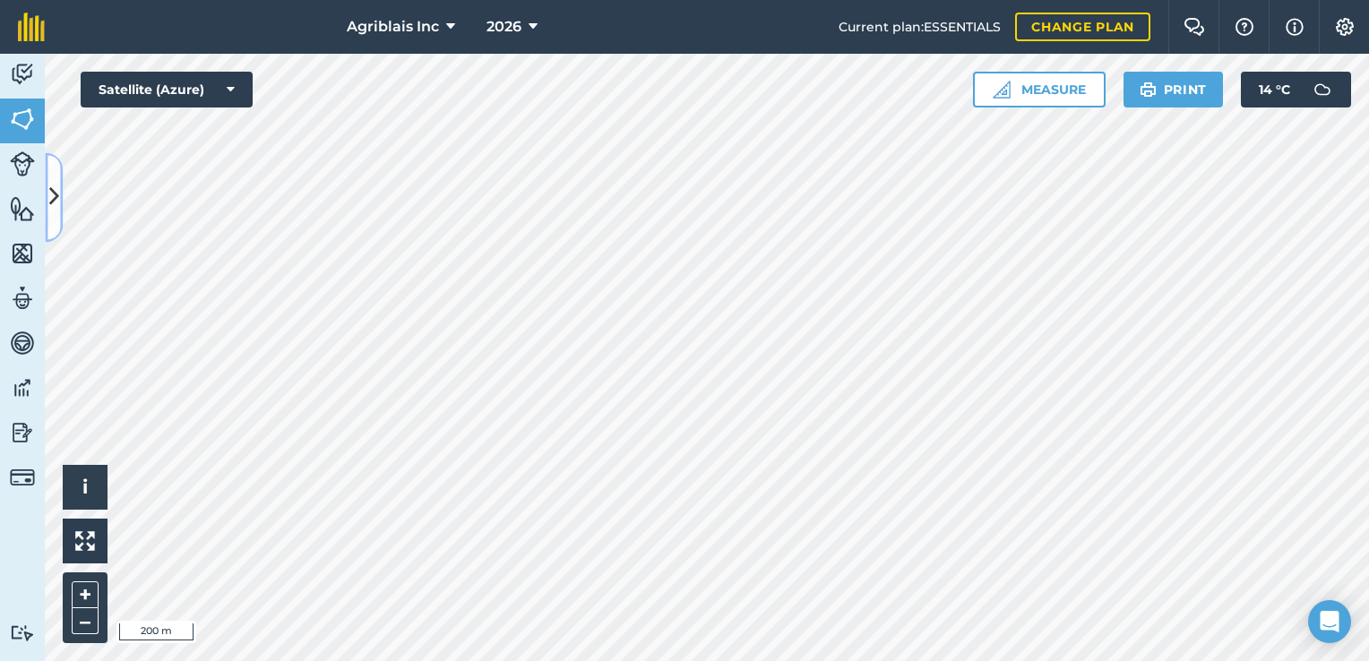
click at [51, 185] on icon at bounding box center [54, 197] width 10 height 31
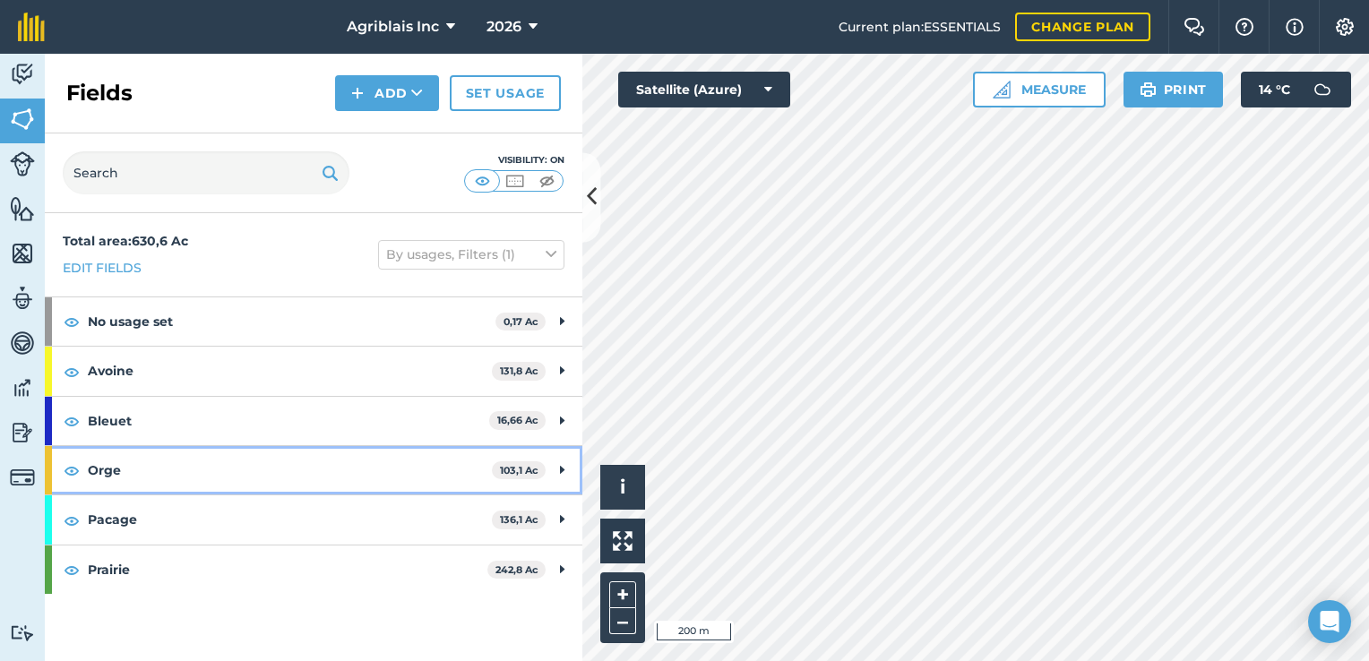
click at [566, 469] on div "Orge 103,1 Ac" at bounding box center [314, 470] width 538 height 48
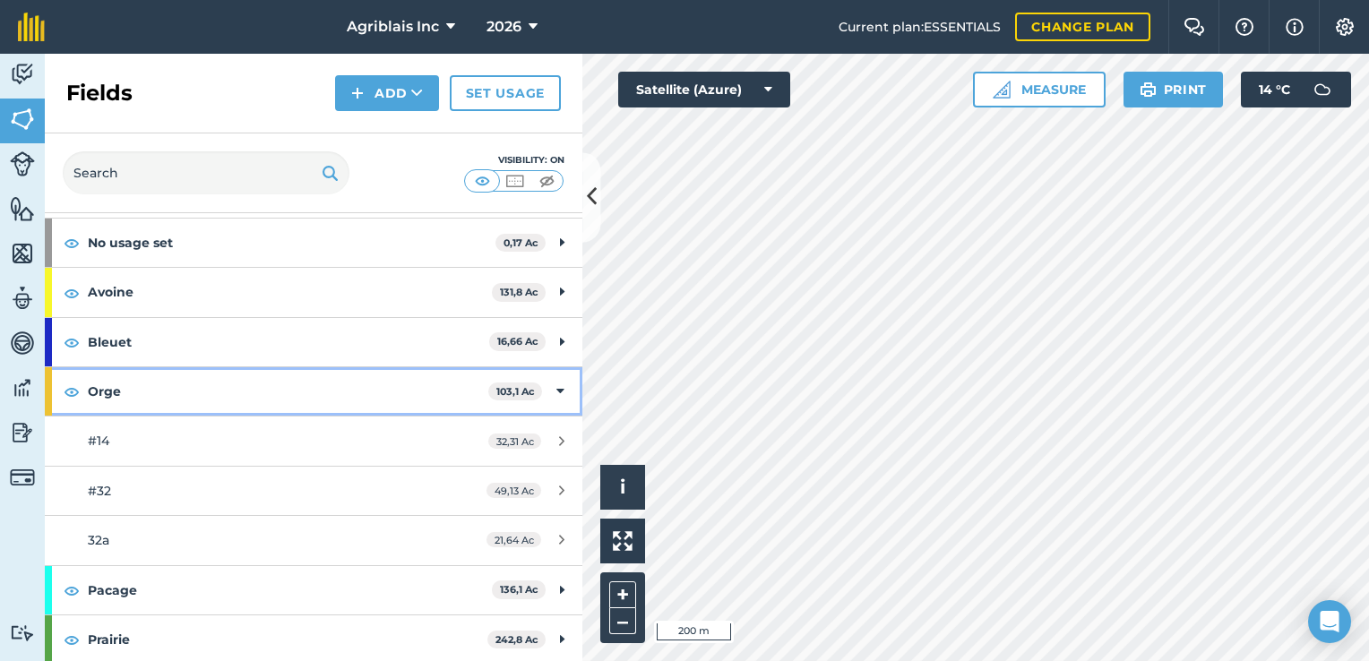
click at [556, 391] on icon at bounding box center [560, 392] width 8 height 20
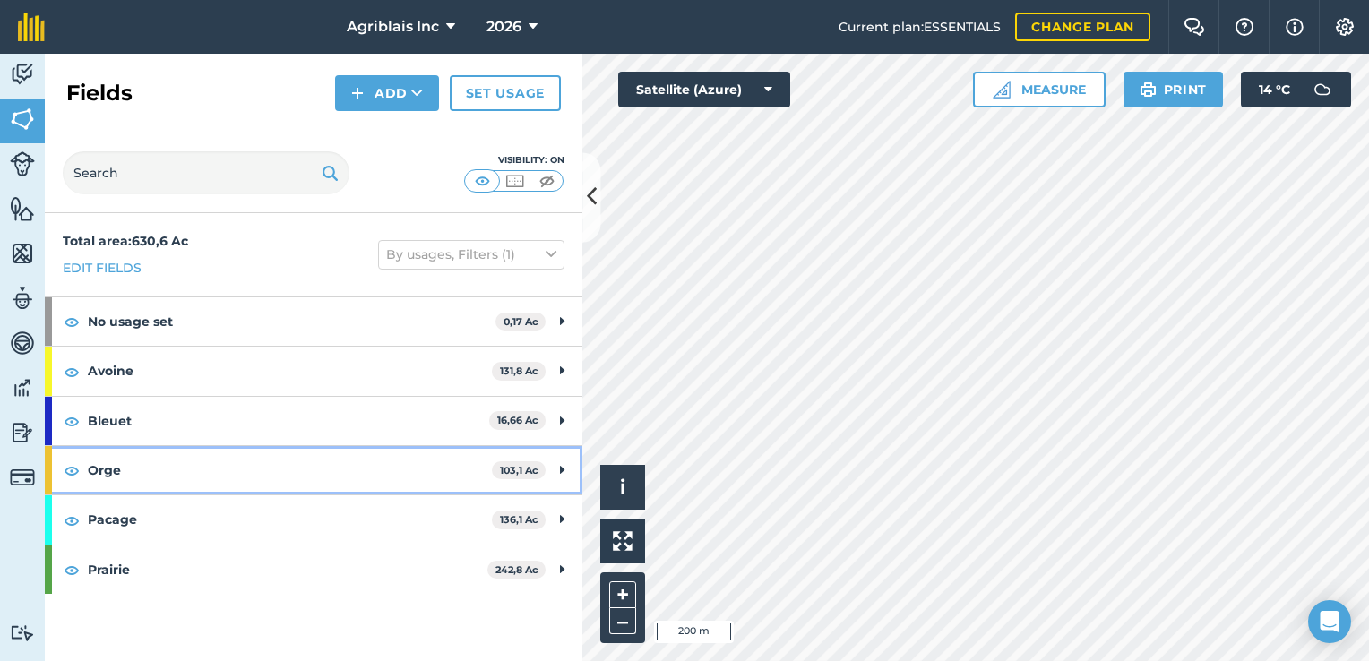
scroll to position [0, 0]
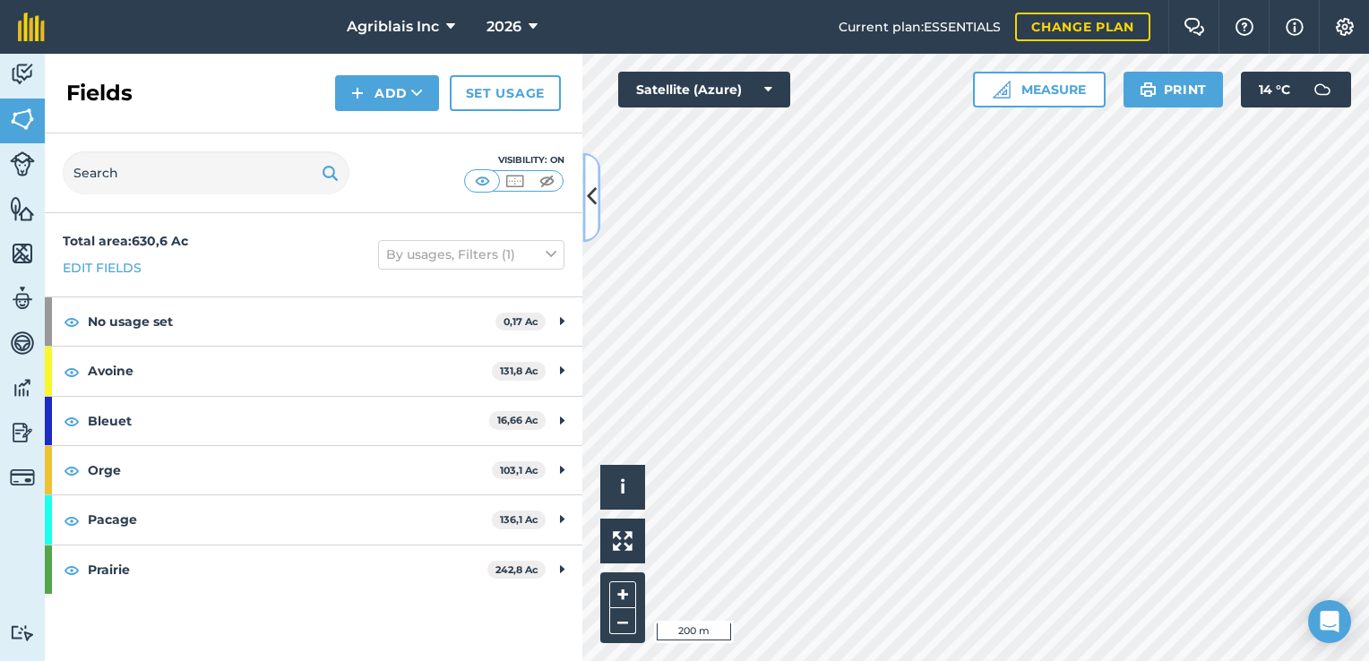
click at [595, 228] on button at bounding box center [591, 197] width 18 height 90
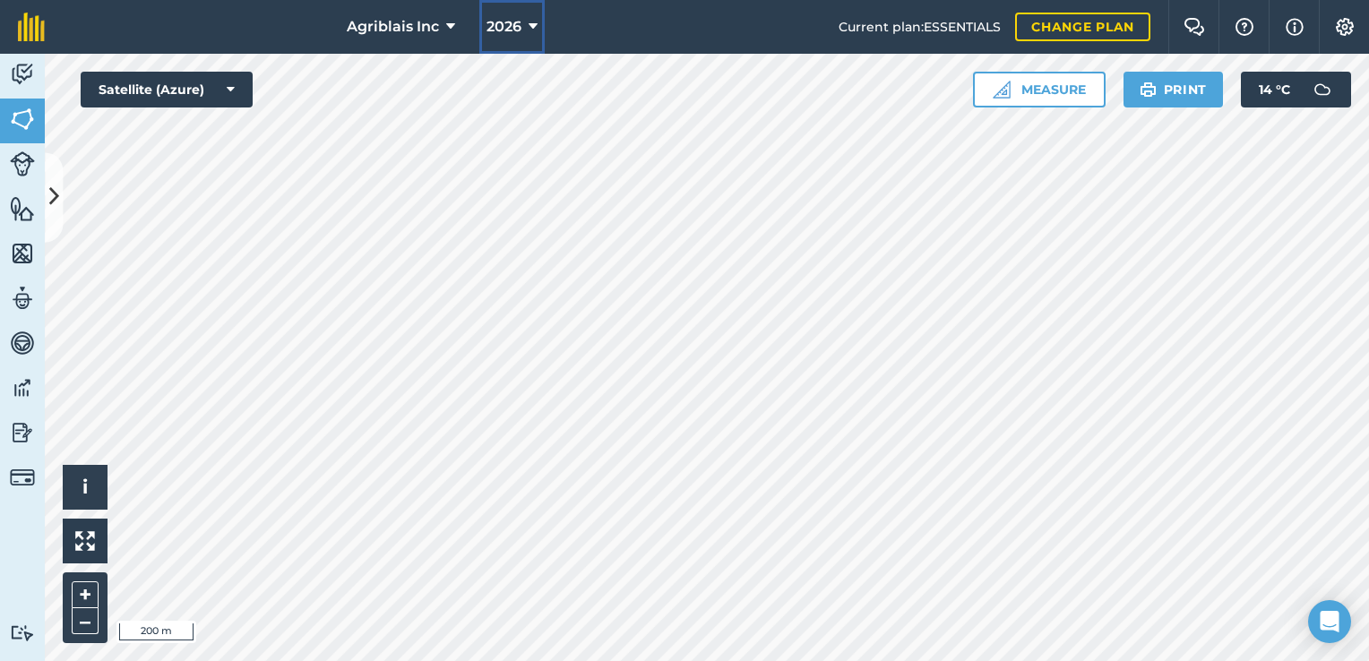
click at [534, 27] on icon at bounding box center [533, 27] width 9 height 22
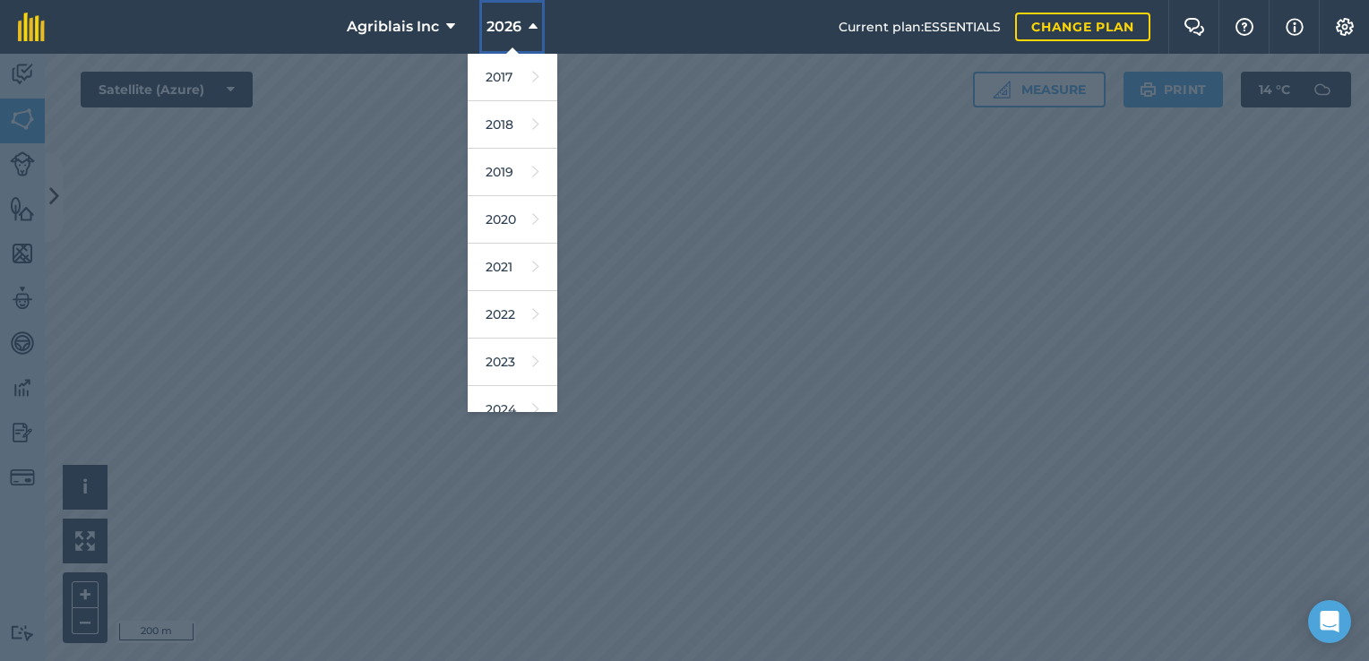
scroll to position [161, 0]
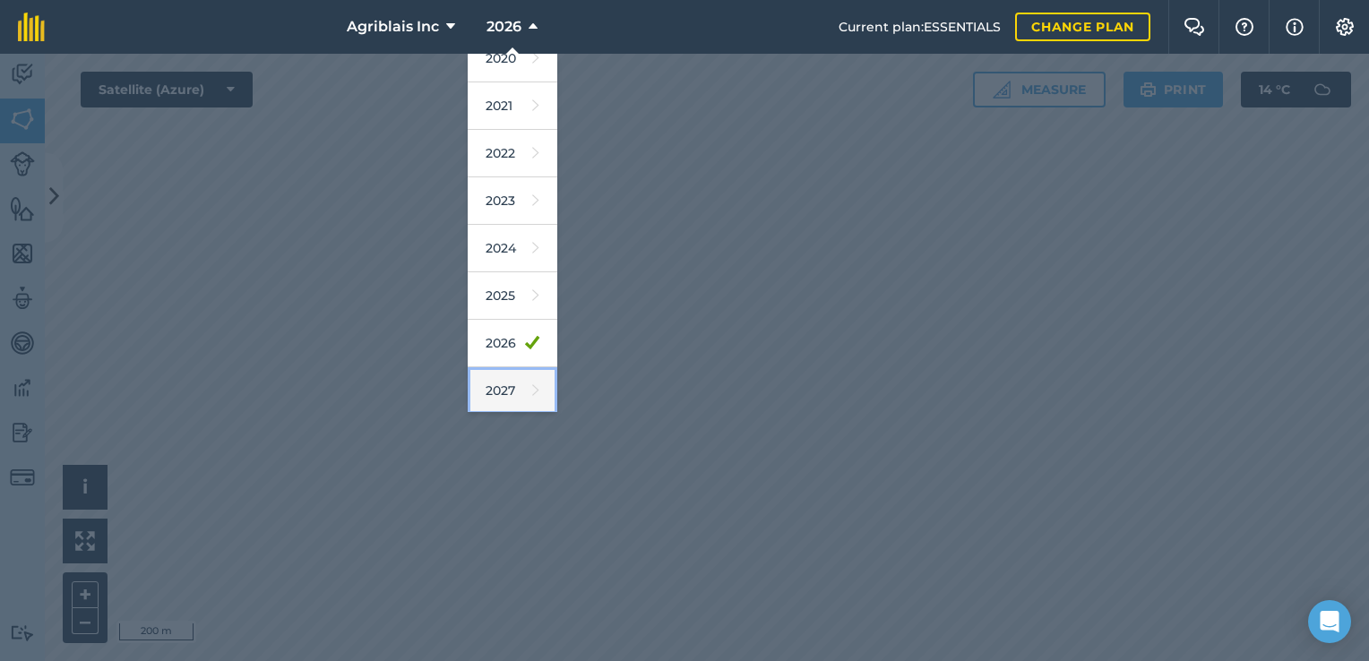
click at [509, 382] on link "2027" at bounding box center [513, 390] width 90 height 47
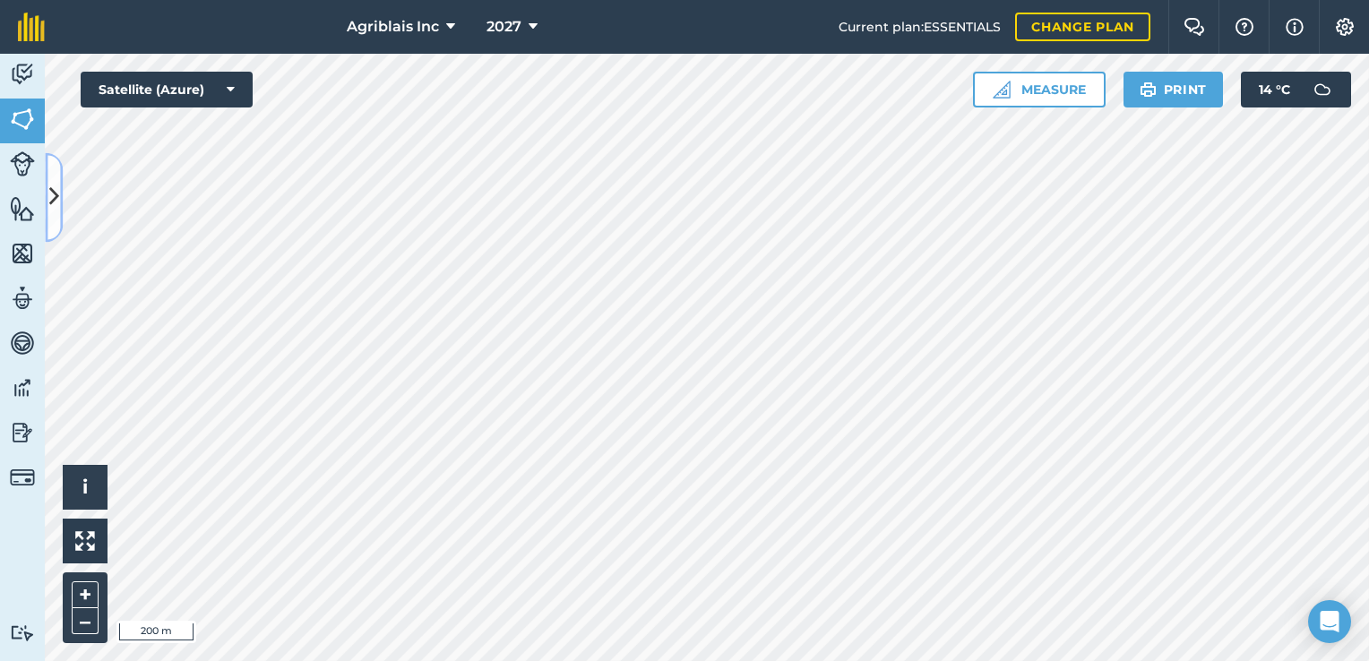
click at [49, 196] on icon at bounding box center [54, 197] width 10 height 31
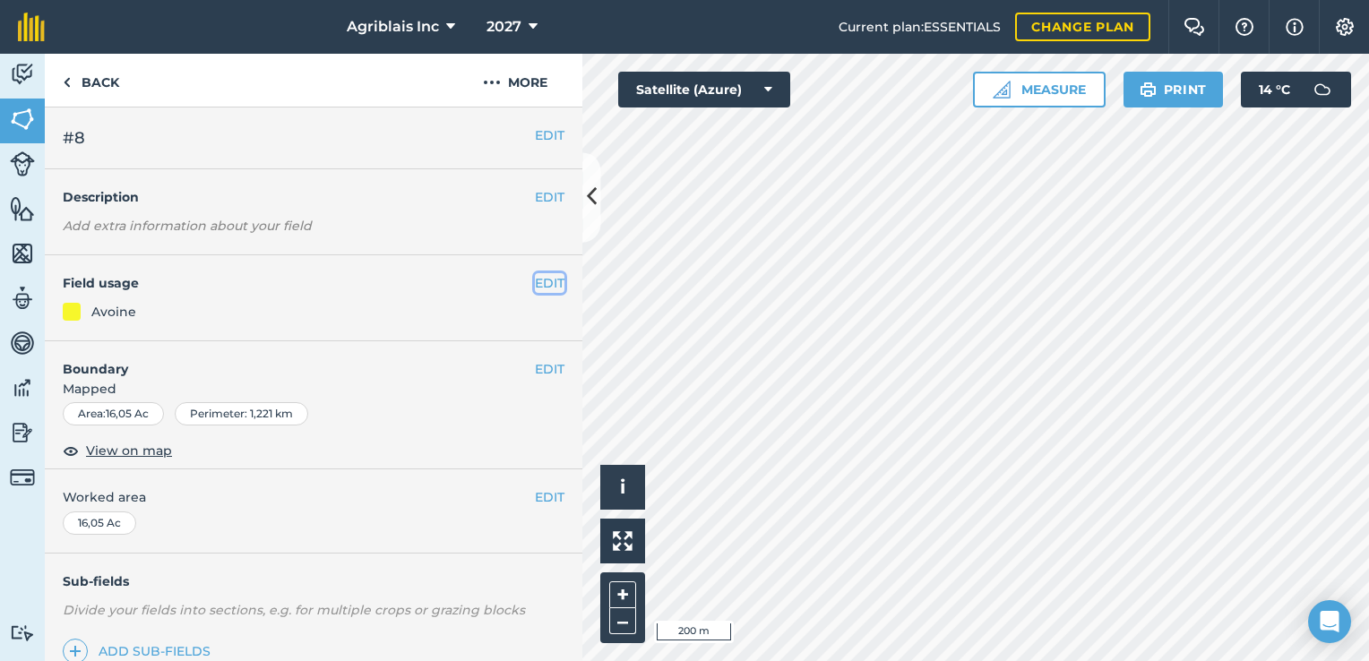
click at [537, 281] on button "EDIT" at bounding box center [550, 283] width 30 height 20
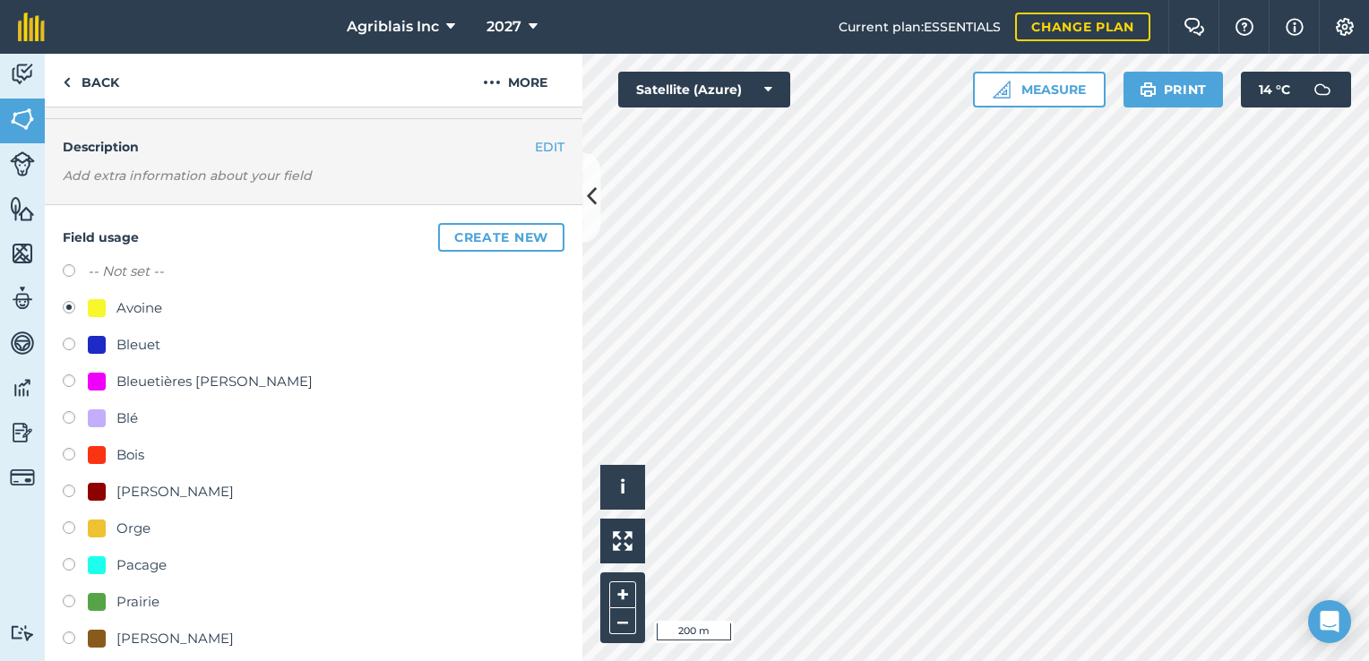
scroll to position [90, 0]
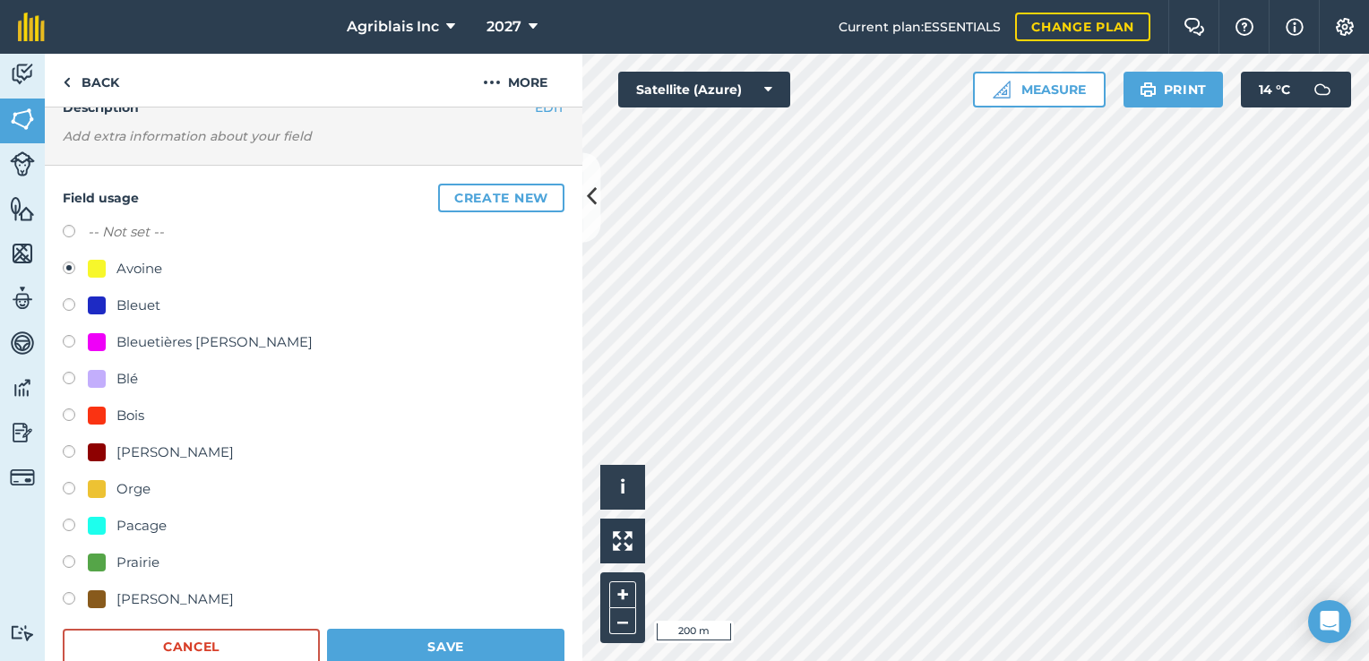
click at [129, 554] on div "Prairie" at bounding box center [137, 563] width 43 height 22
radio input "true"
radio input "false"
click at [490, 633] on button "Save" at bounding box center [445, 647] width 237 height 36
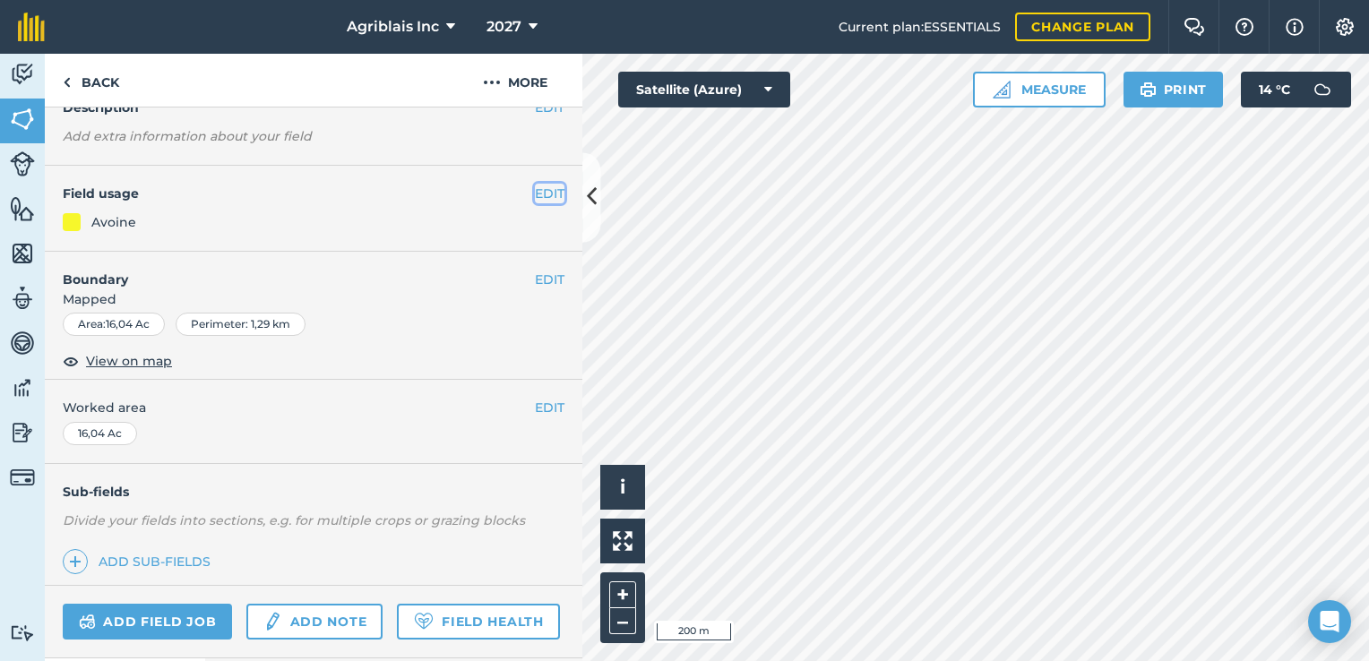
click at [535, 193] on button "EDIT" at bounding box center [550, 194] width 30 height 20
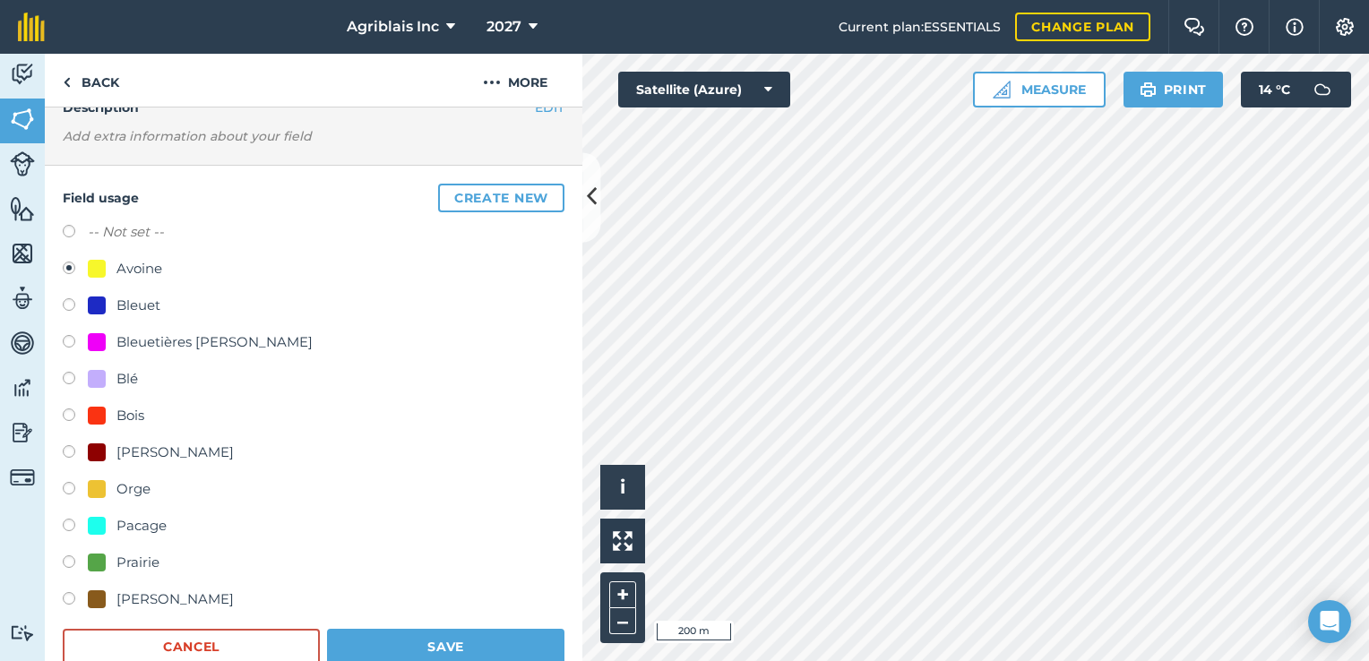
click at [124, 559] on div "Prairie" at bounding box center [137, 563] width 43 height 22
radio input "true"
radio input "false"
click at [479, 640] on button "Save" at bounding box center [445, 647] width 237 height 36
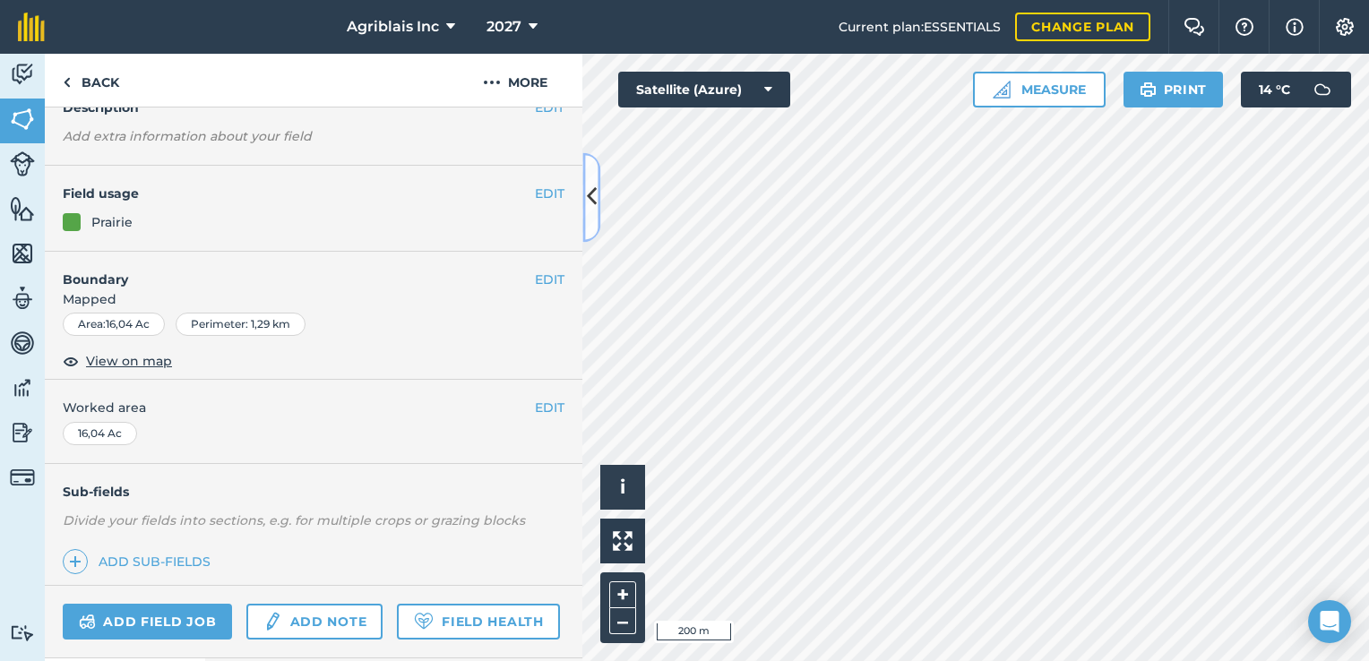
click at [596, 222] on button at bounding box center [591, 197] width 18 height 90
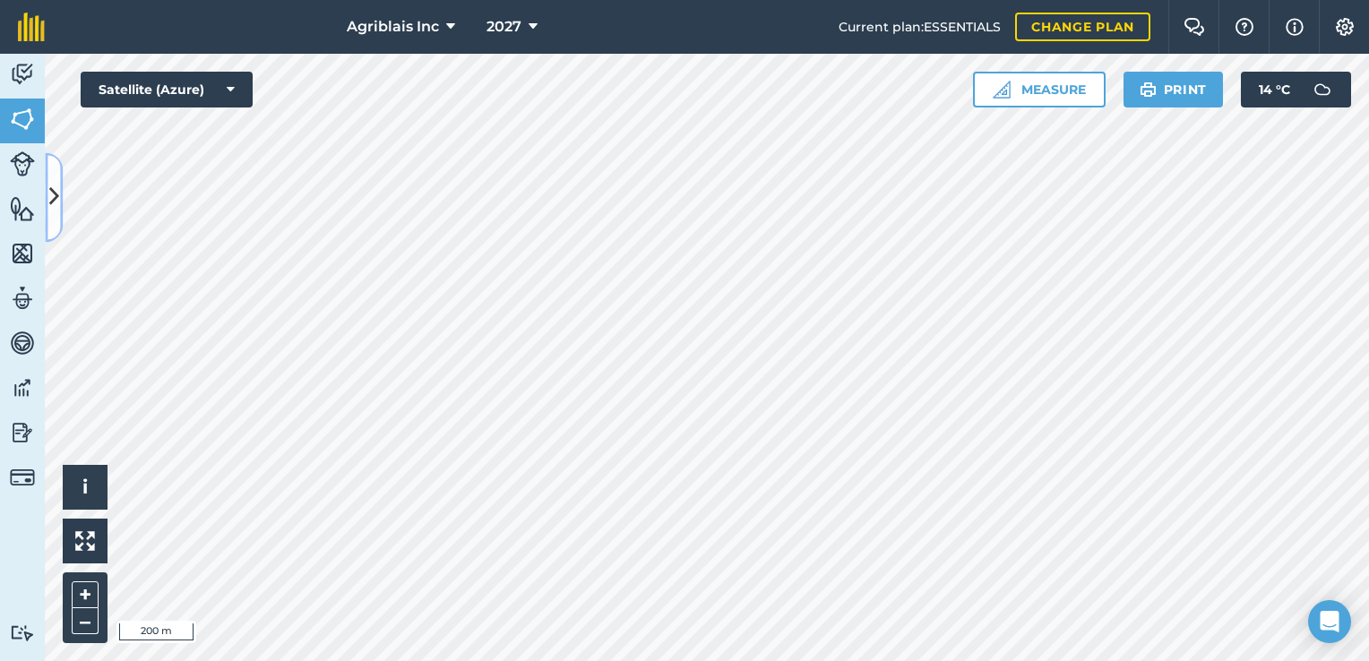
click at [53, 211] on icon at bounding box center [54, 197] width 10 height 31
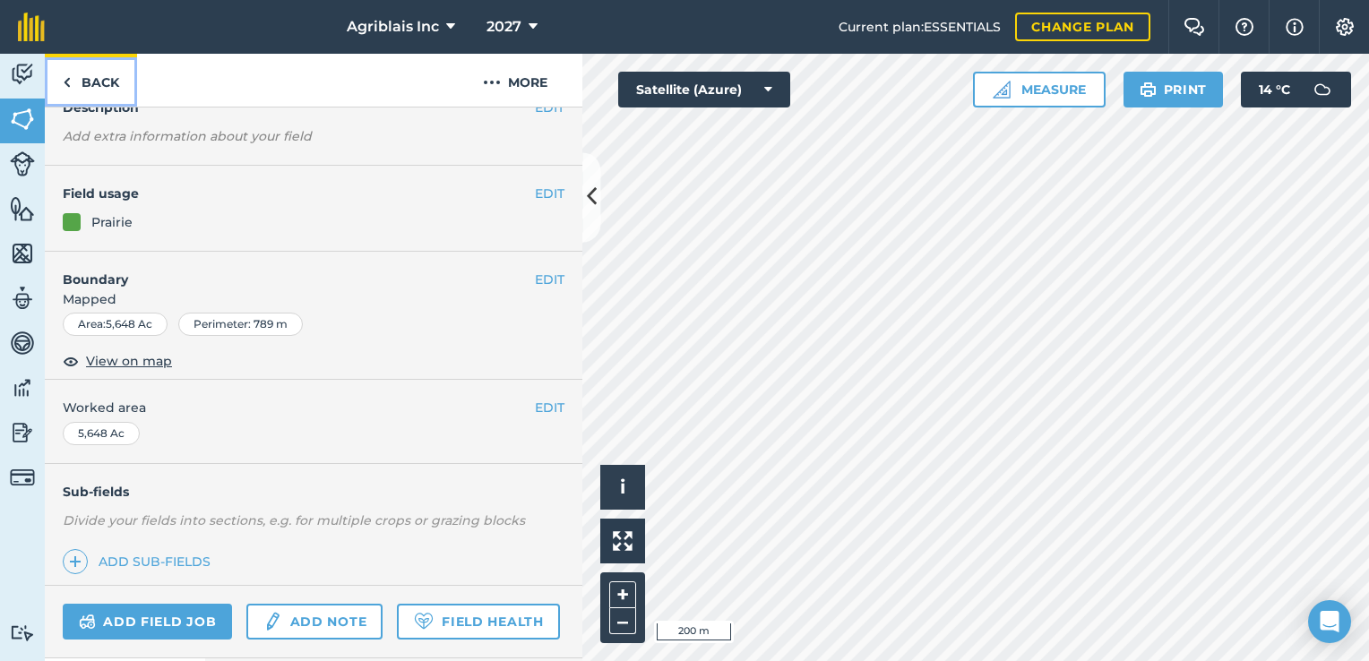
click at [89, 82] on link "Back" at bounding box center [91, 80] width 92 height 53
click at [113, 86] on link "Back" at bounding box center [91, 80] width 92 height 53
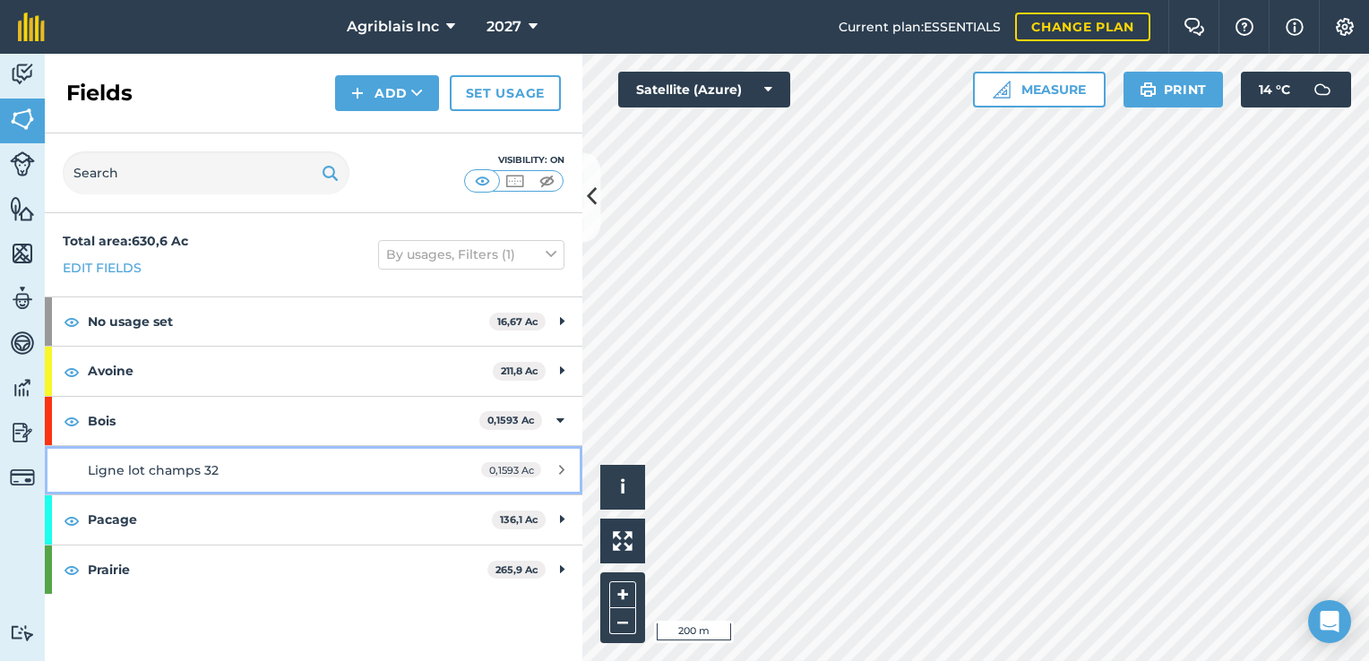
click at [559, 471] on icon at bounding box center [561, 469] width 5 height 13
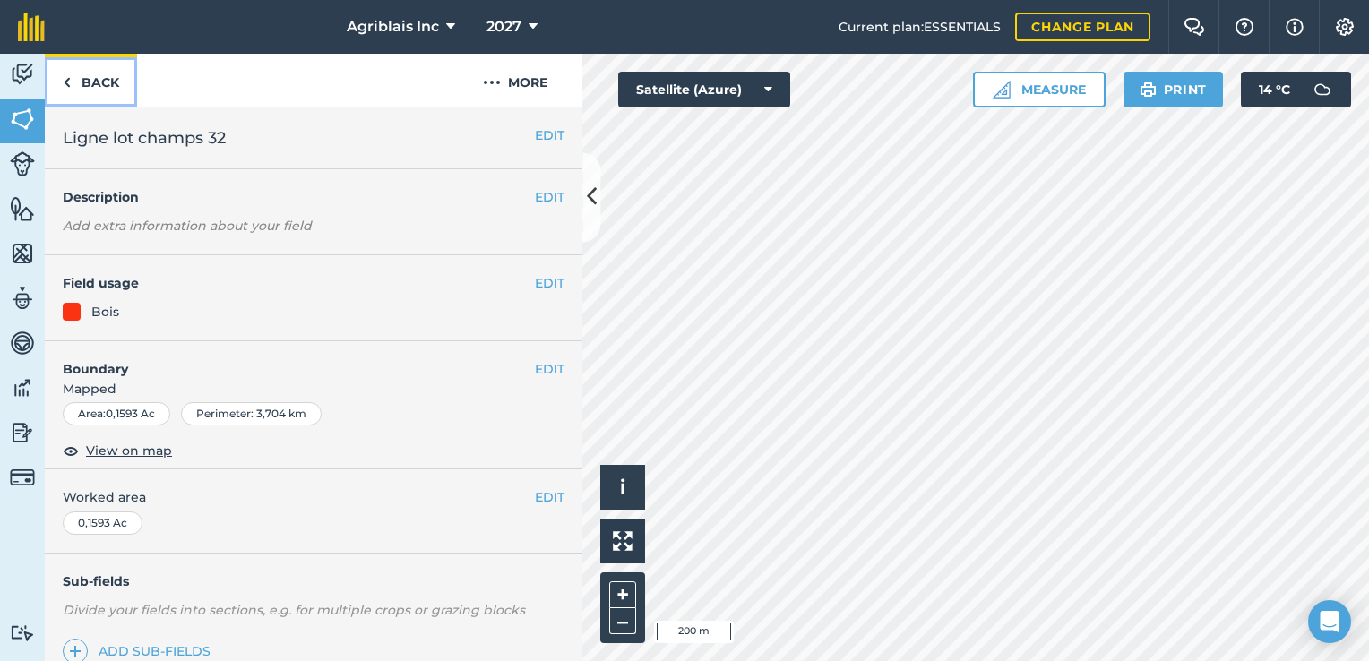
click at [76, 91] on link "Back" at bounding box center [91, 80] width 92 height 53
click at [535, 275] on button "EDIT" at bounding box center [550, 283] width 30 height 20
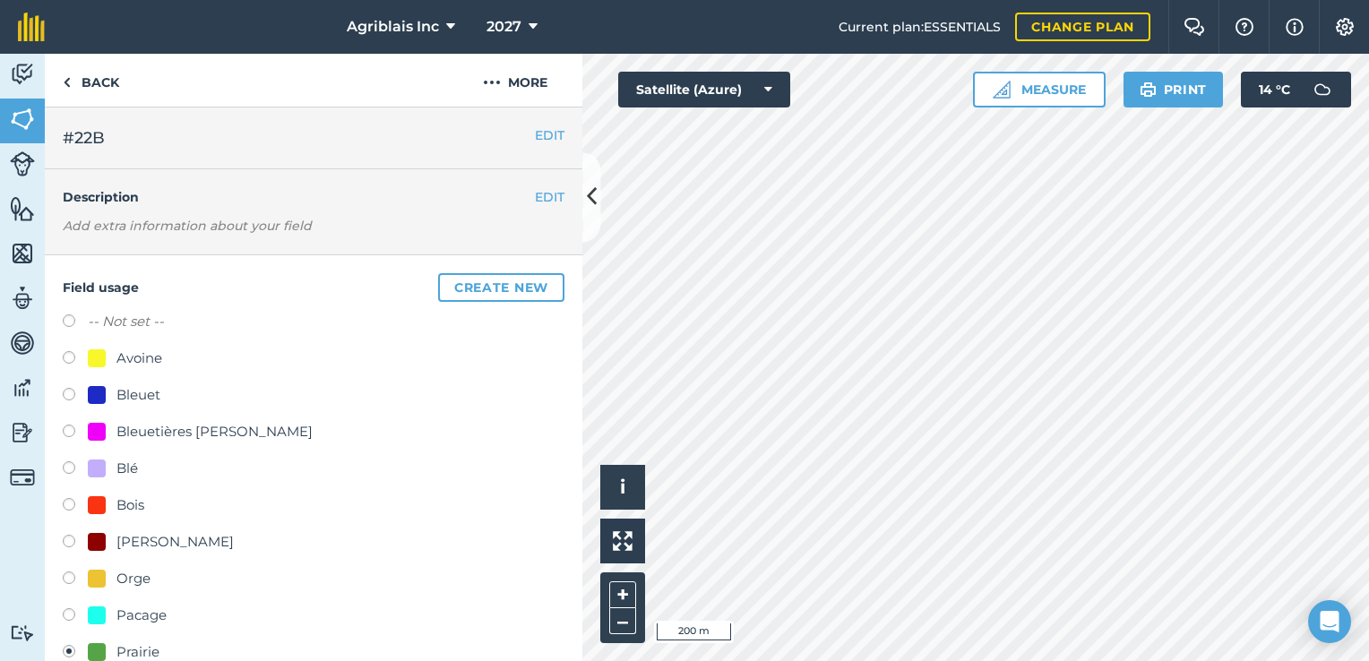
click at [143, 352] on div "Avoine" at bounding box center [139, 359] width 46 height 22
radio input "true"
radio input "false"
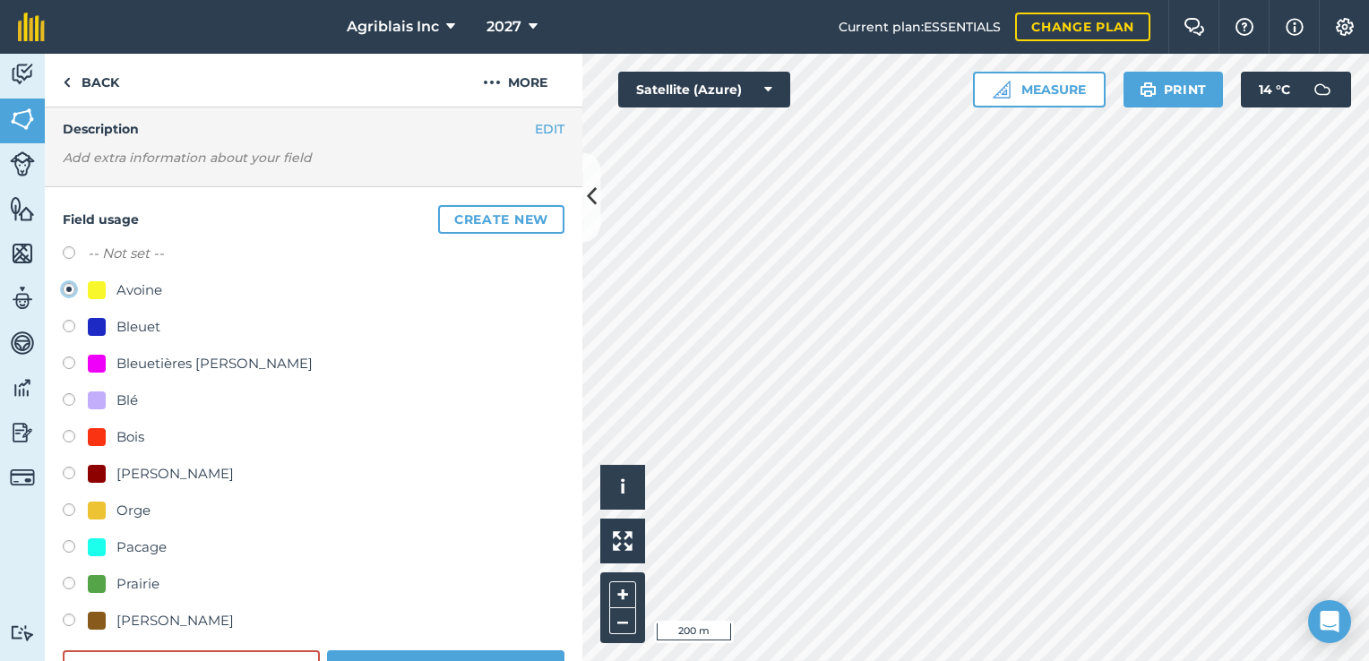
scroll to position [179, 0]
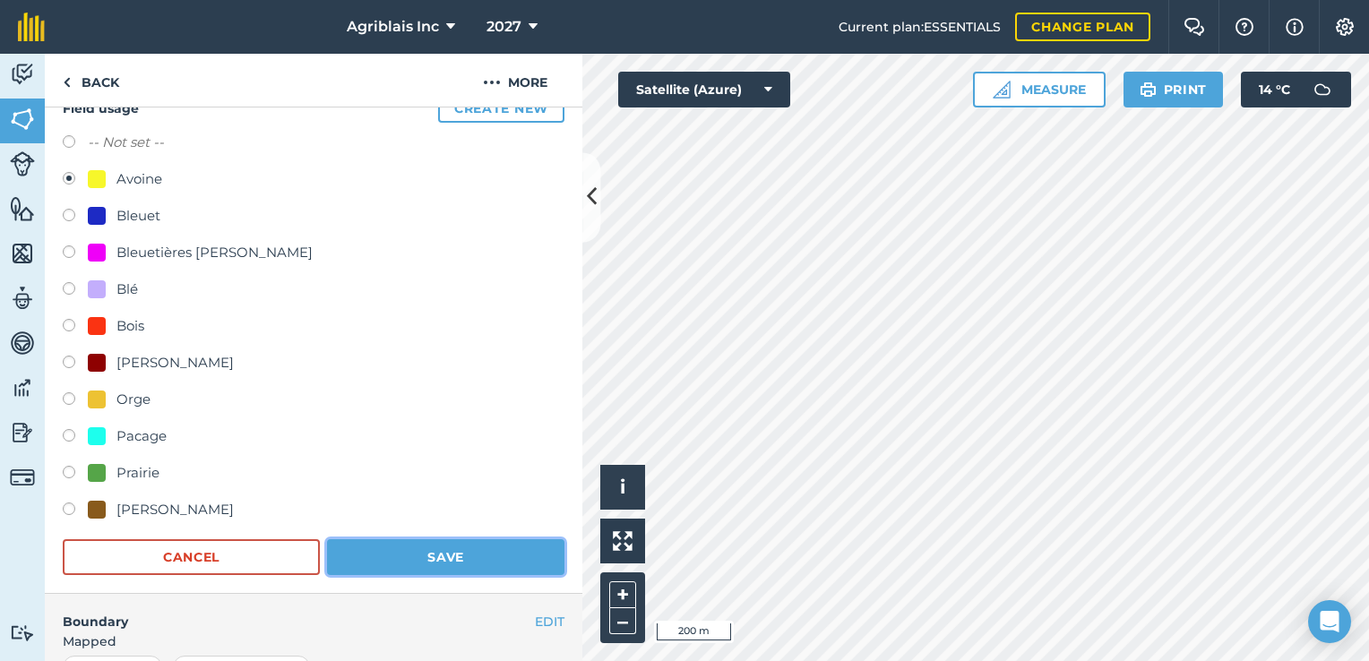
click at [427, 550] on button "Save" at bounding box center [445, 557] width 237 height 36
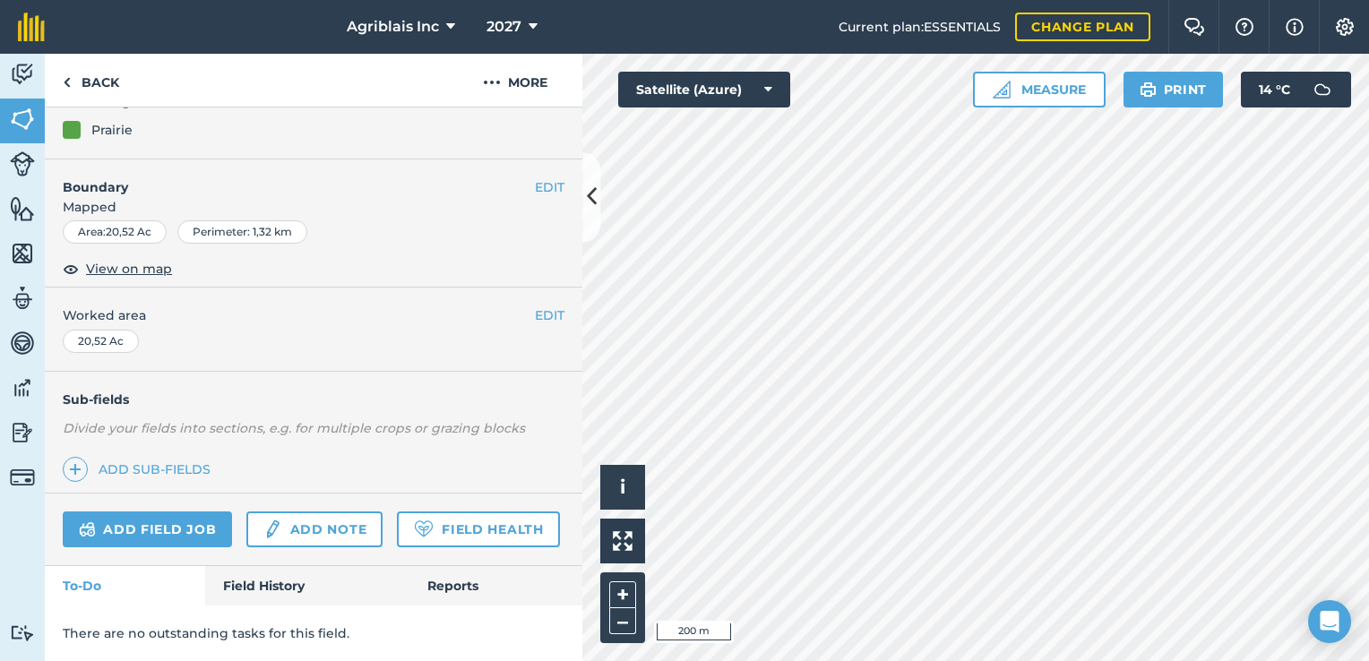
scroll to position [140, 0]
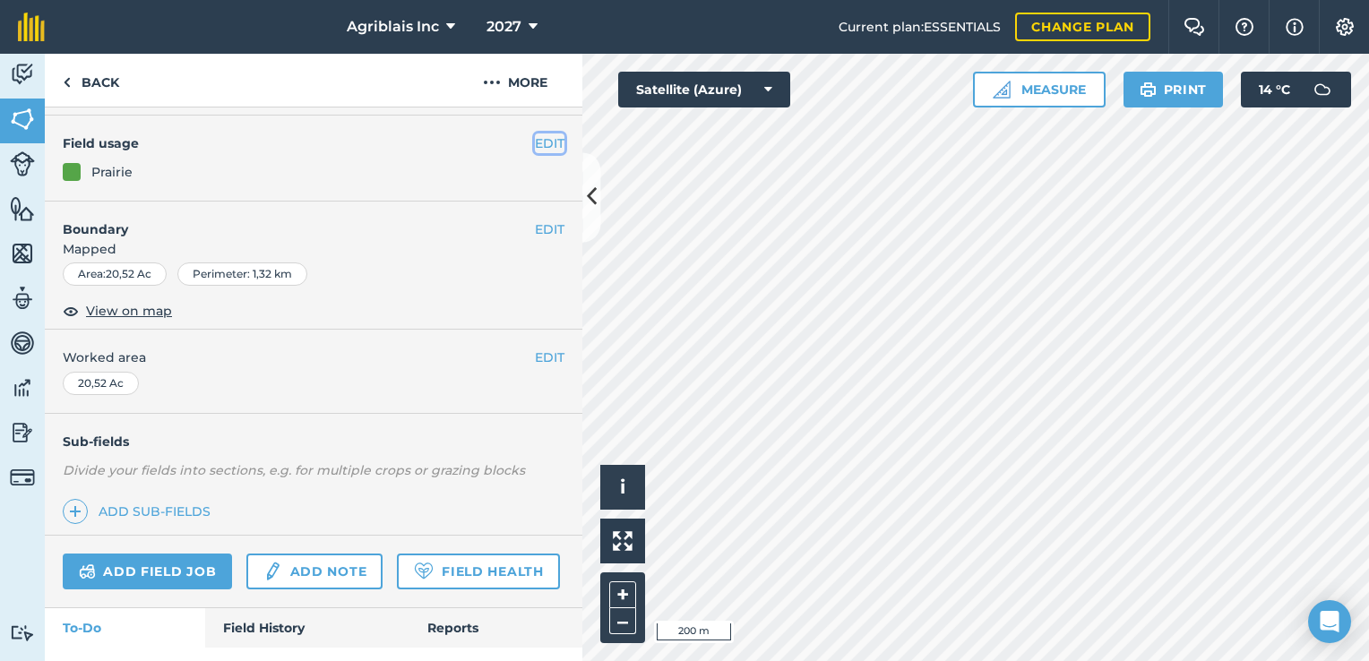
click at [536, 149] on button "EDIT" at bounding box center [550, 144] width 30 height 20
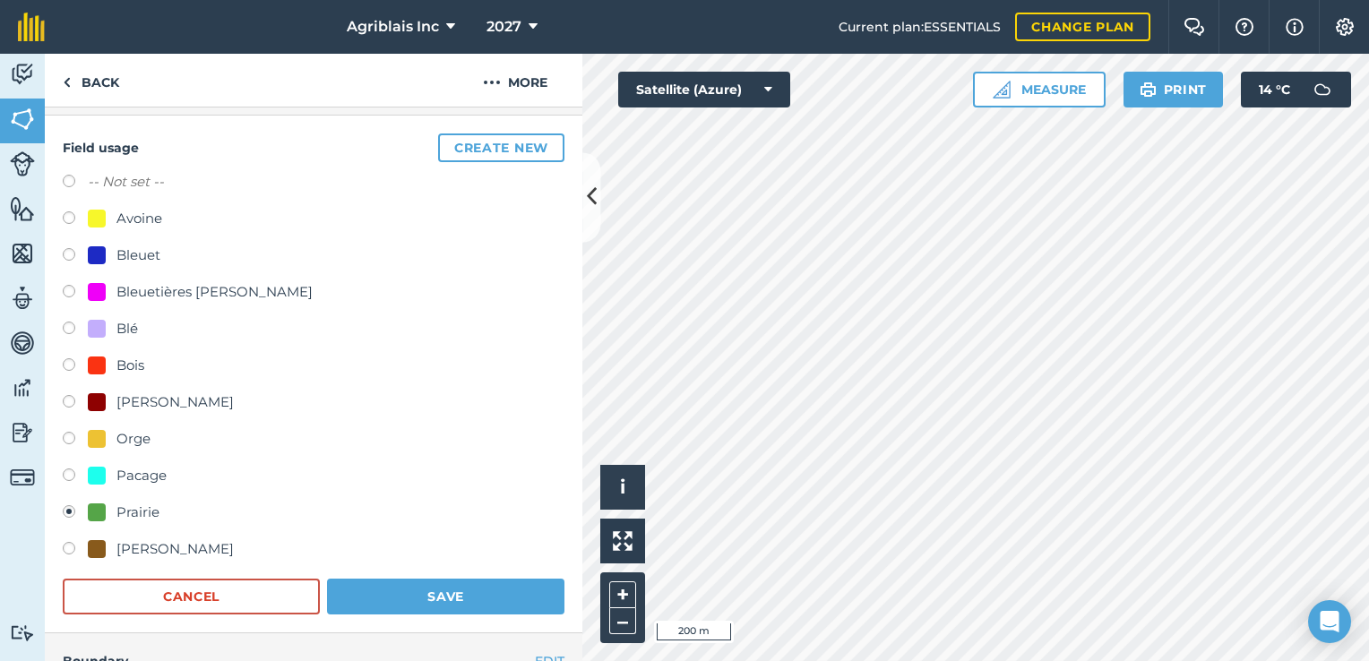
click at [152, 217] on div "Avoine" at bounding box center [139, 219] width 46 height 22
radio input "true"
radio input "false"
click at [453, 587] on button "Save" at bounding box center [445, 597] width 237 height 36
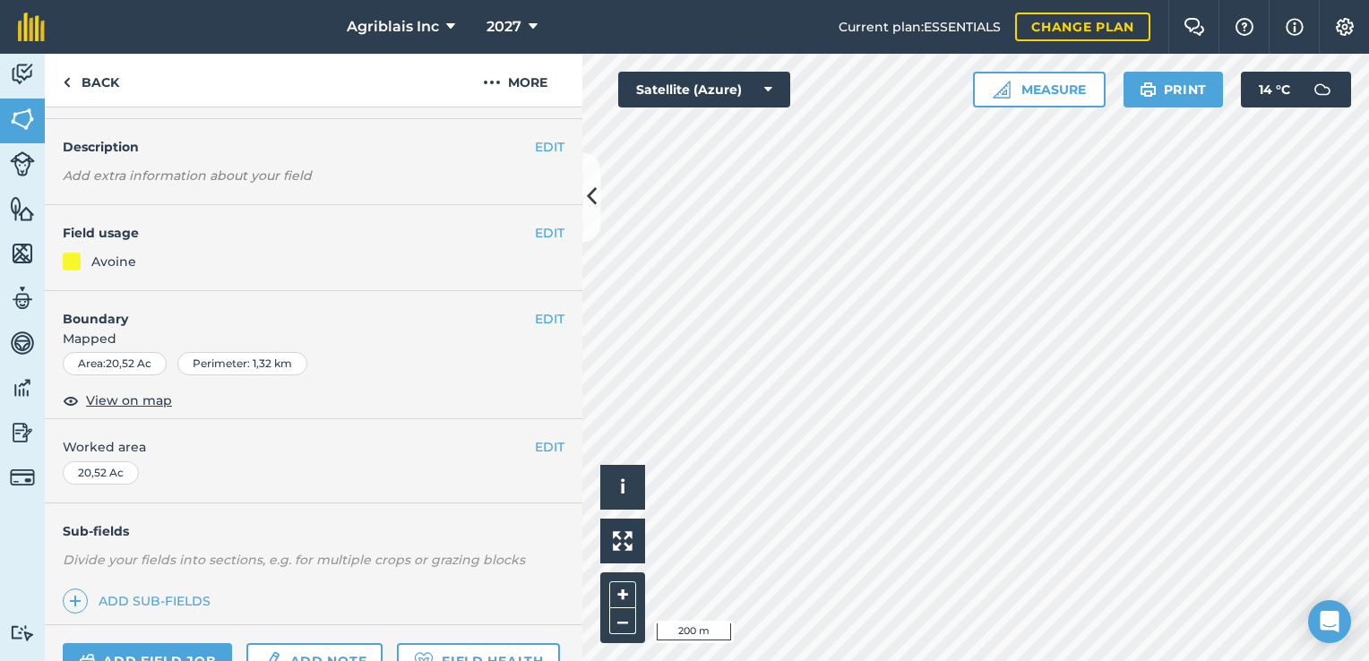
scroll to position [0, 0]
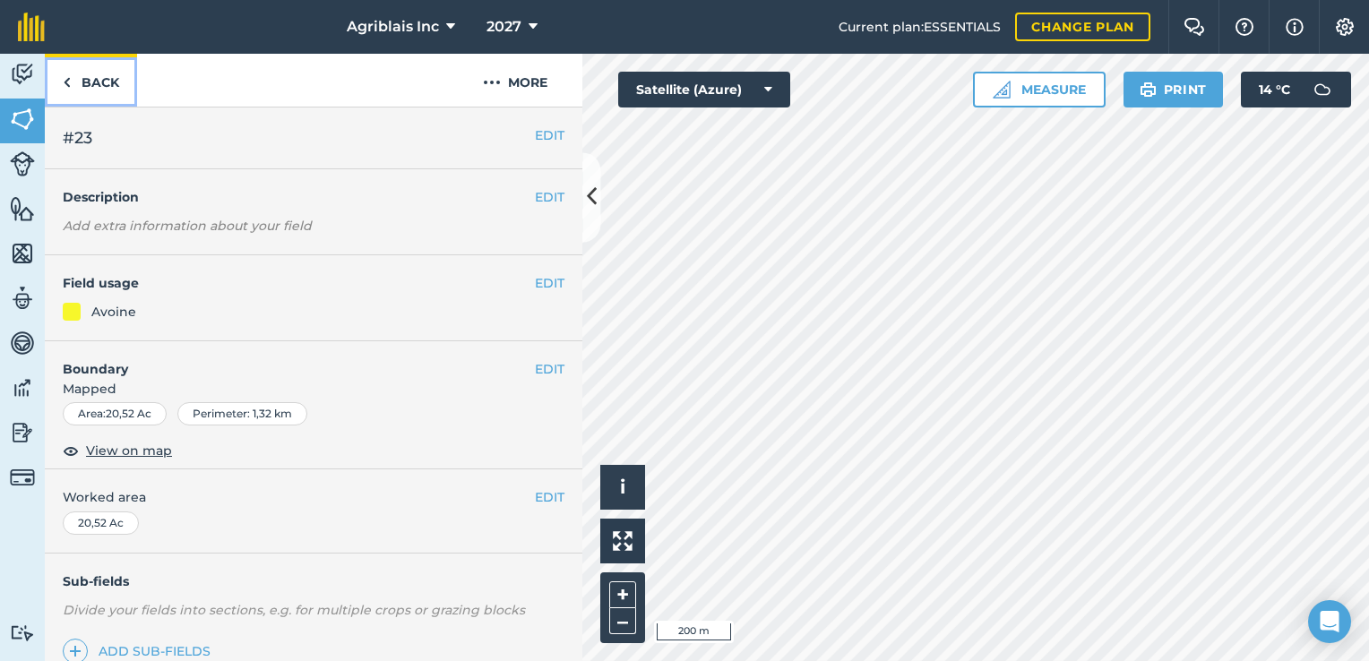
click at [75, 81] on link "Back" at bounding box center [91, 80] width 92 height 53
click at [100, 78] on link "Back" at bounding box center [91, 80] width 92 height 53
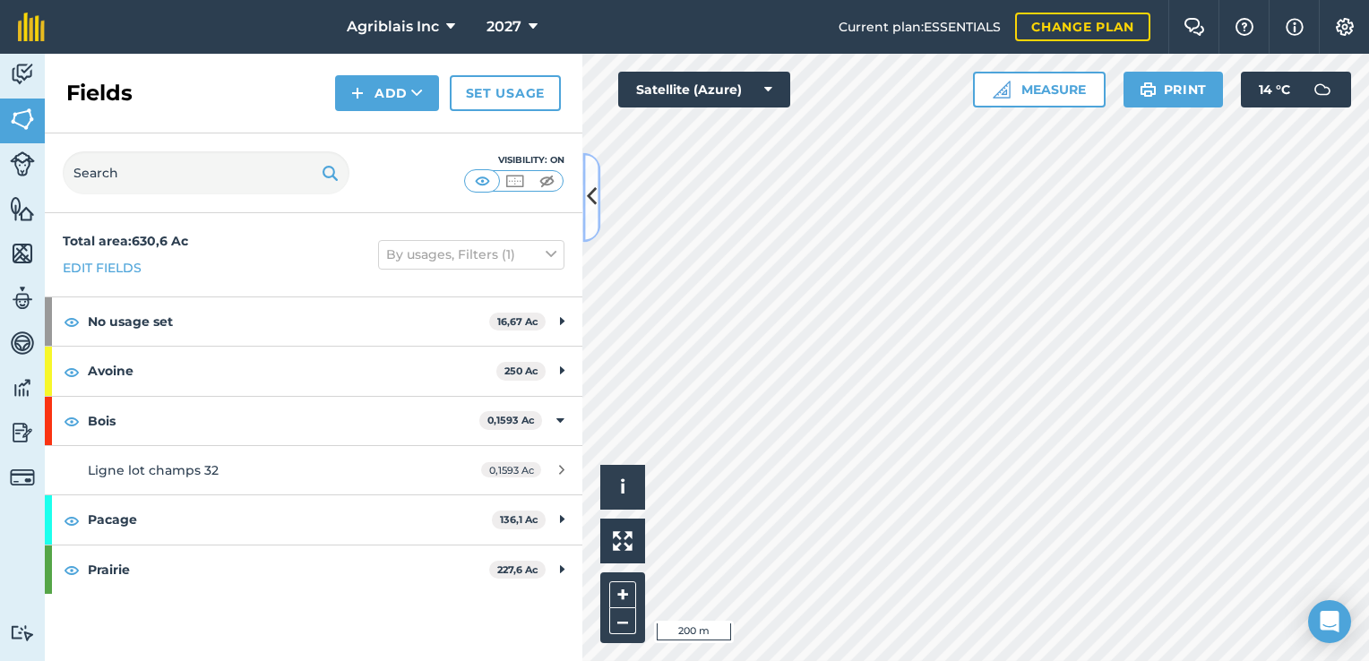
click at [584, 208] on button at bounding box center [591, 197] width 18 height 90
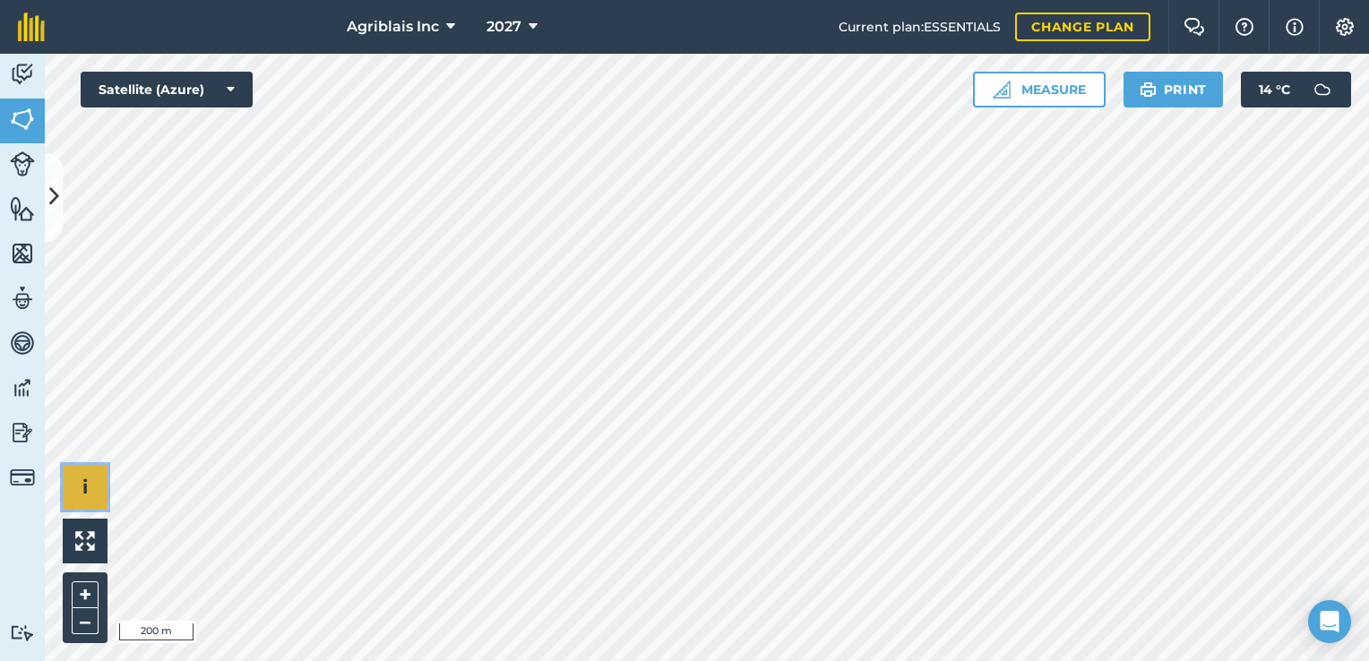
click at [86, 479] on span "i" at bounding box center [84, 487] width 5 height 22
click at [22, 431] on img at bounding box center [22, 432] width 25 height 27
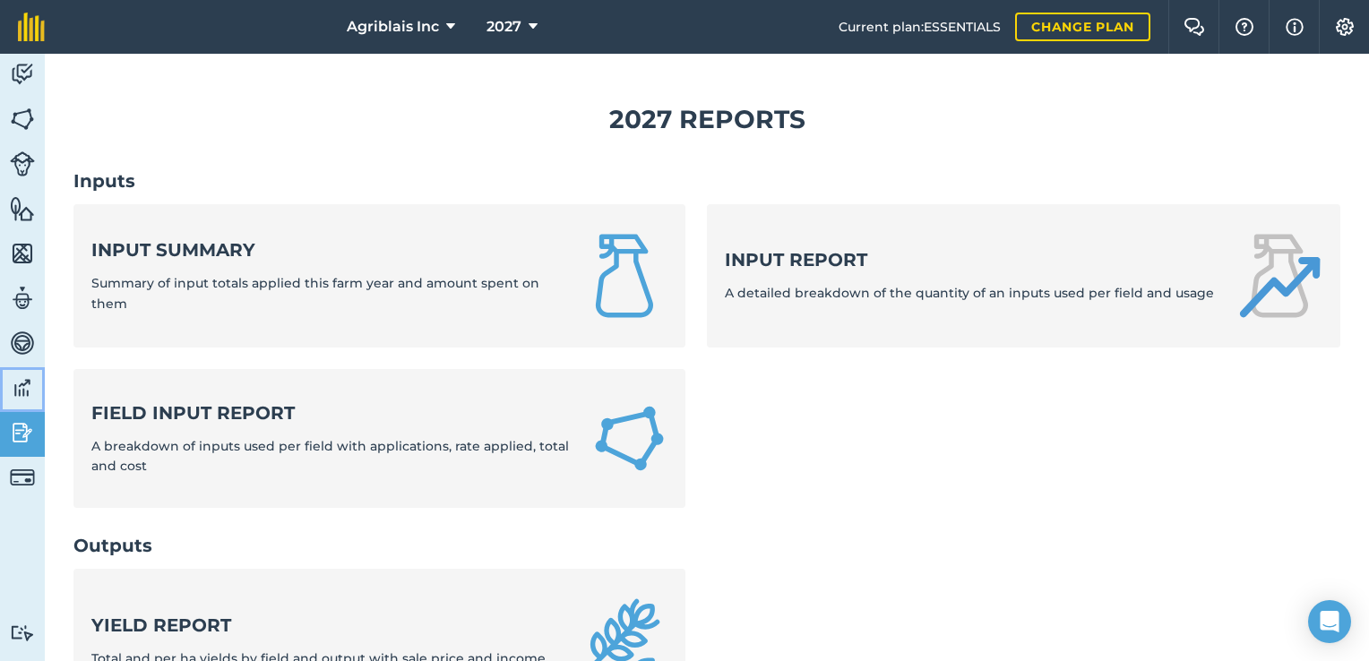
click at [24, 385] on img at bounding box center [22, 388] width 25 height 27
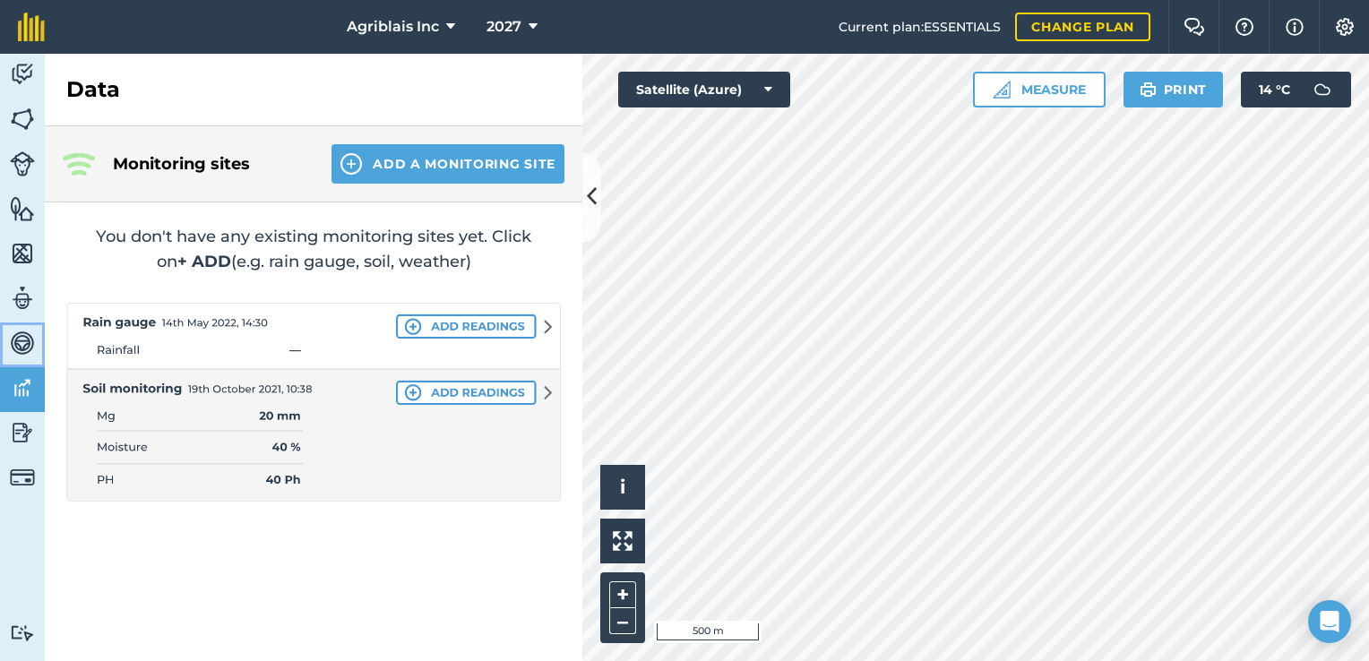
click at [18, 347] on img at bounding box center [22, 343] width 25 height 27
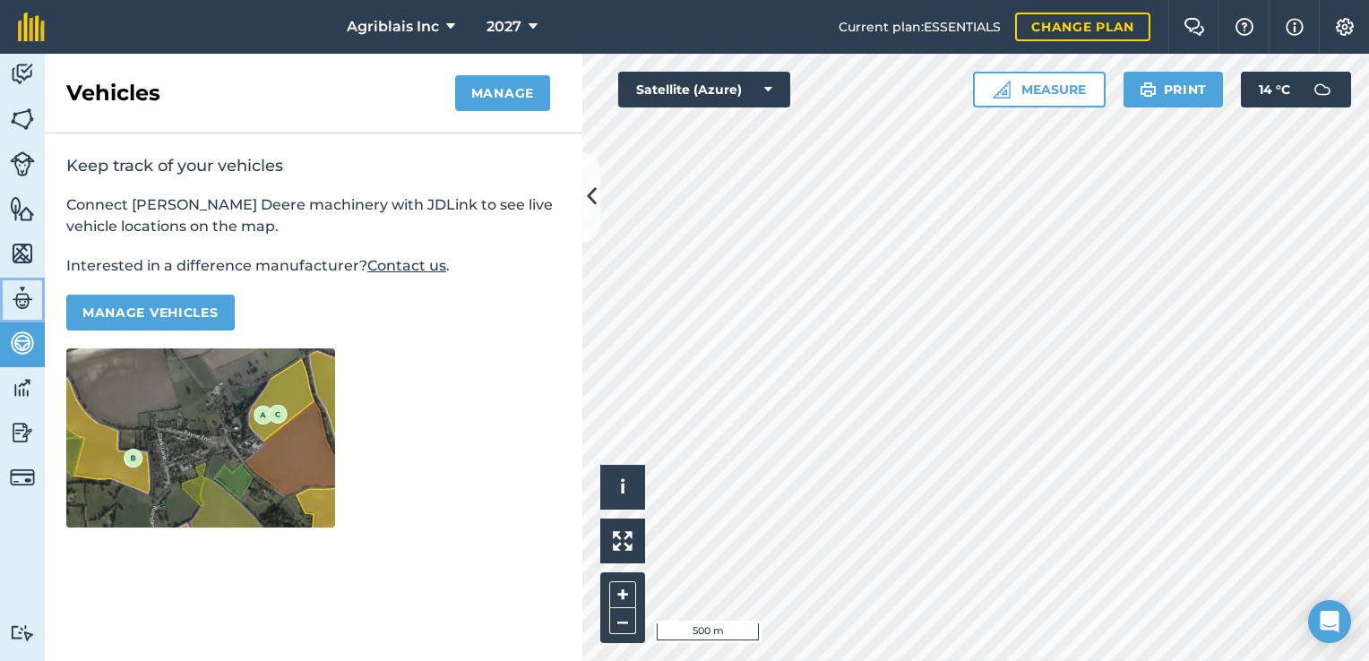
click at [20, 289] on img at bounding box center [22, 298] width 25 height 27
select select "MEMBER"
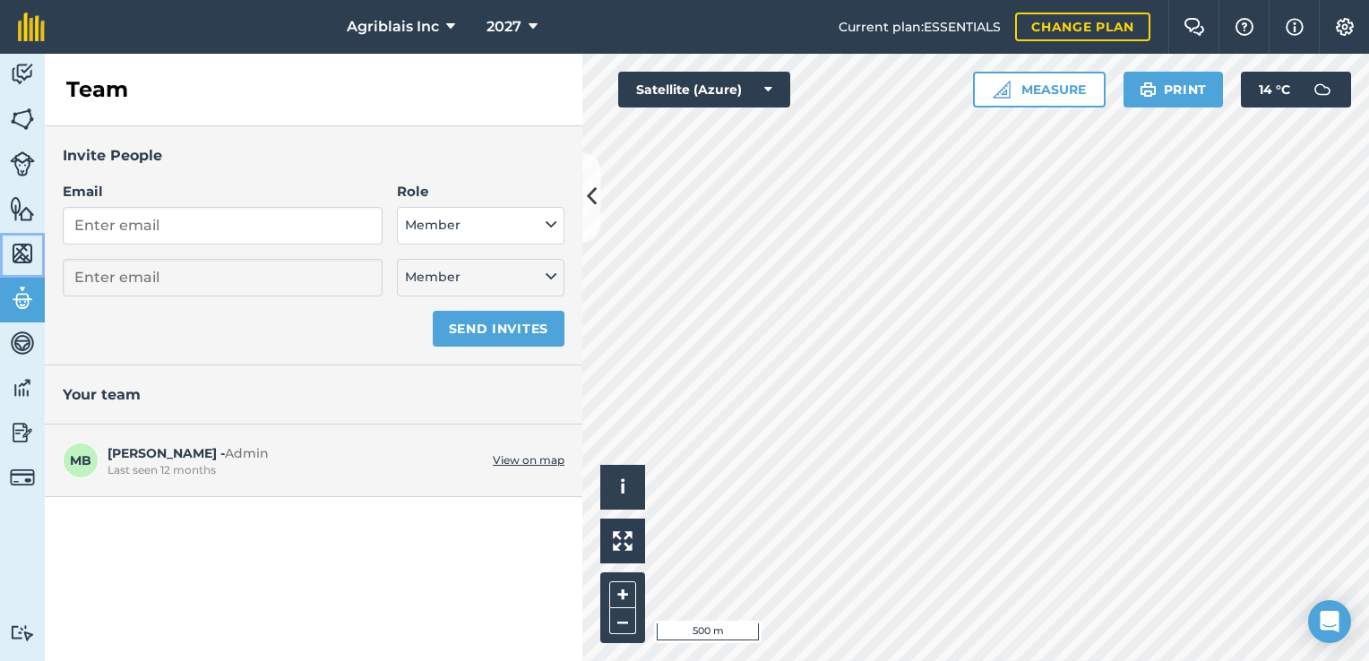
click at [24, 247] on img at bounding box center [22, 253] width 25 height 27
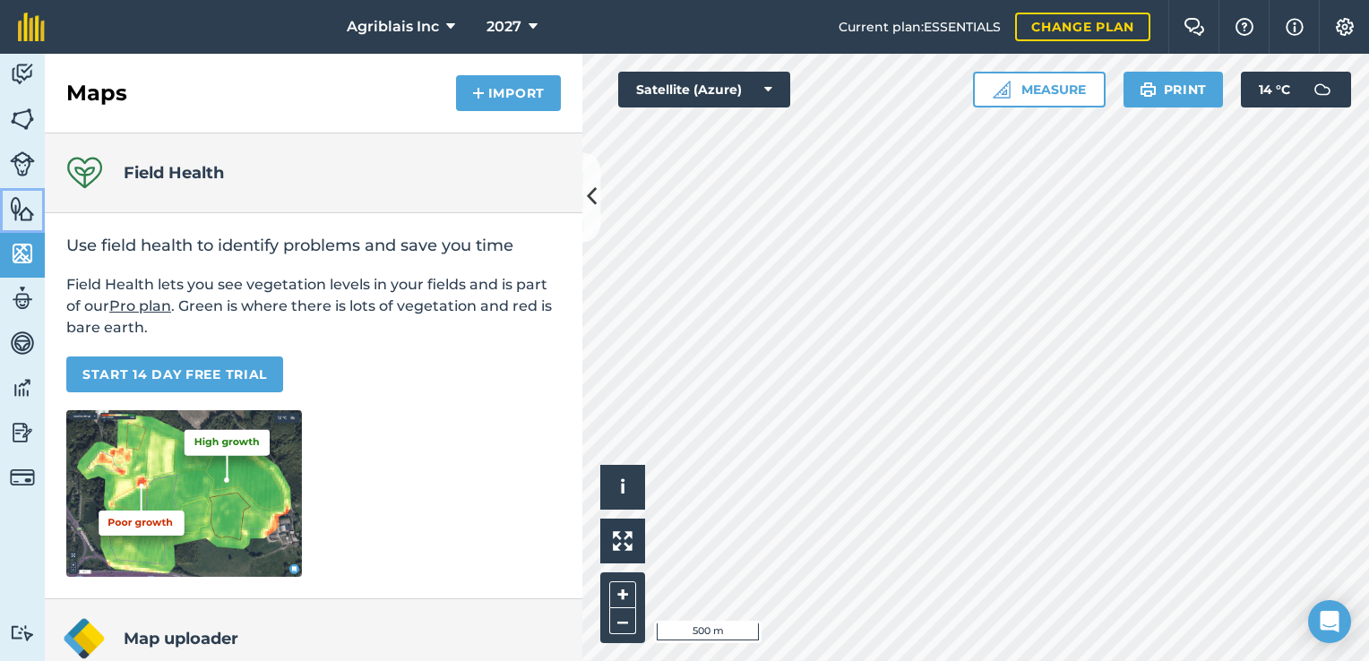
click at [24, 214] on img at bounding box center [22, 208] width 25 height 27
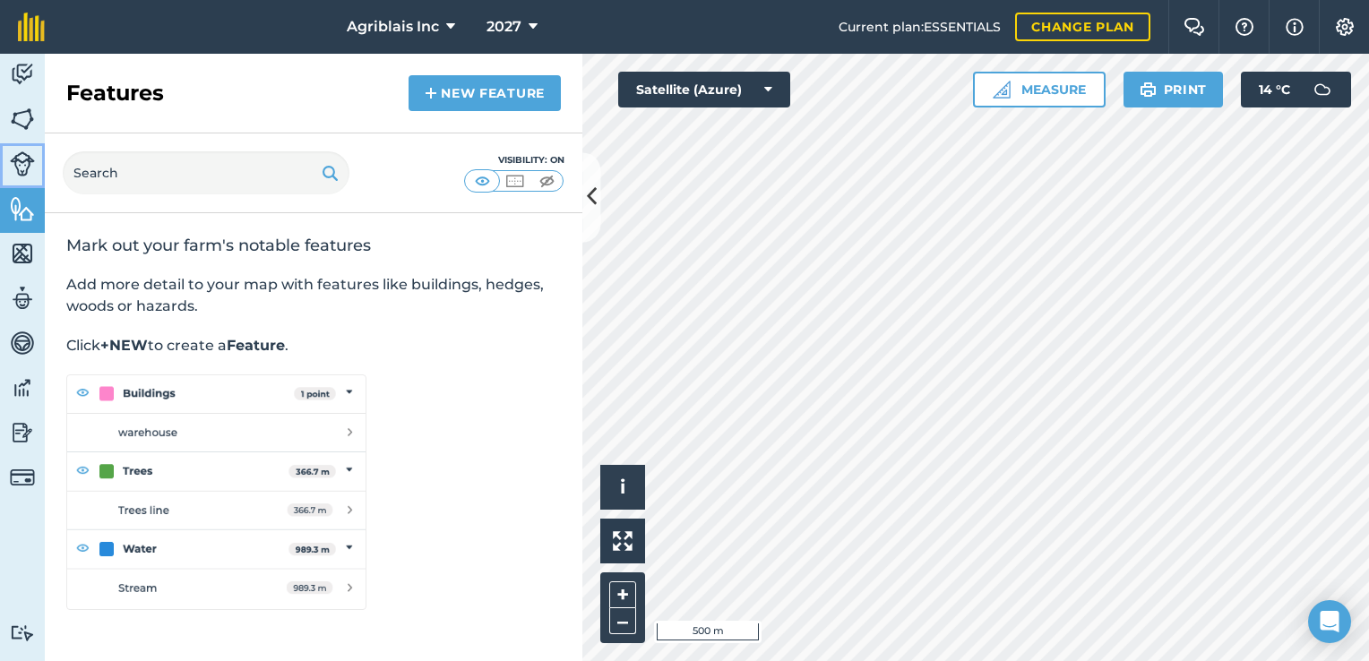
click at [22, 157] on img at bounding box center [22, 163] width 25 height 25
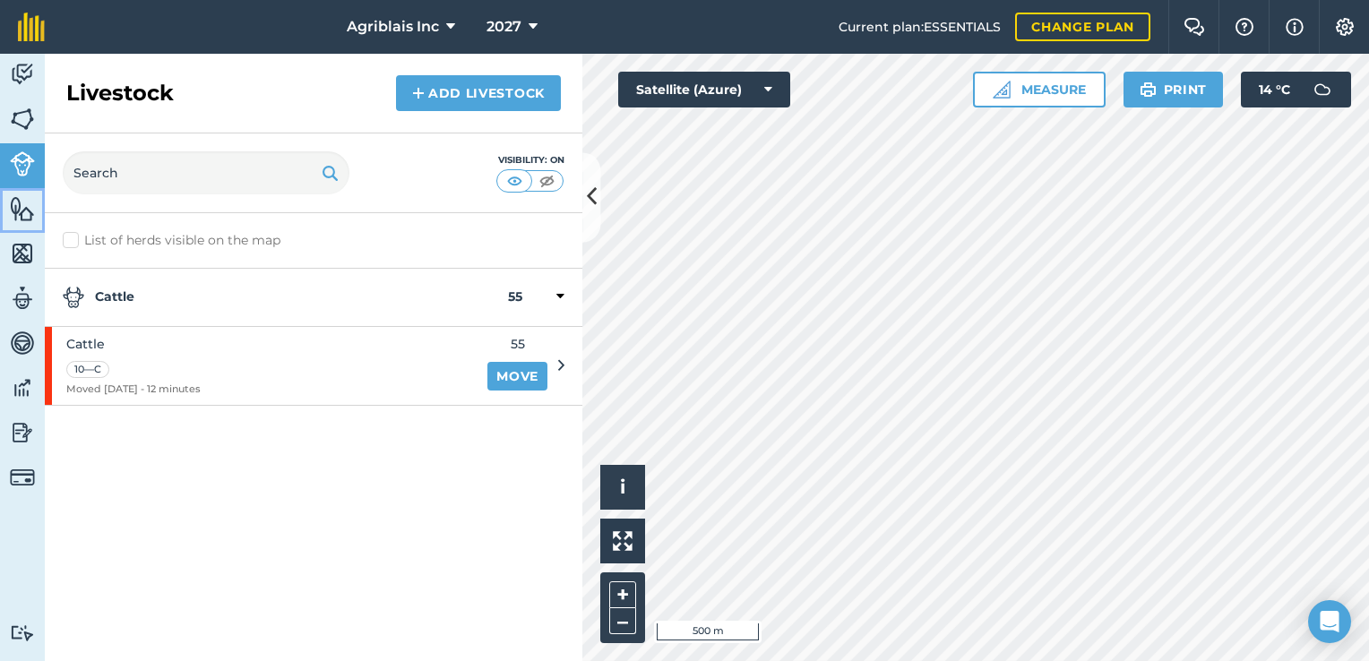
click at [27, 211] on img at bounding box center [22, 208] width 25 height 27
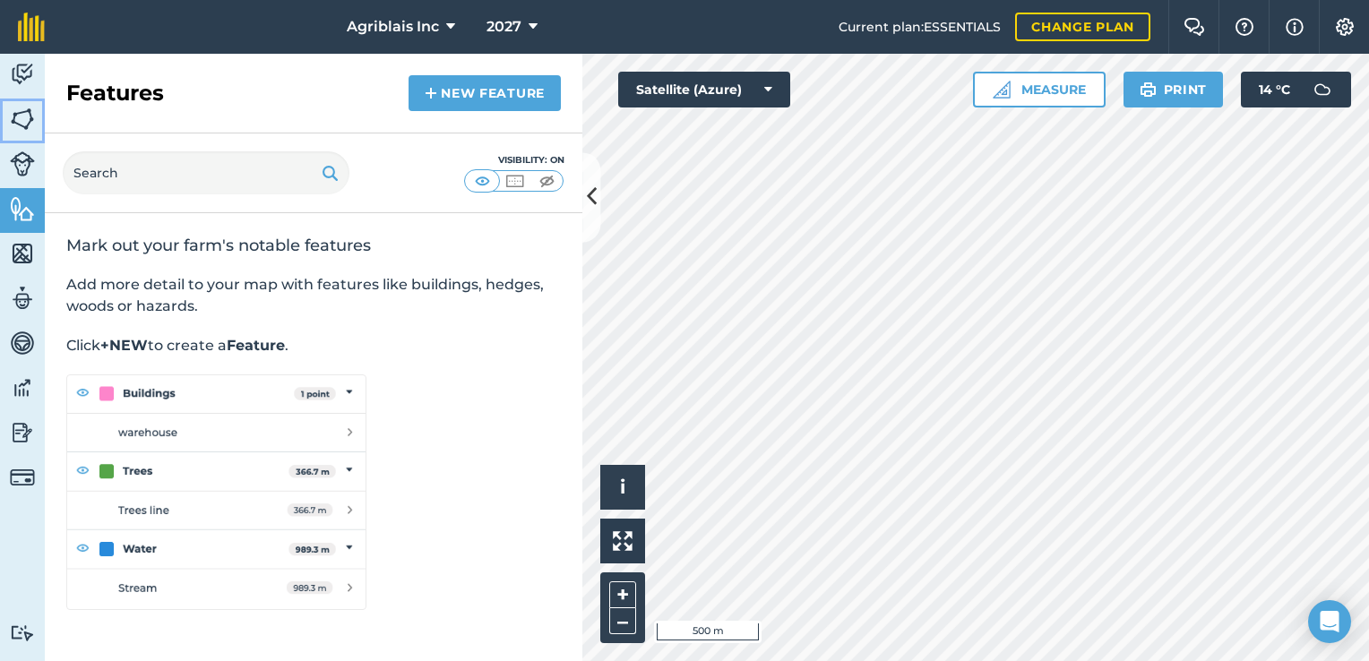
click at [14, 128] on img at bounding box center [22, 119] width 25 height 27
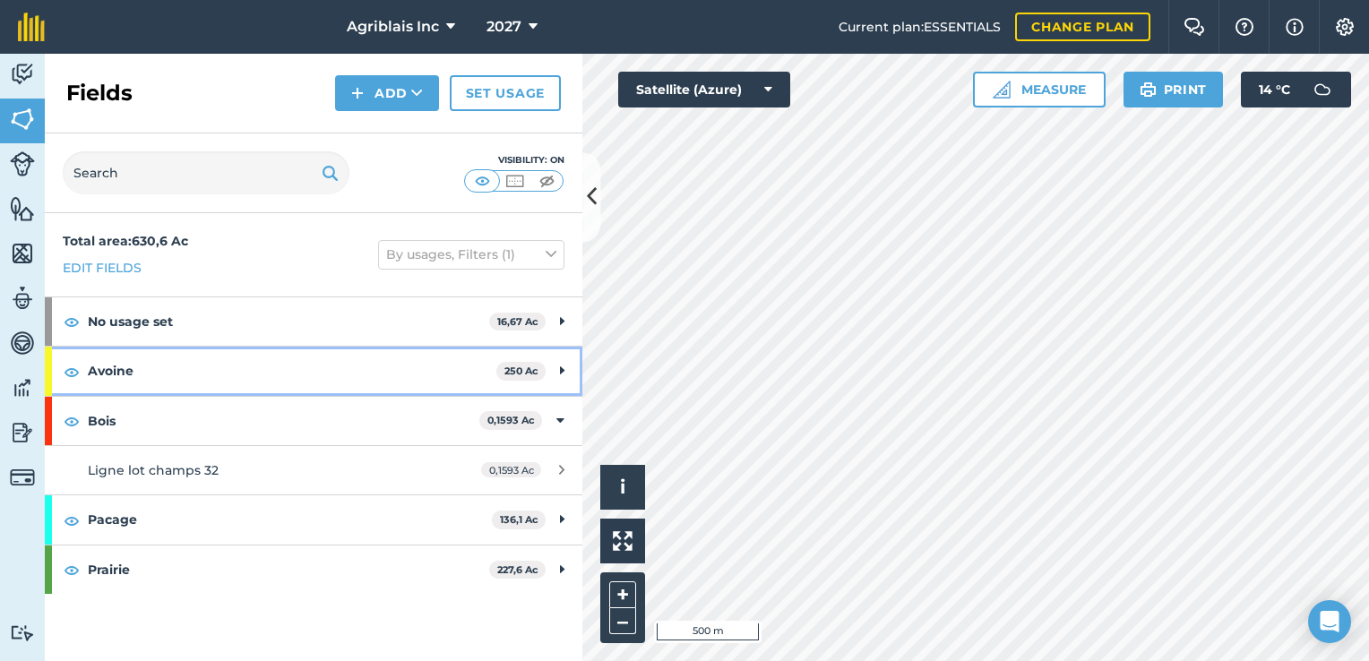
click at [561, 373] on icon at bounding box center [562, 371] width 4 height 20
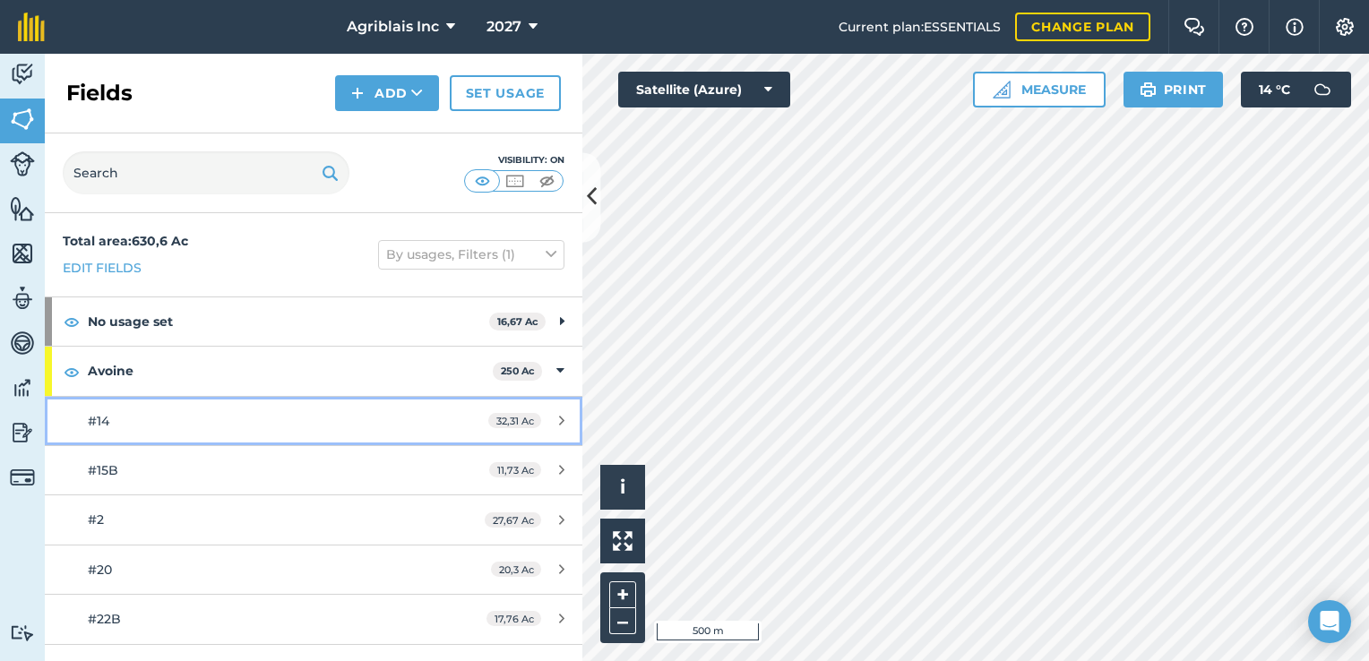
click at [294, 418] on div "#14" at bounding box center [256, 421] width 337 height 20
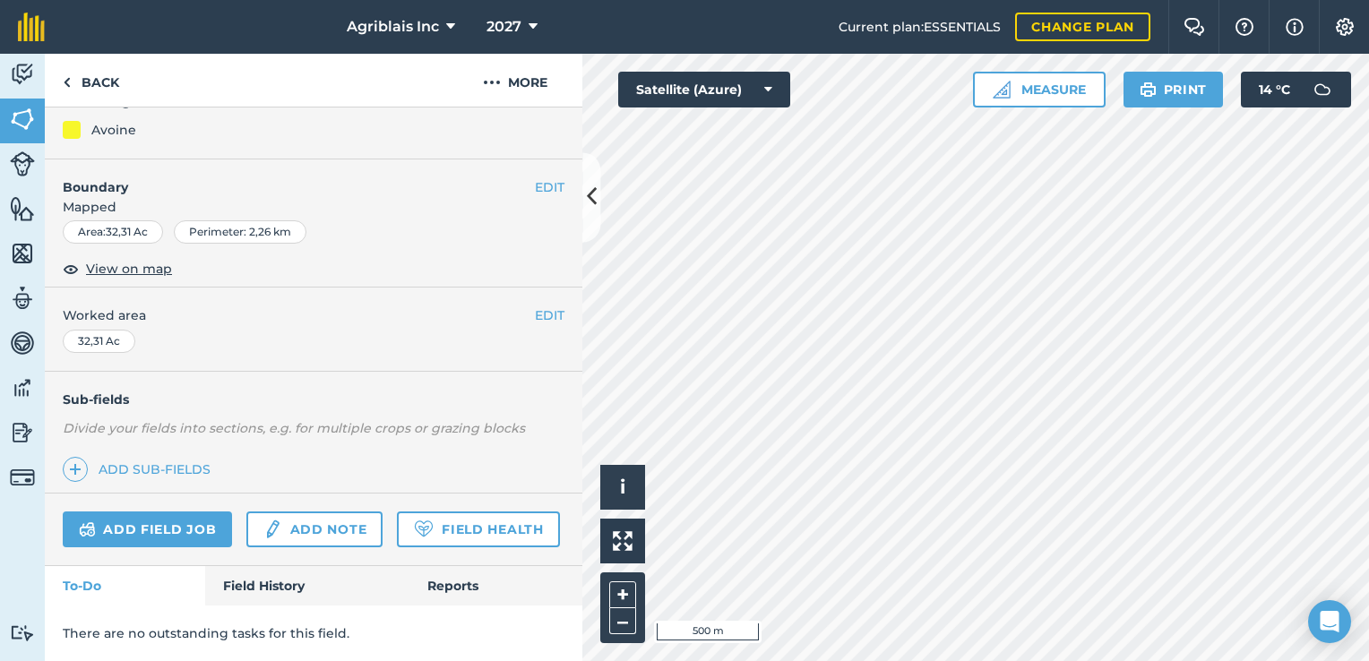
scroll to position [229, 0]
click at [261, 586] on link "Field History" at bounding box center [306, 585] width 203 height 39
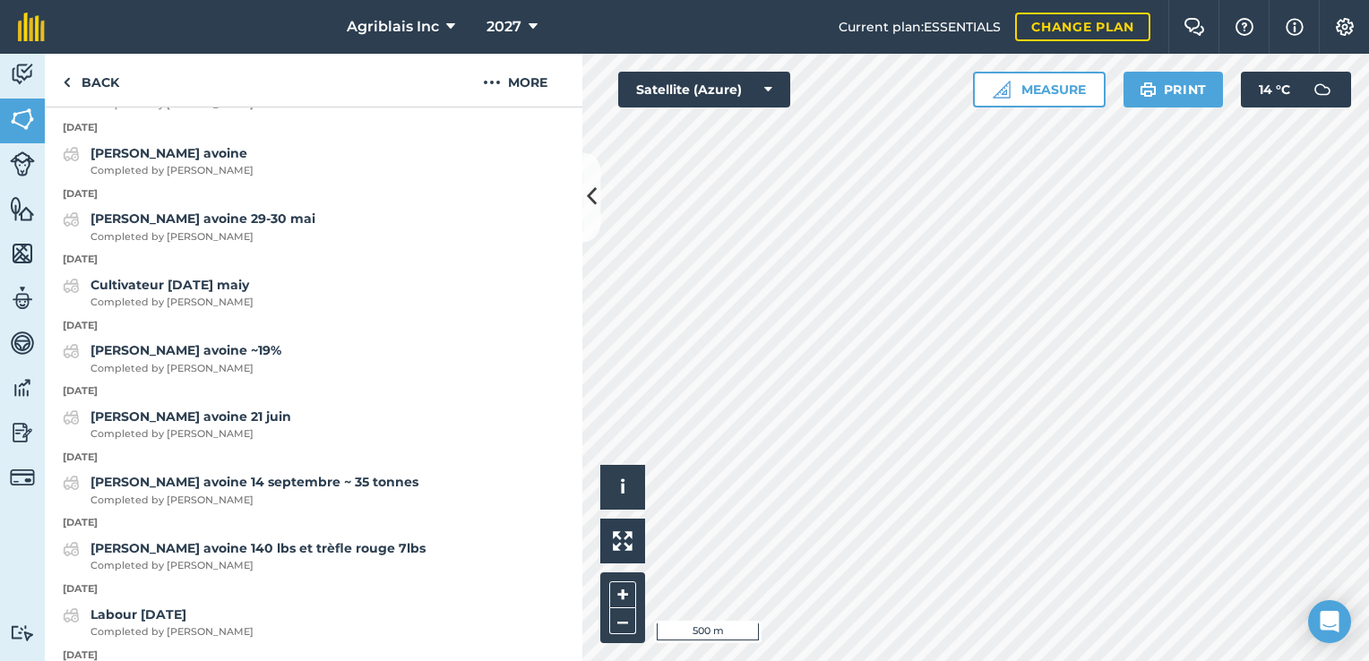
scroll to position [1209, 0]
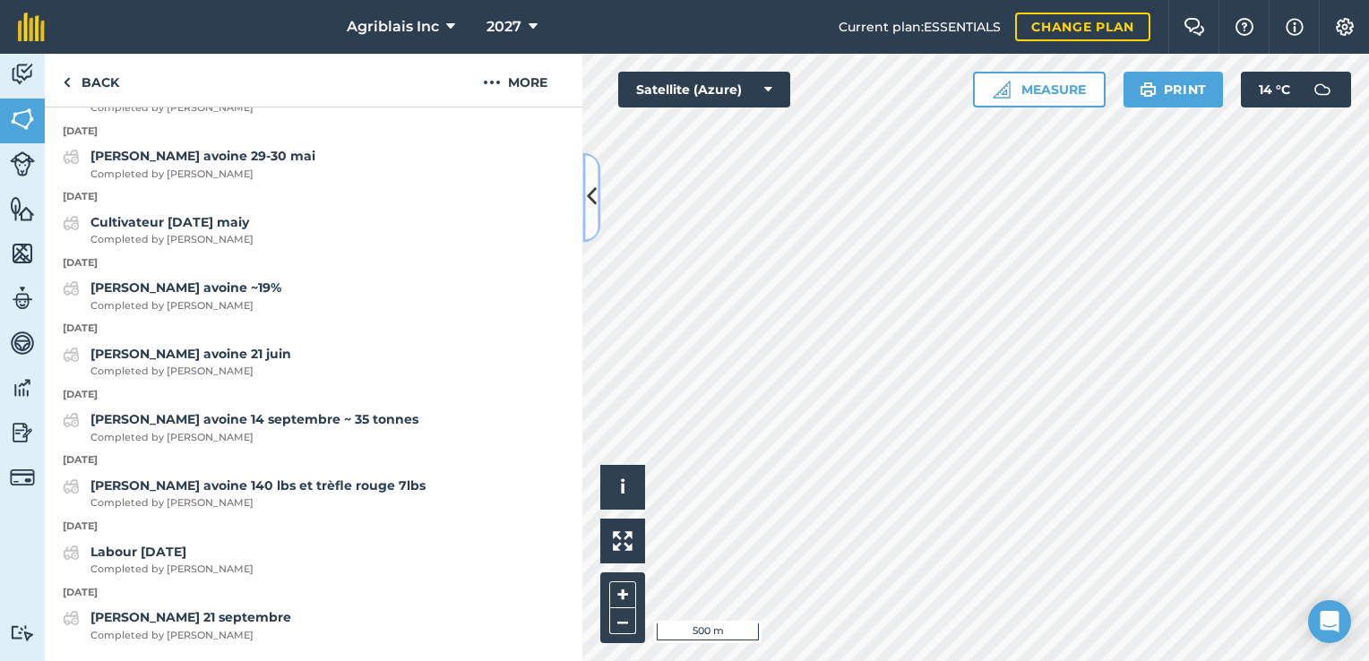
click at [593, 228] on button at bounding box center [591, 197] width 18 height 90
